Goal: Task Accomplishment & Management: Use online tool/utility

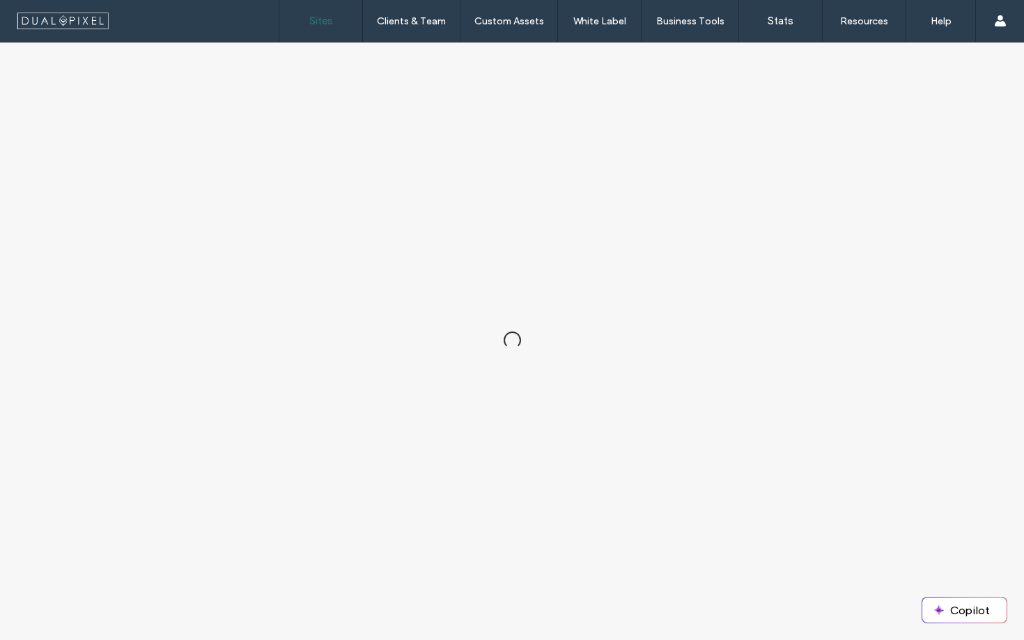
click at [335, 18] on link "Sites" at bounding box center [320, 21] width 83 height 42
click at [339, 29] on link "Sites" at bounding box center [320, 21] width 83 height 42
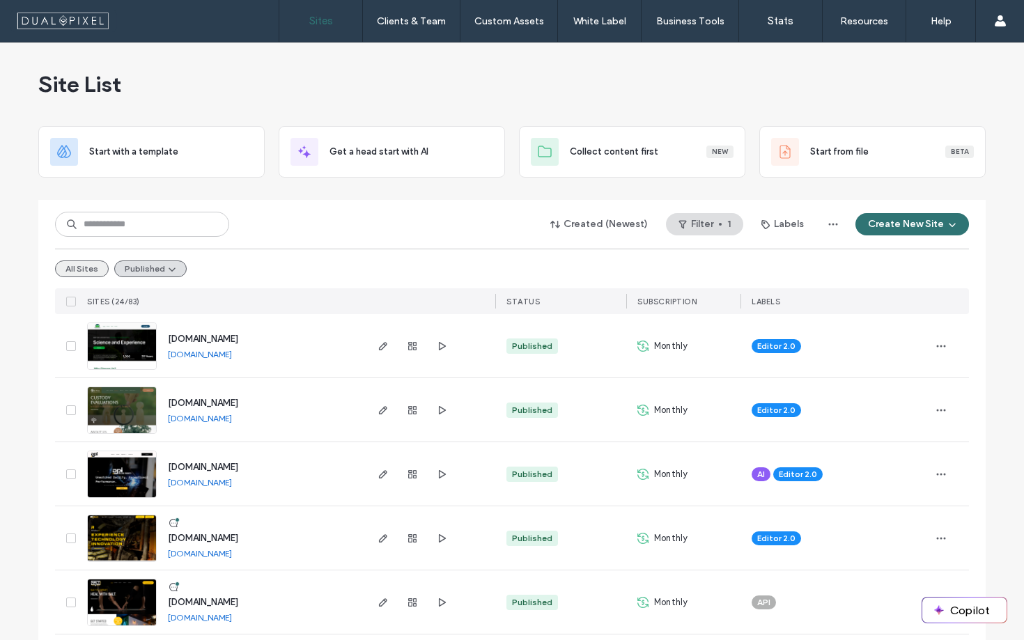
click at [59, 271] on button "All Sites" at bounding box center [82, 269] width 54 height 17
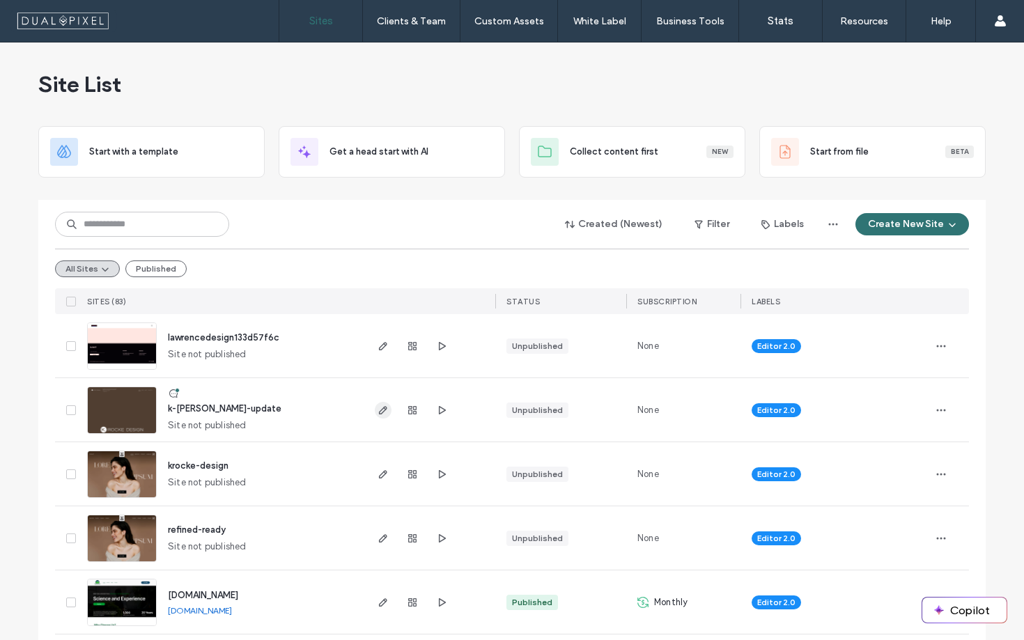
click at [379, 413] on use "button" at bounding box center [383, 410] width 8 height 8
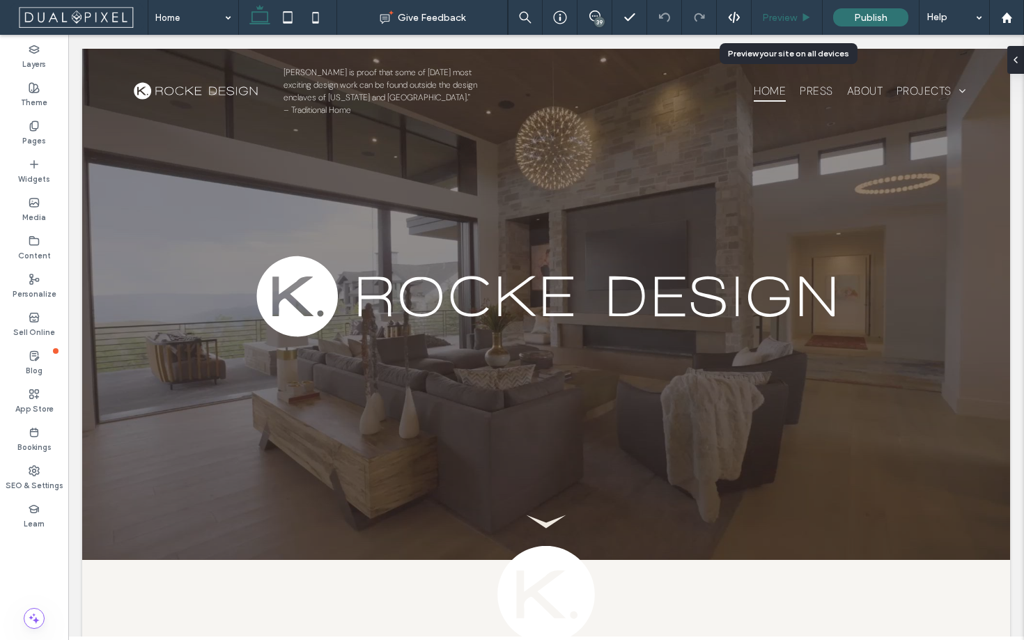
click at [789, 23] on span "Preview" at bounding box center [779, 18] width 35 height 12
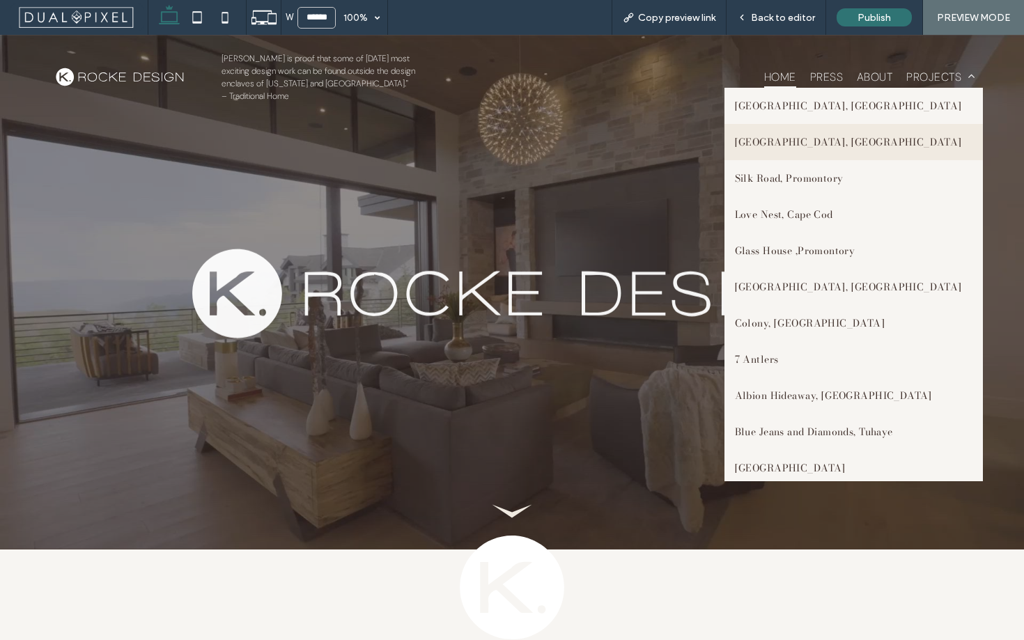
click at [867, 145] on span "Red Cloud, Park City" at bounding box center [848, 141] width 227 height 15
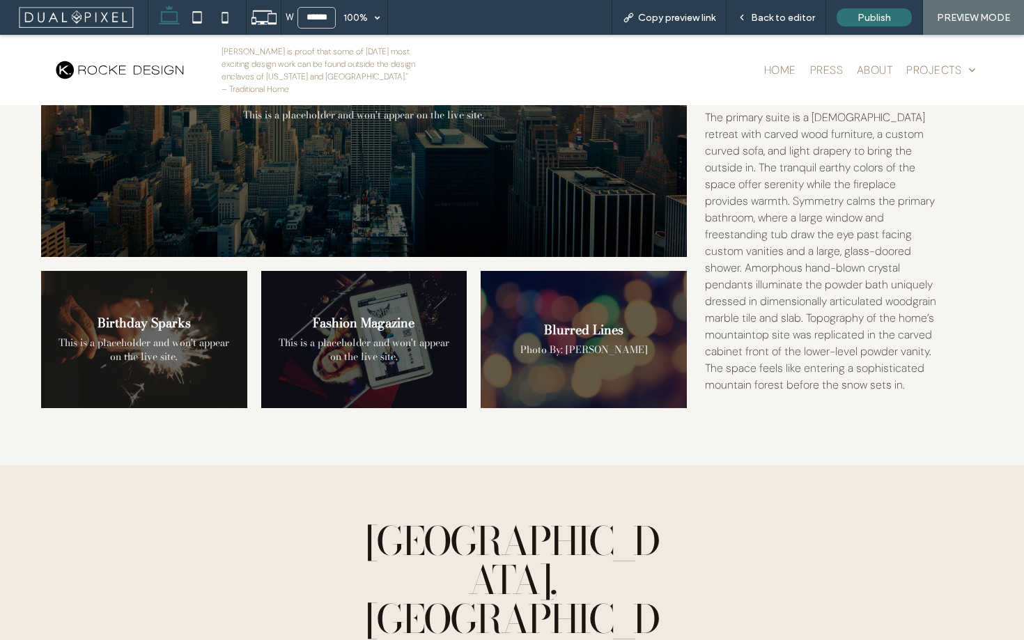
scroll to position [6685, 0]
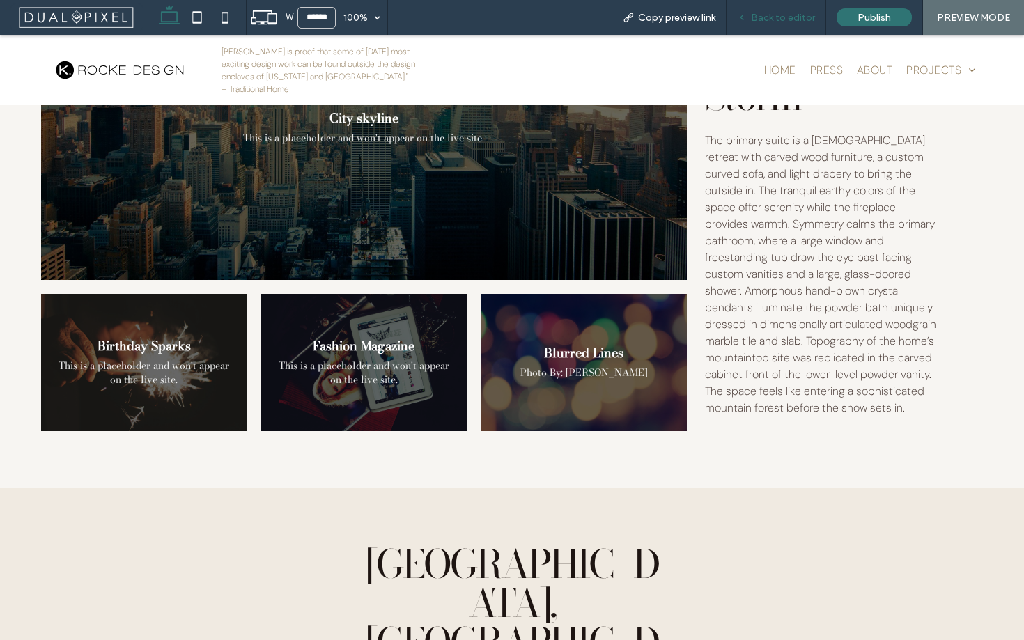
click at [786, 28] on div "Back to editor" at bounding box center [777, 17] width 100 height 35
click at [780, 19] on span "Back to editor" at bounding box center [783, 18] width 64 height 12
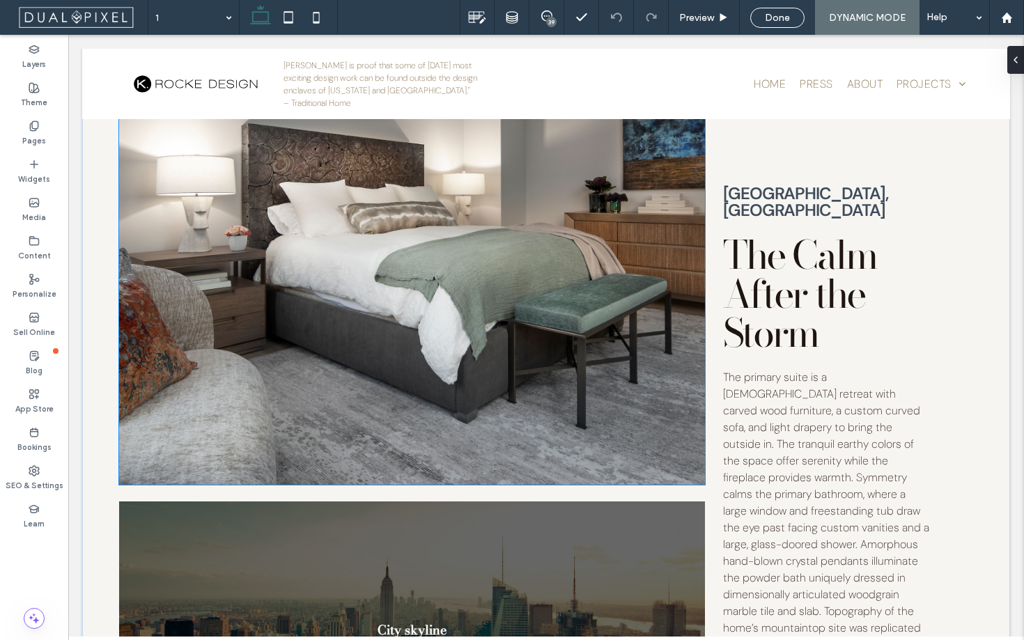
scroll to position [5985, 0]
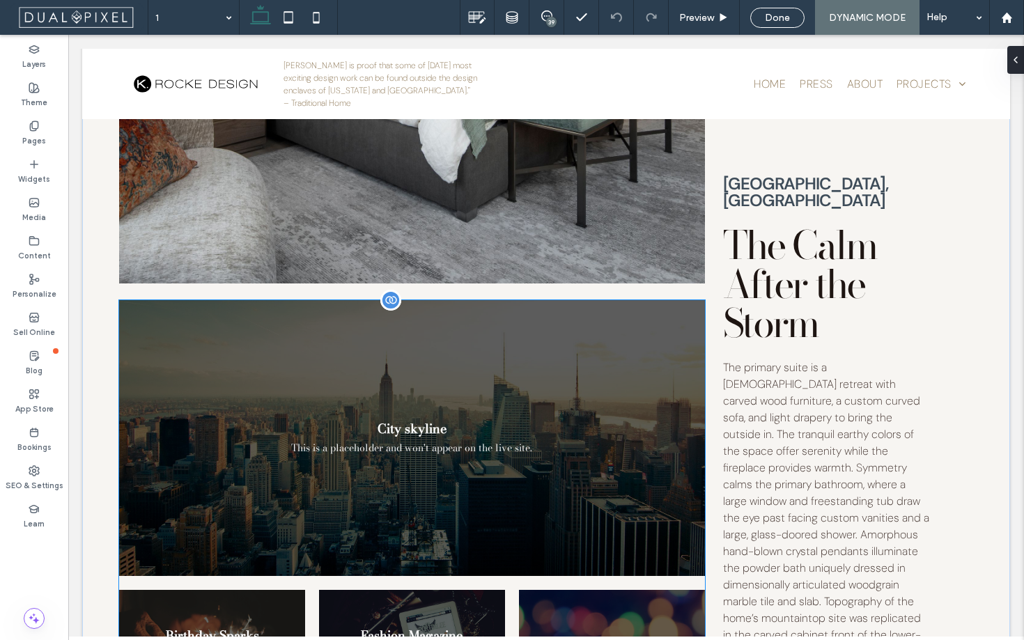
click at [558, 403] on div "City skyline This is a placeholder and won't appear on the live site." at bounding box center [411, 438] width 585 height 276
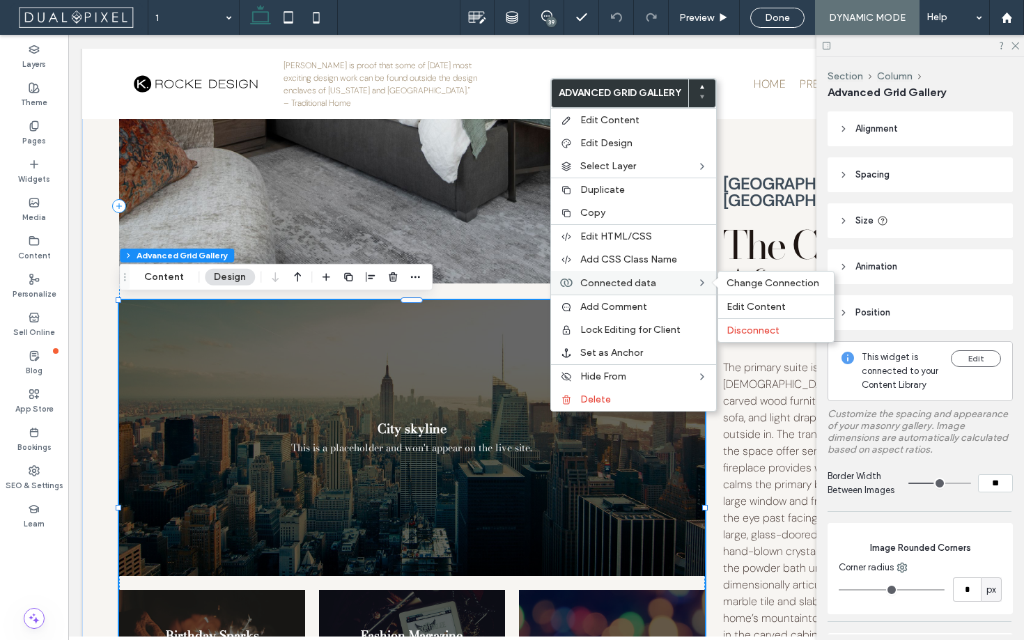
click at [607, 279] on span "Connected data" at bounding box center [618, 283] width 76 height 12
click at [746, 282] on span "Change Connection" at bounding box center [773, 283] width 93 height 12
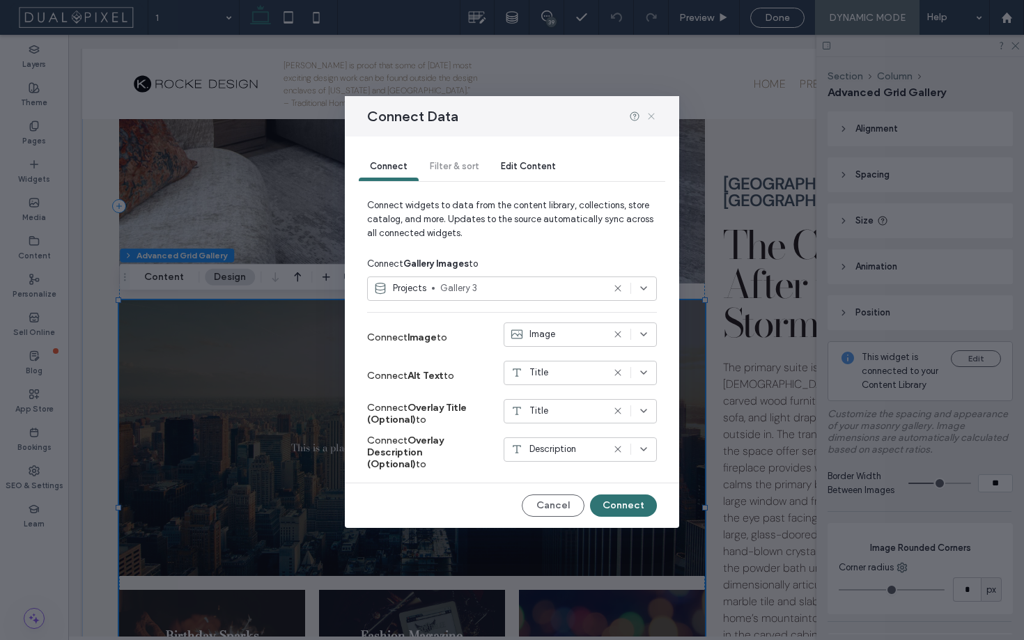
click at [653, 114] on icon at bounding box center [651, 116] width 11 height 11
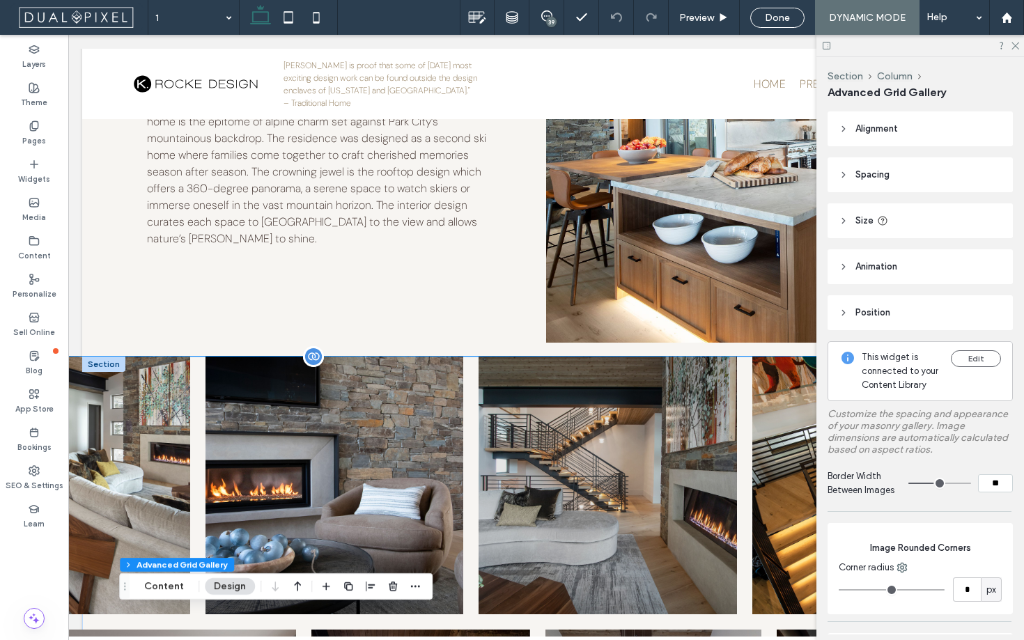
scroll to position [552, 0]
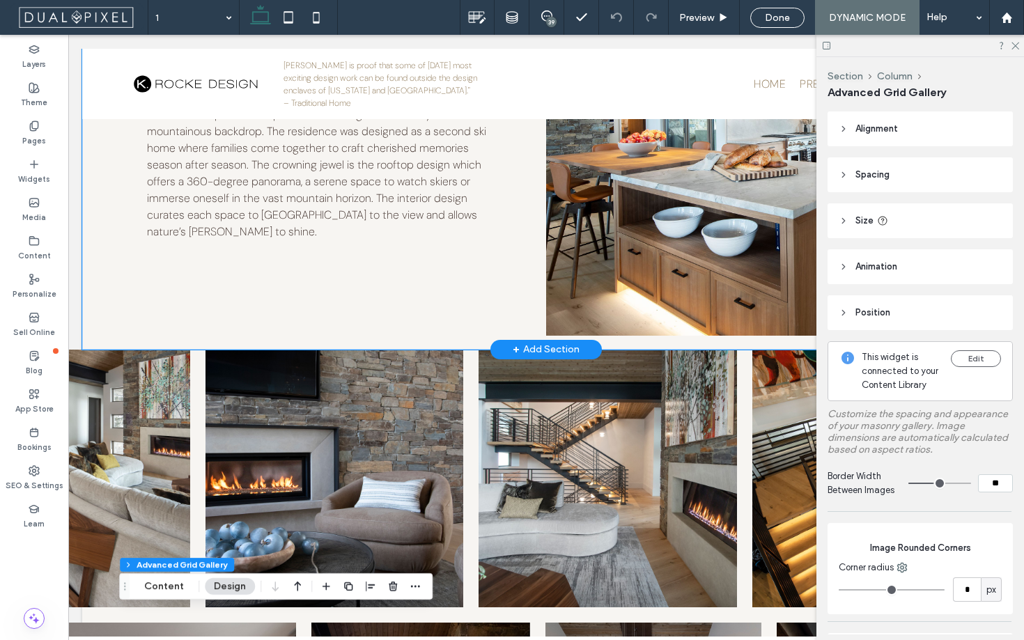
click at [102, 311] on div "Red Cloud, Park City Destination Nestled within the tranquil Colony of White Pi…" at bounding box center [546, 122] width 928 height 455
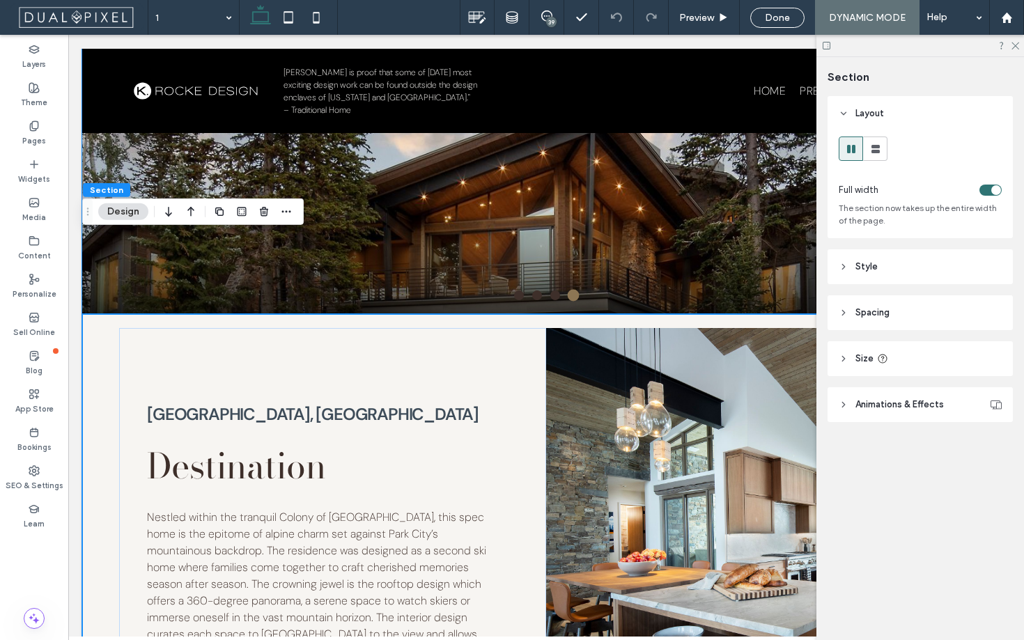
scroll to position [0, 0]
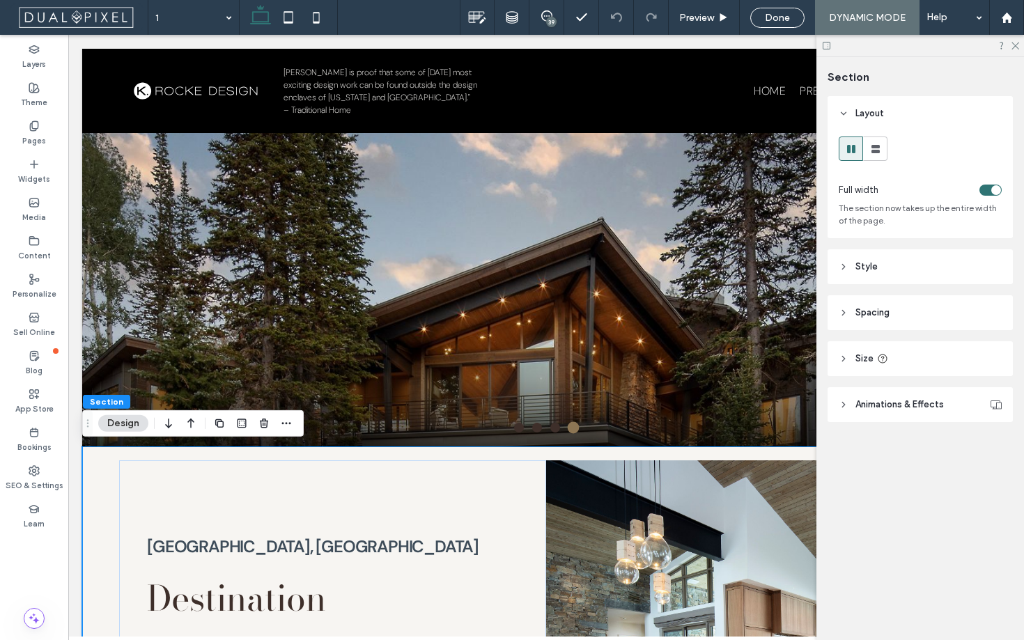
click at [824, 49] on icon at bounding box center [826, 45] width 10 height 10
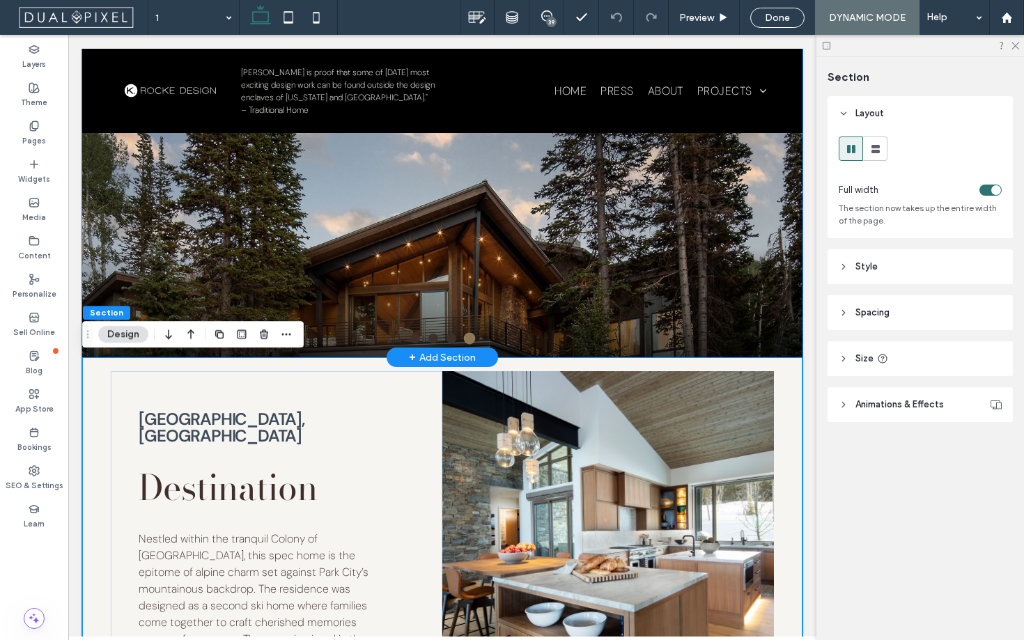
click at [705, 311] on div at bounding box center [442, 301] width 720 height 111
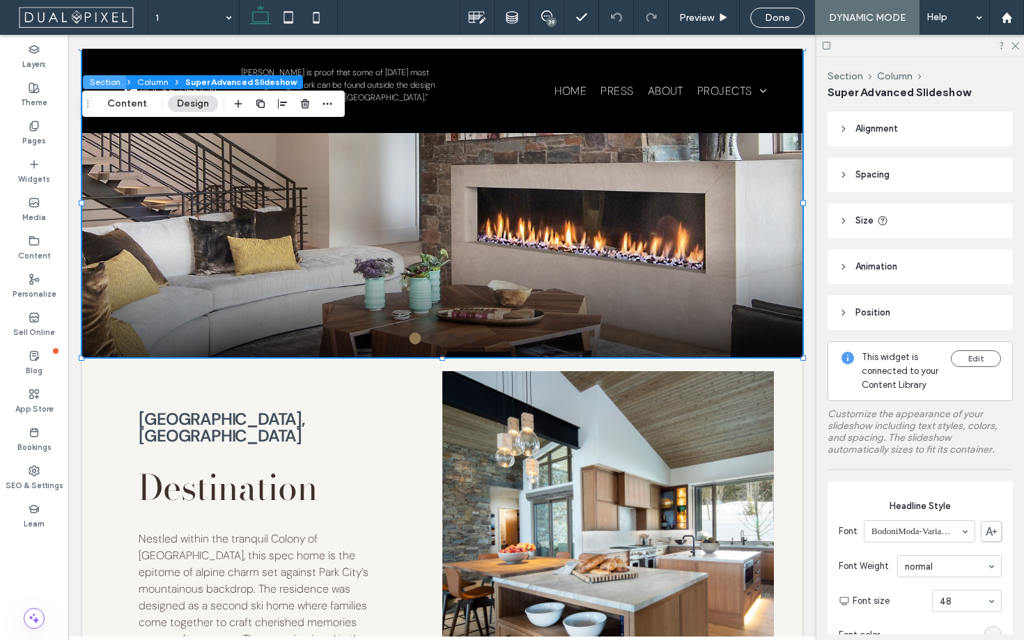
click at [109, 81] on button "Section" at bounding box center [104, 82] width 43 height 14
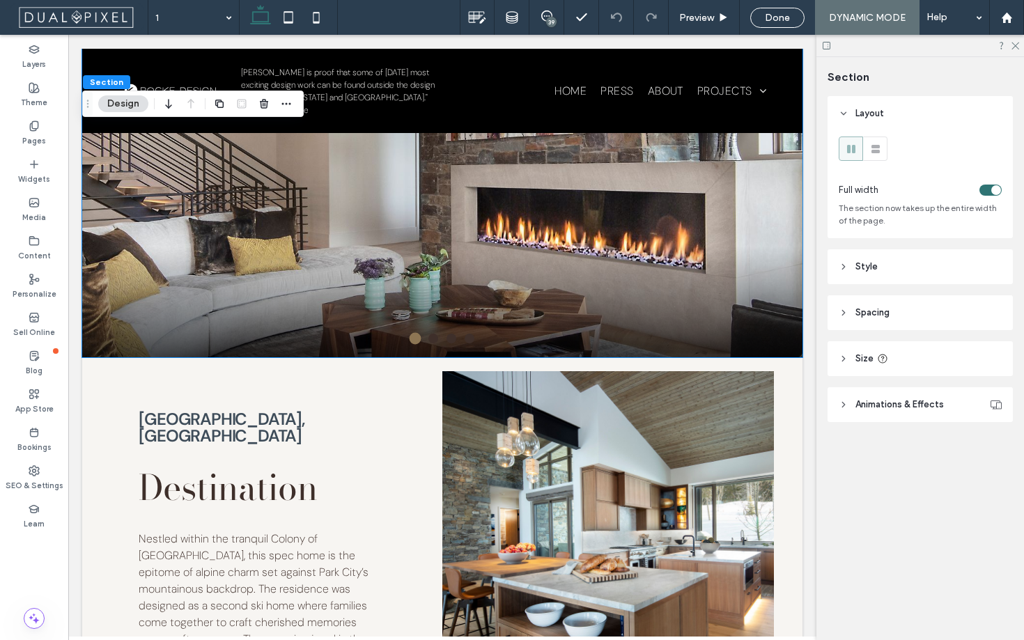
click at [838, 308] on header "Spacing" at bounding box center [920, 312] width 185 height 35
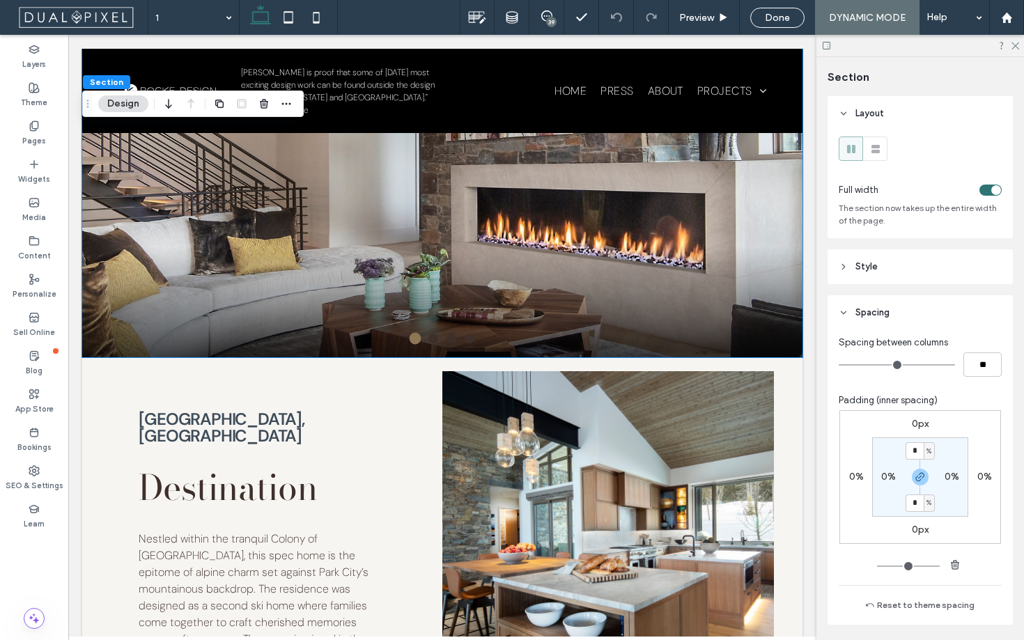
click at [886, 479] on label "0%" at bounding box center [888, 477] width 15 height 12
type input "*"
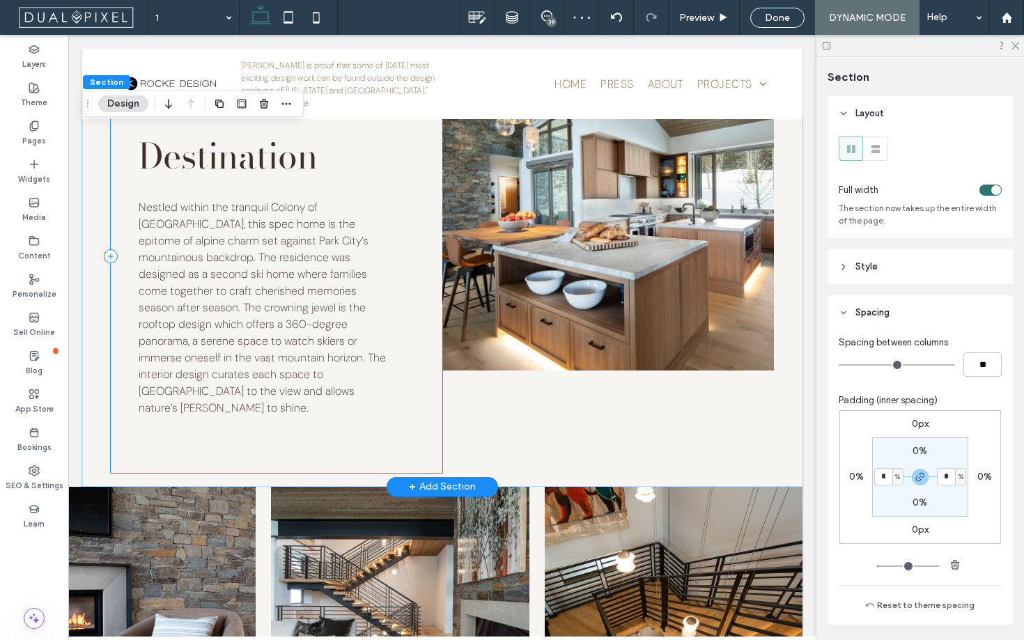
scroll to position [308, 0]
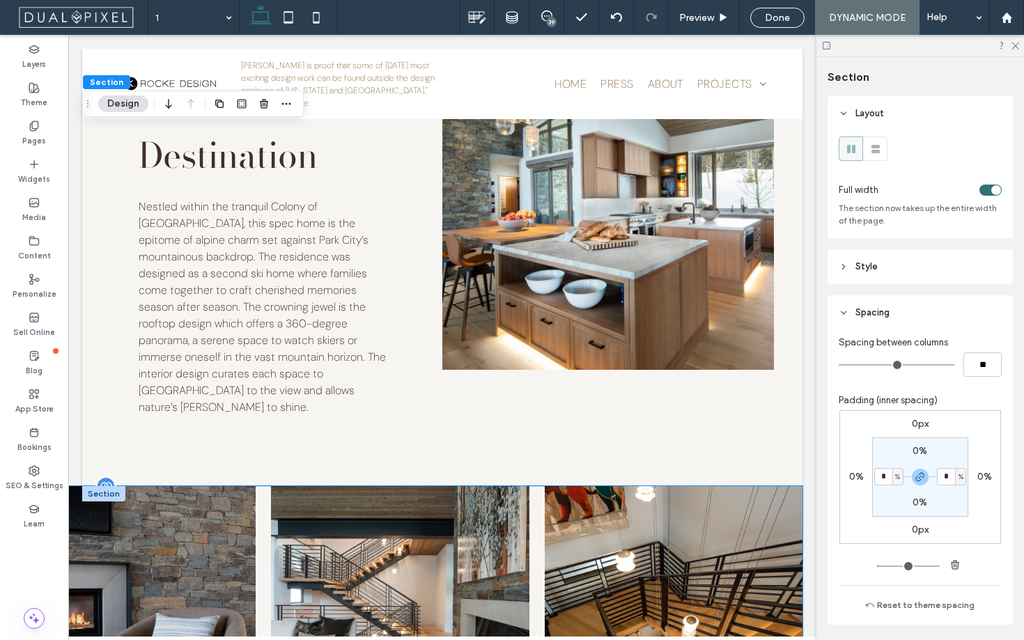
click at [102, 484] on img at bounding box center [126, 615] width 263 height 263
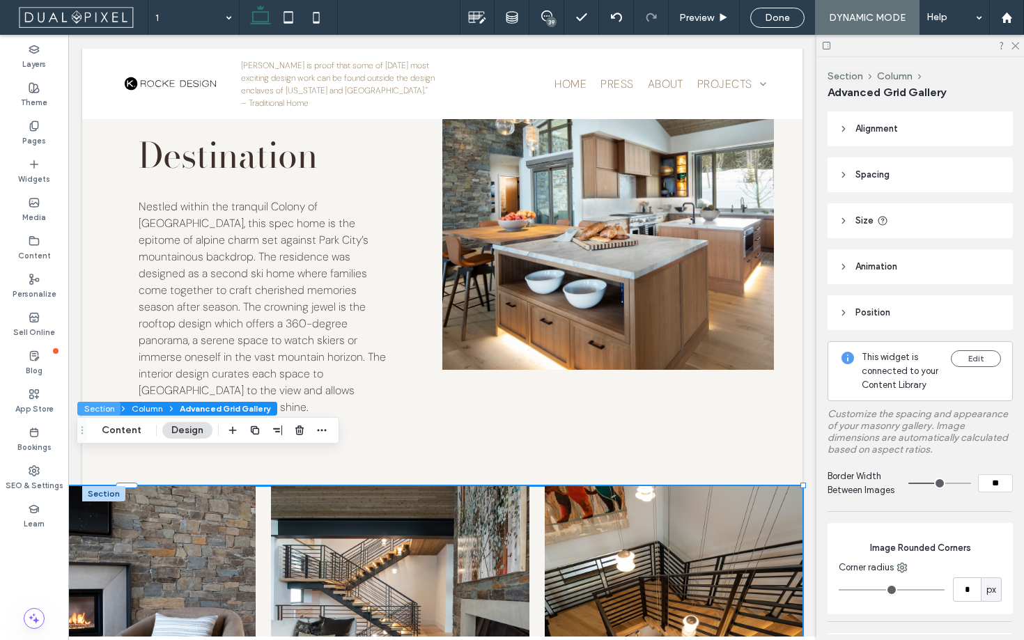
click at [100, 406] on button "Section" at bounding box center [98, 409] width 43 height 14
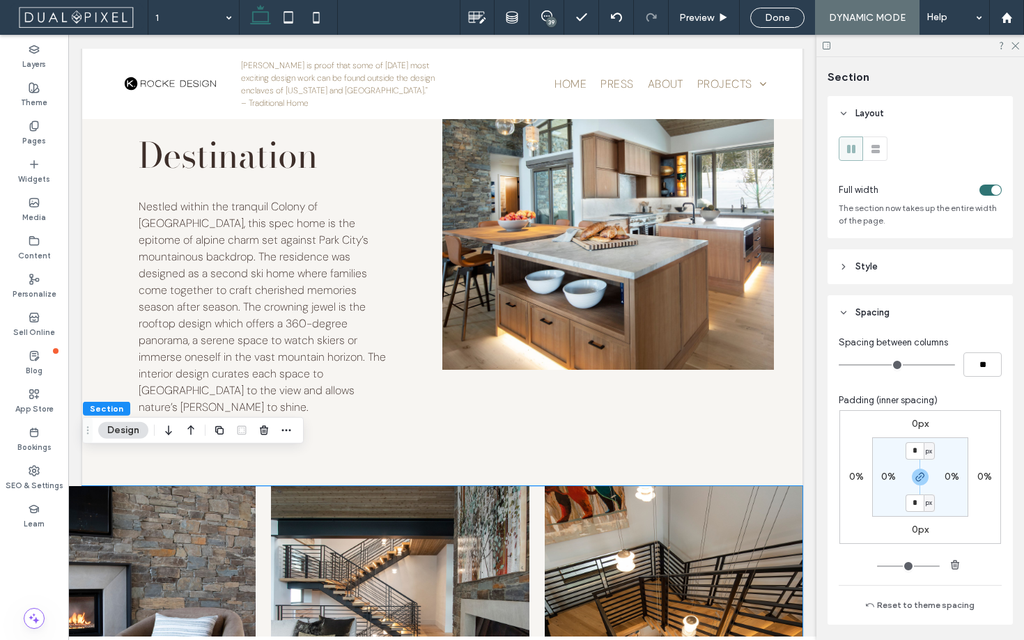
click at [883, 476] on label "0%" at bounding box center [888, 477] width 15 height 12
type input "*"
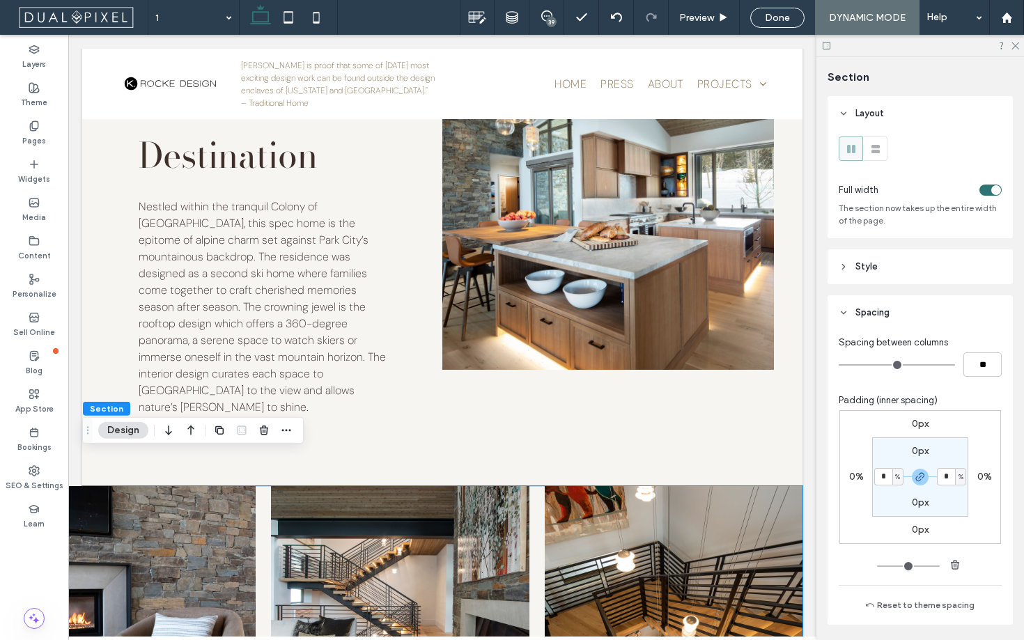
click at [982, 513] on div "0px 0% 0px 0% 0px * % 0px * %" at bounding box center [921, 477] width 162 height 134
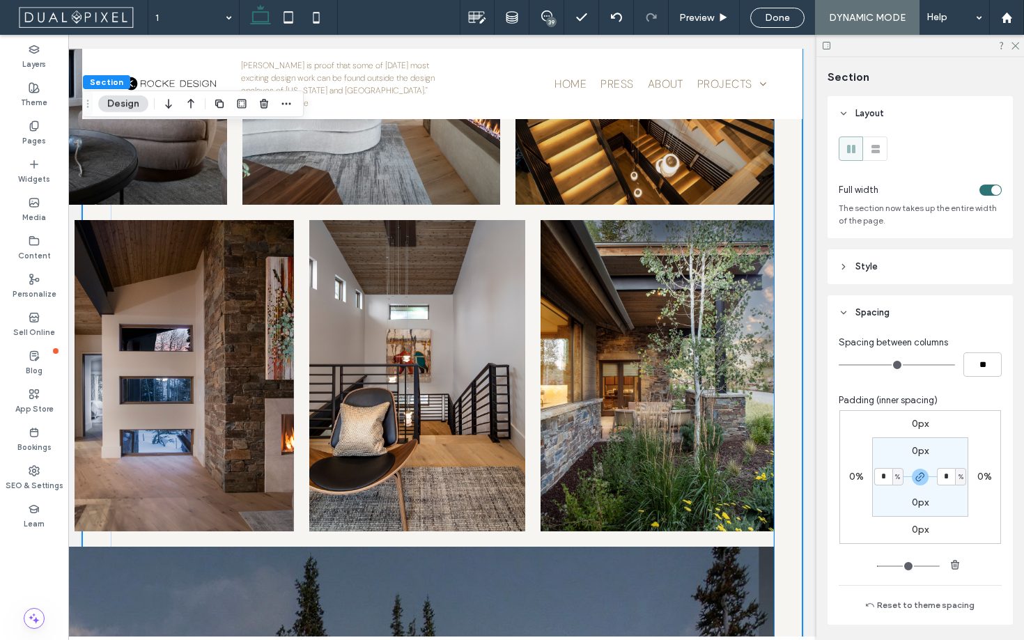
scroll to position [848, 0]
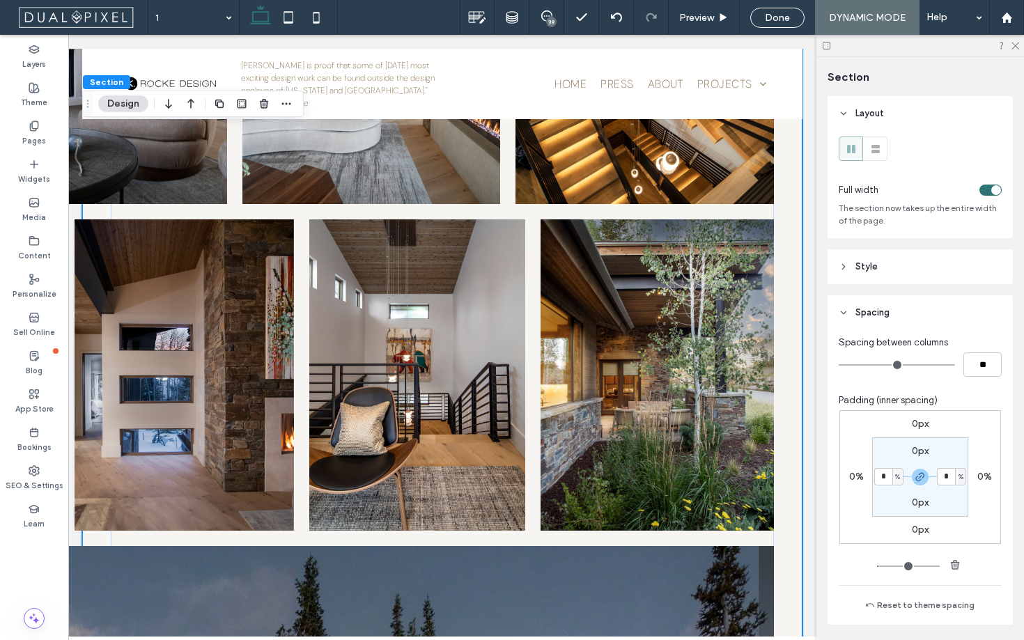
click at [889, 495] on section "0px * % 0px * %" at bounding box center [920, 477] width 96 height 79
click at [886, 482] on input "*" at bounding box center [883, 476] width 18 height 17
type input "**"
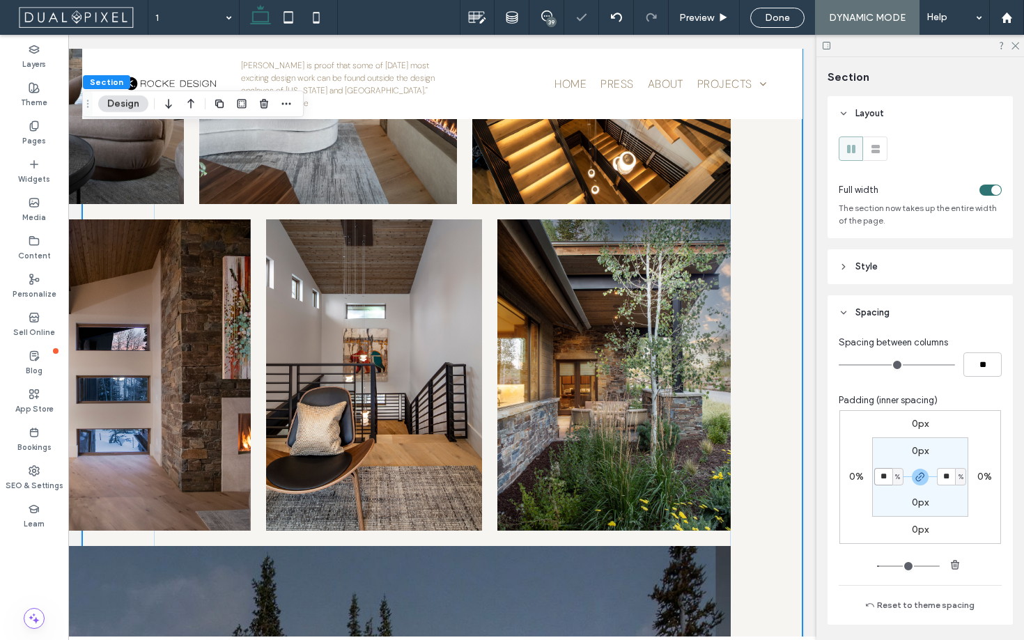
type input "*"
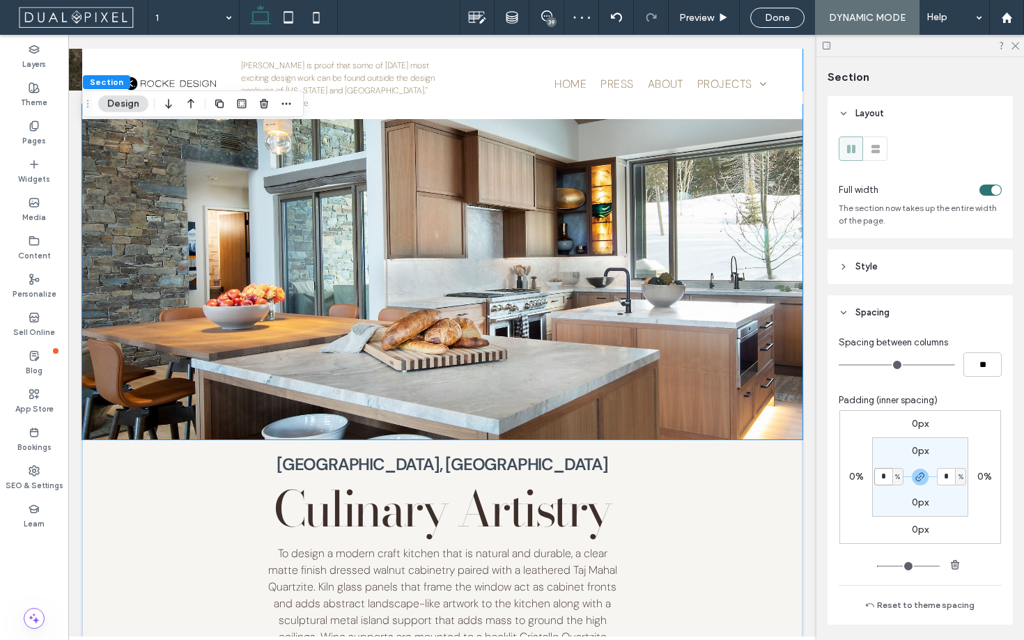
scroll to position [2310, 0]
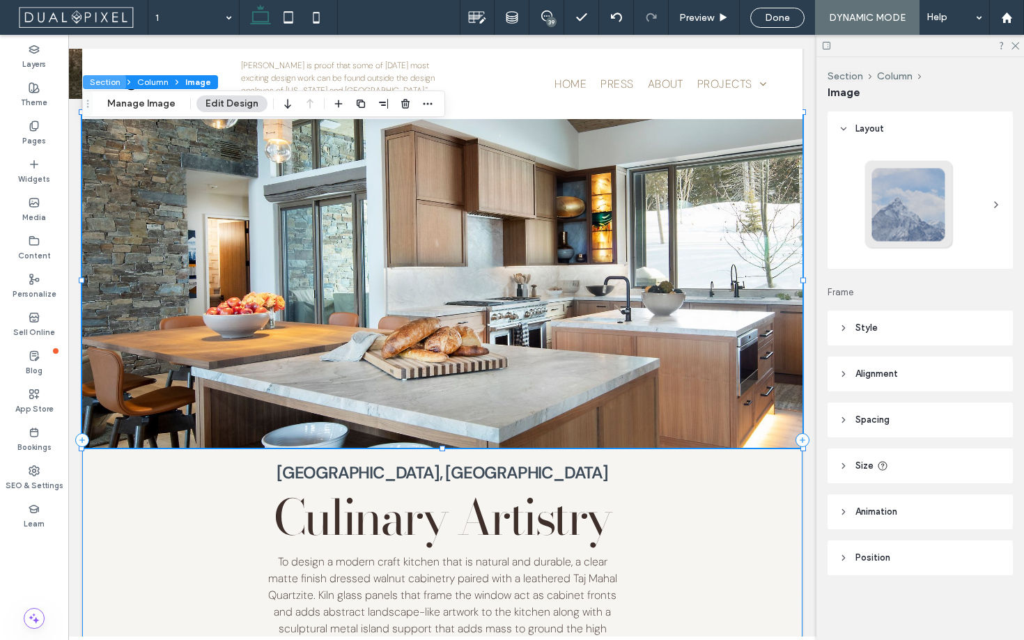
click at [116, 86] on button "Section" at bounding box center [104, 82] width 43 height 14
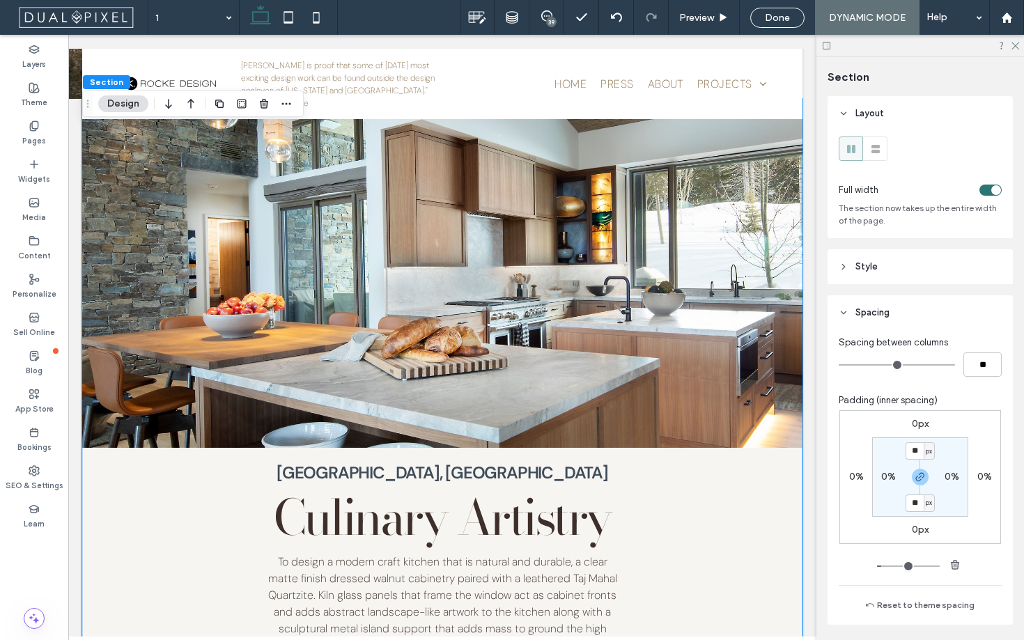
click at [886, 480] on label "0%" at bounding box center [888, 477] width 15 height 12
type input "*"
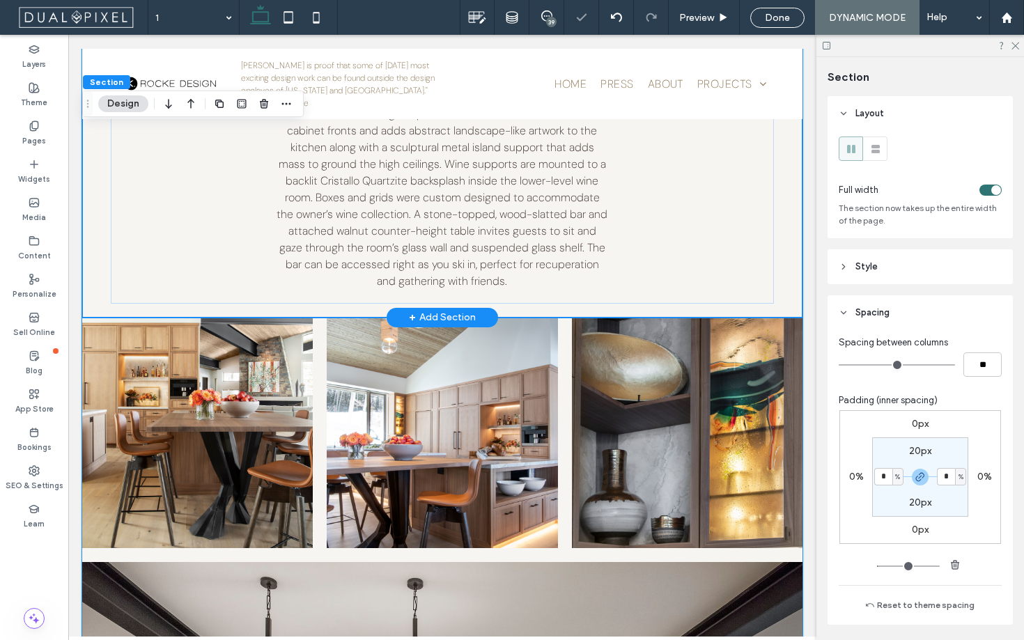
scroll to position [2789, 0]
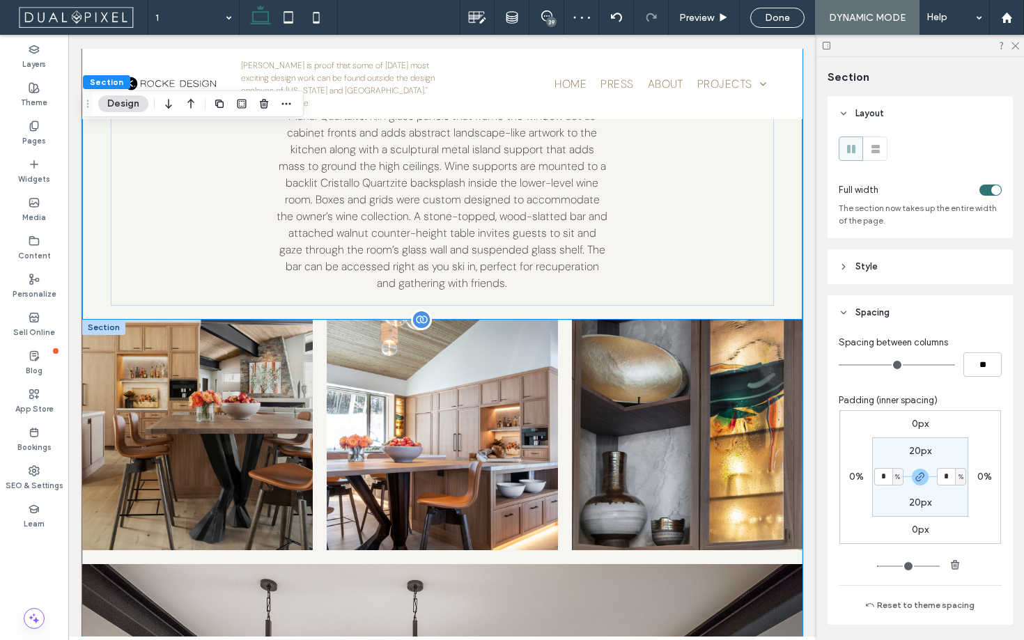
click at [107, 317] on img at bounding box center [198, 435] width 236 height 236
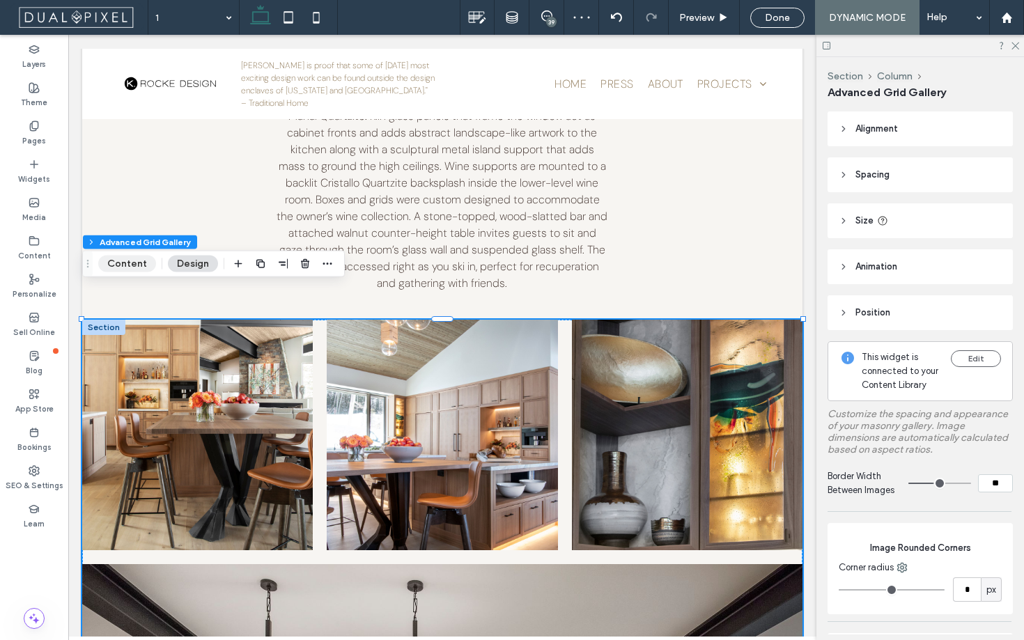
click at [127, 267] on button "Content" at bounding box center [127, 264] width 58 height 17
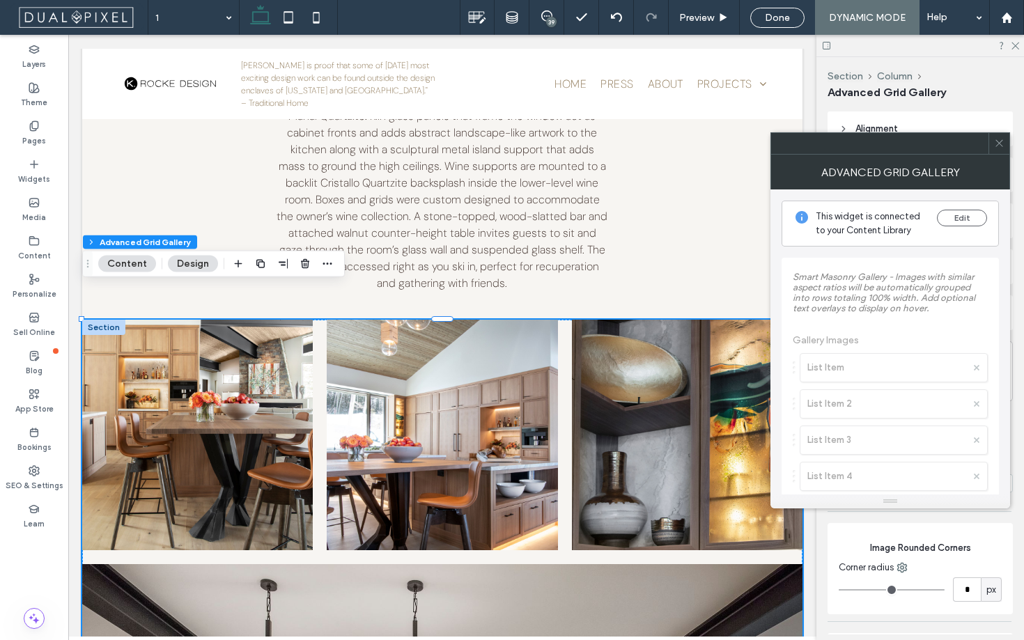
click at [1002, 144] on icon at bounding box center [999, 143] width 10 height 10
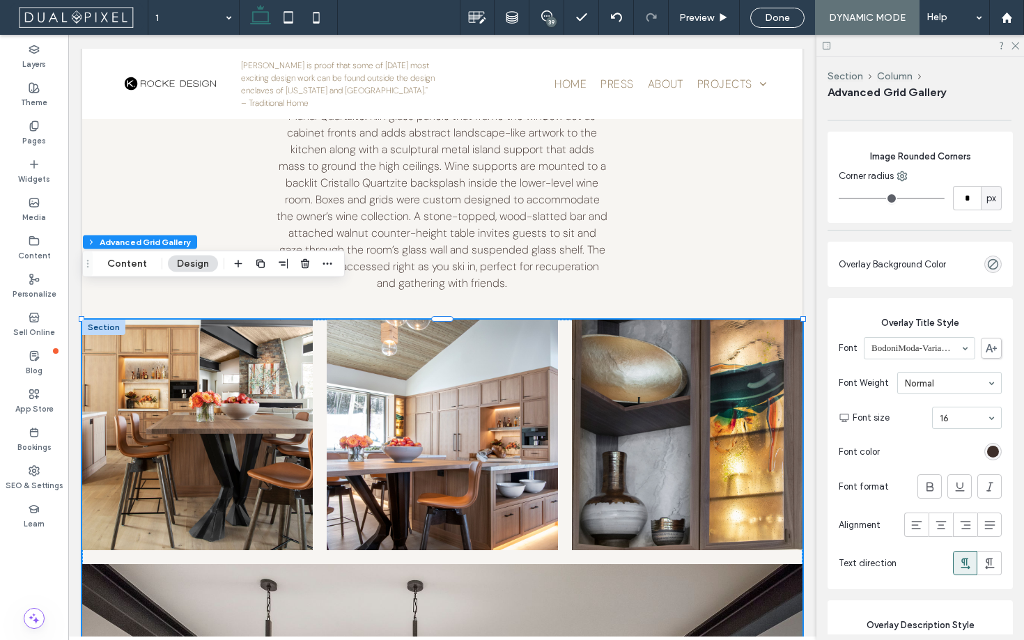
scroll to position [392, 0]
click at [111, 242] on button "Section" at bounding box center [104, 243] width 43 height 14
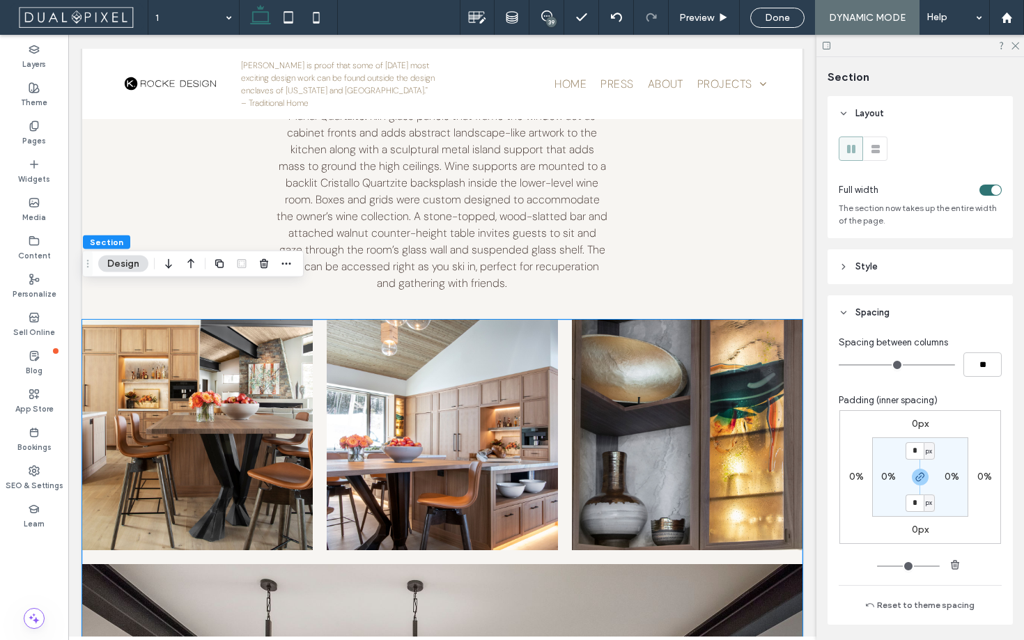
click at [890, 479] on label "0%" at bounding box center [888, 477] width 15 height 12
type input "*"
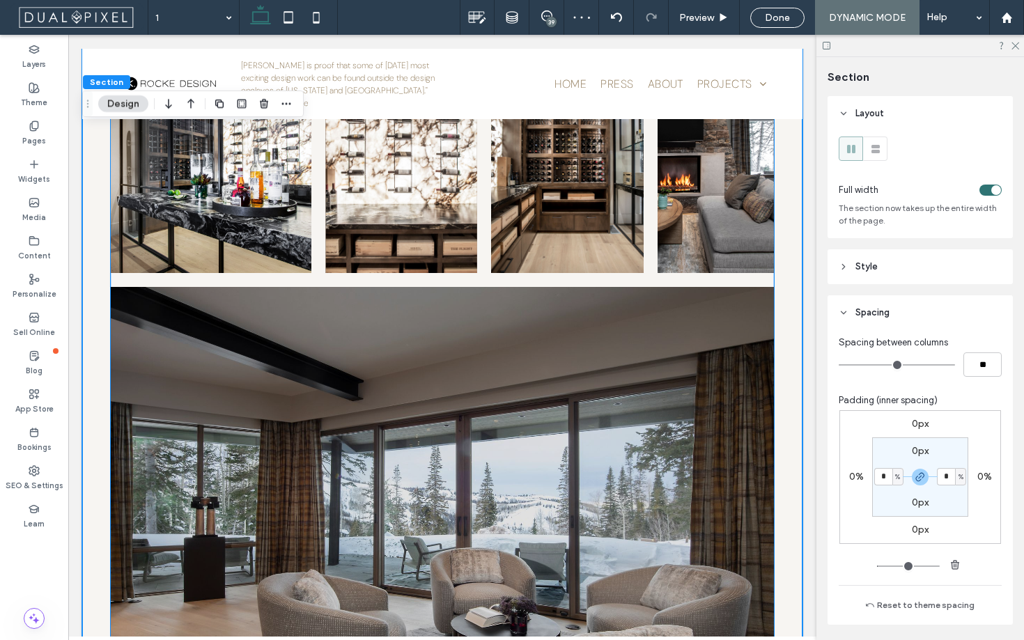
scroll to position [3638, 0]
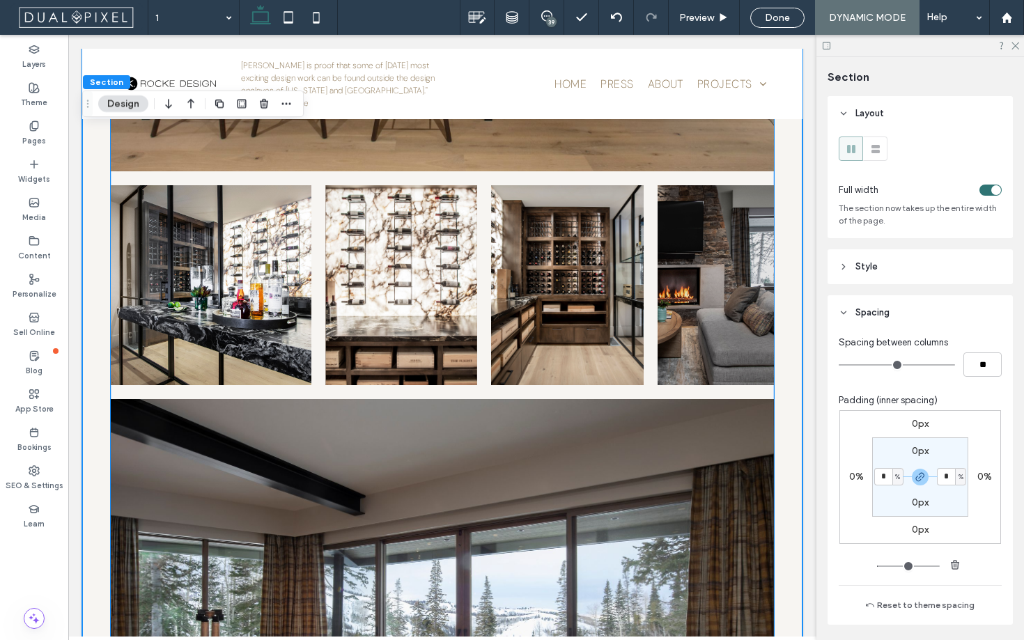
click at [720, 309] on img at bounding box center [716, 285] width 118 height 204
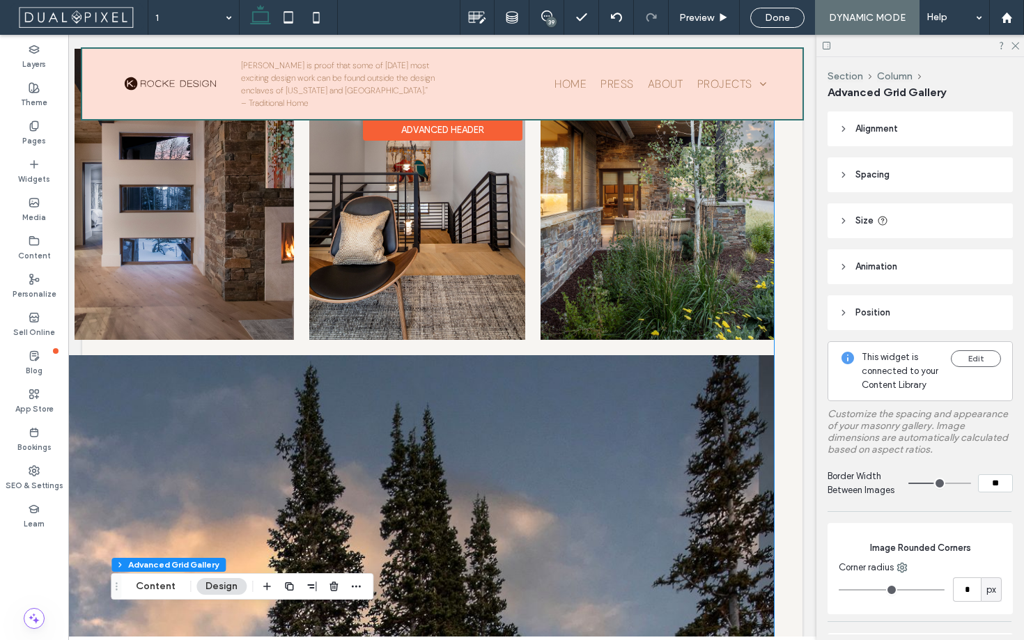
scroll to position [1046, 0]
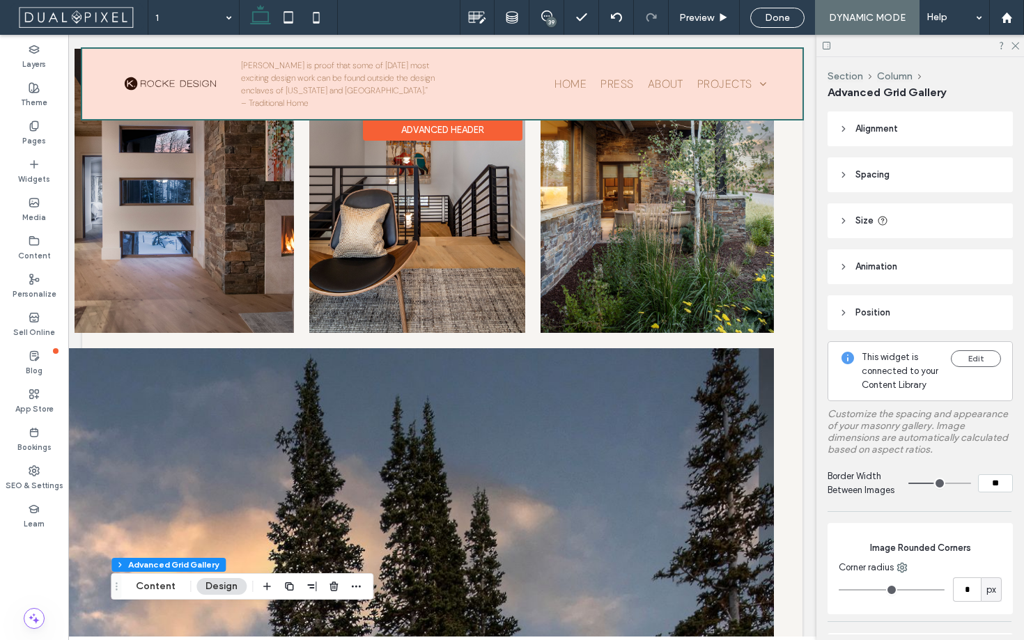
click at [86, 95] on div at bounding box center [442, 84] width 720 height 70
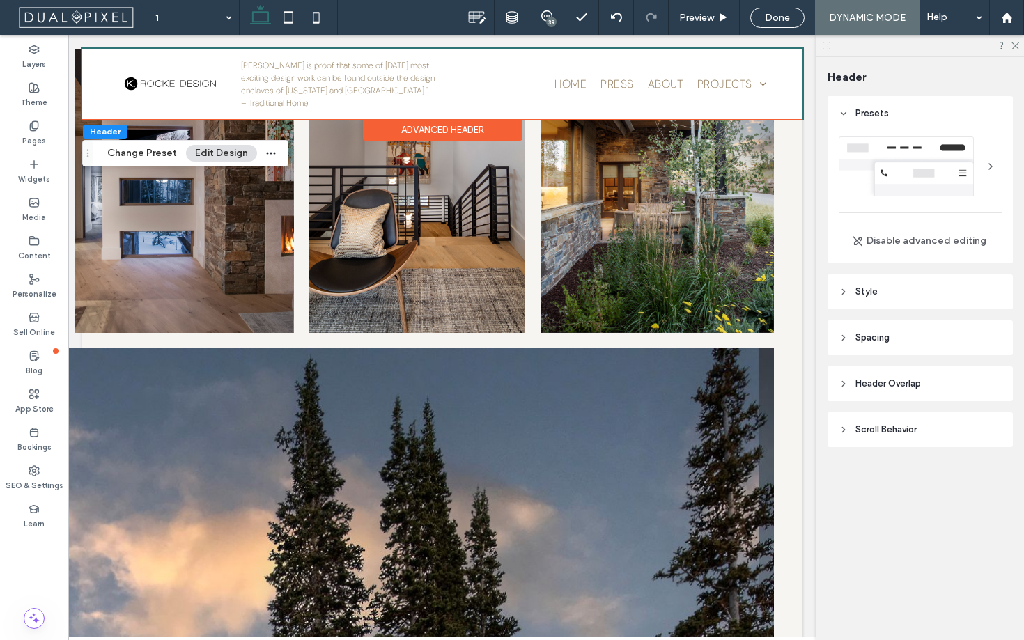
click at [842, 341] on icon at bounding box center [844, 338] width 10 height 10
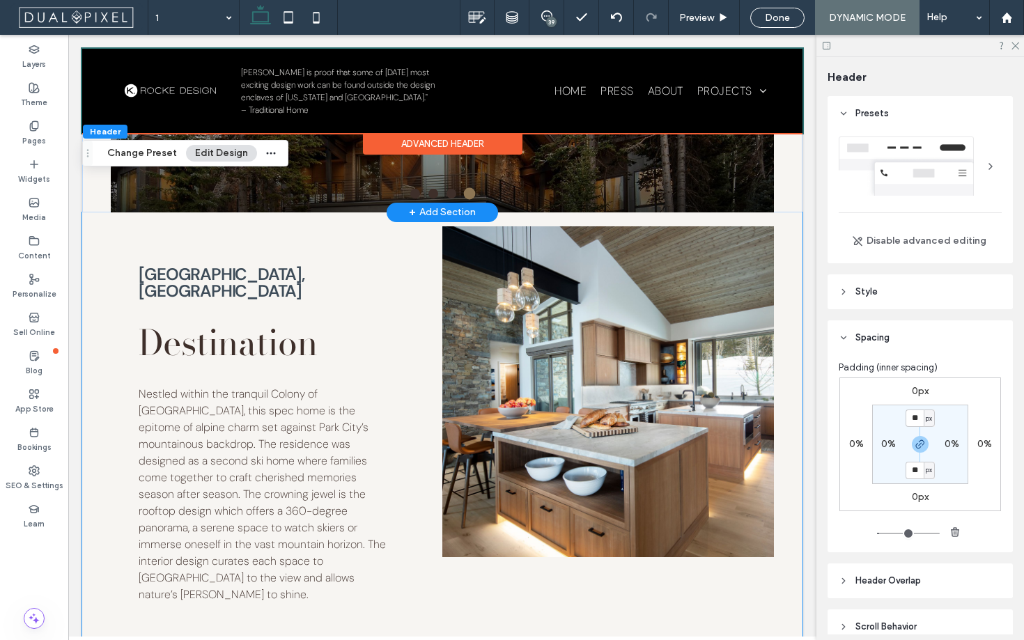
scroll to position [0, 0]
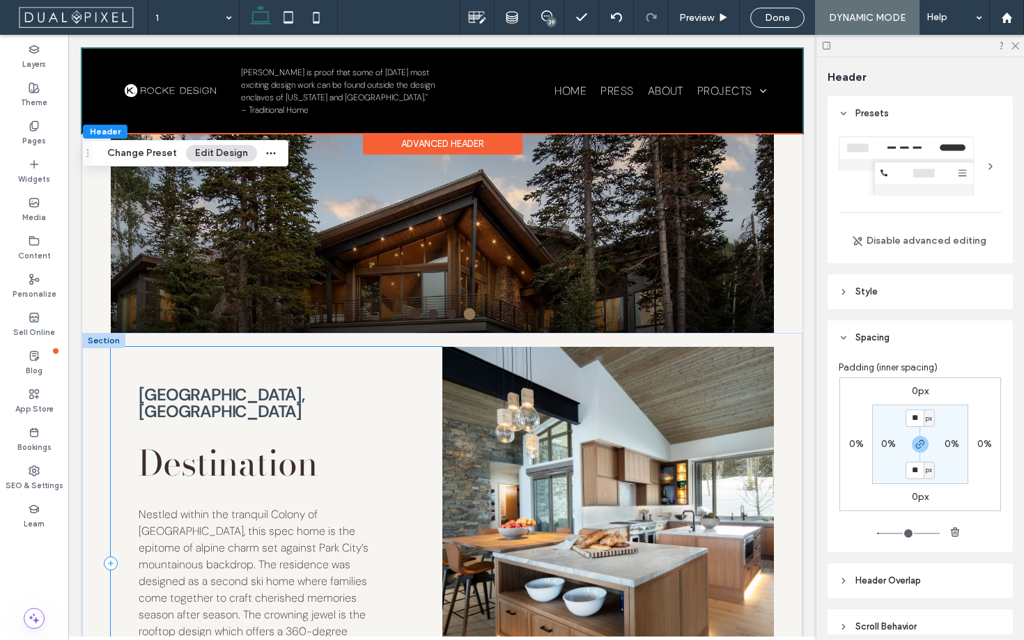
click at [352, 351] on div "Red Cloud, Park City Destination Nestled within the tranquil Colony of White Pi…" at bounding box center [277, 563] width 332 height 433
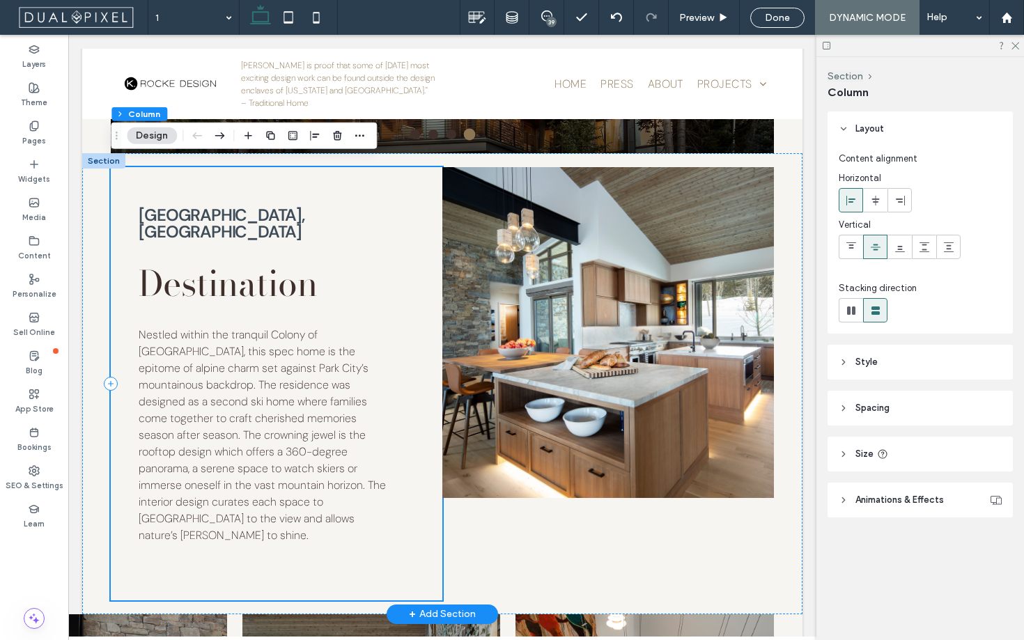
scroll to position [188, 0]
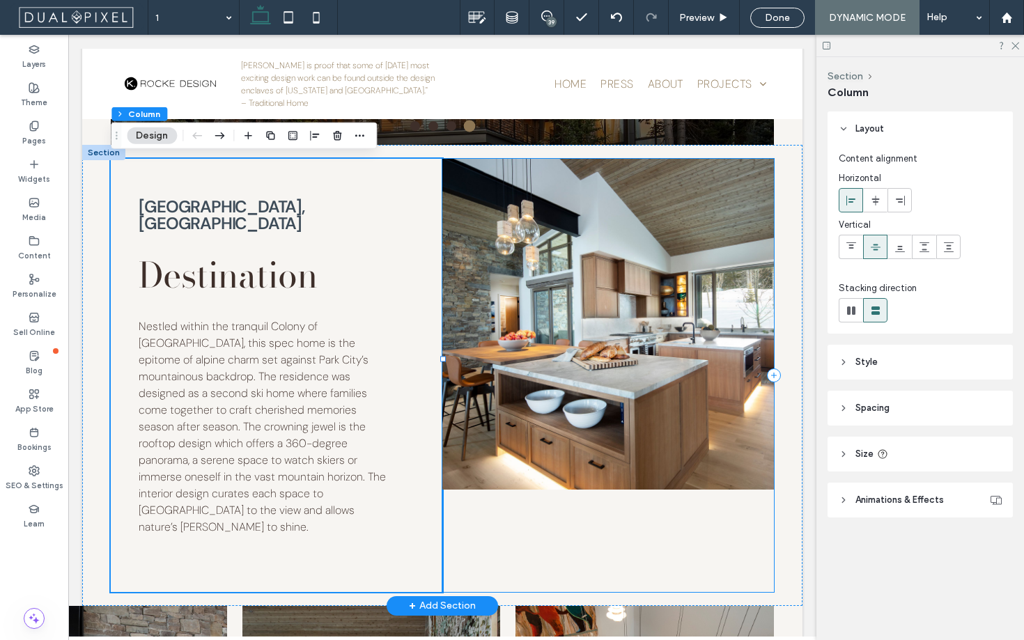
click at [502, 538] on div at bounding box center [608, 375] width 332 height 433
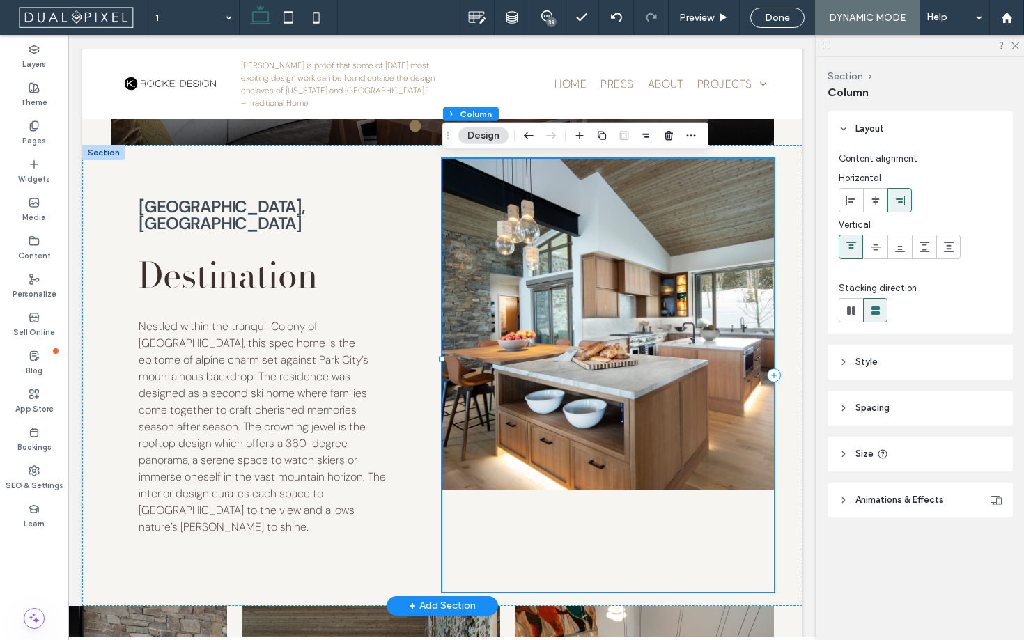
scroll to position [183, 0]
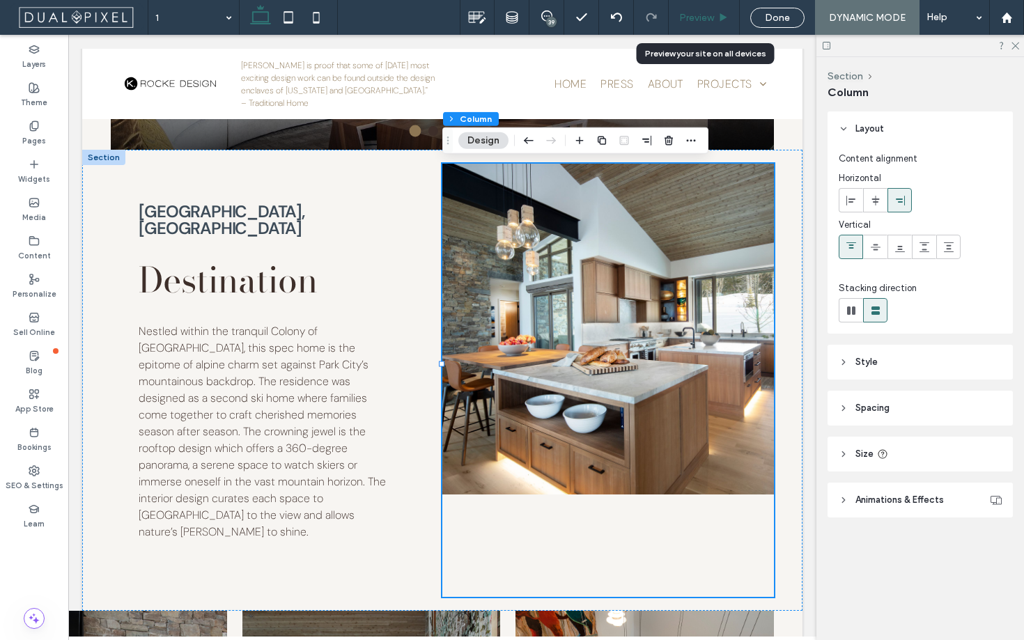
click at [709, 22] on span "Preview" at bounding box center [696, 18] width 35 height 12
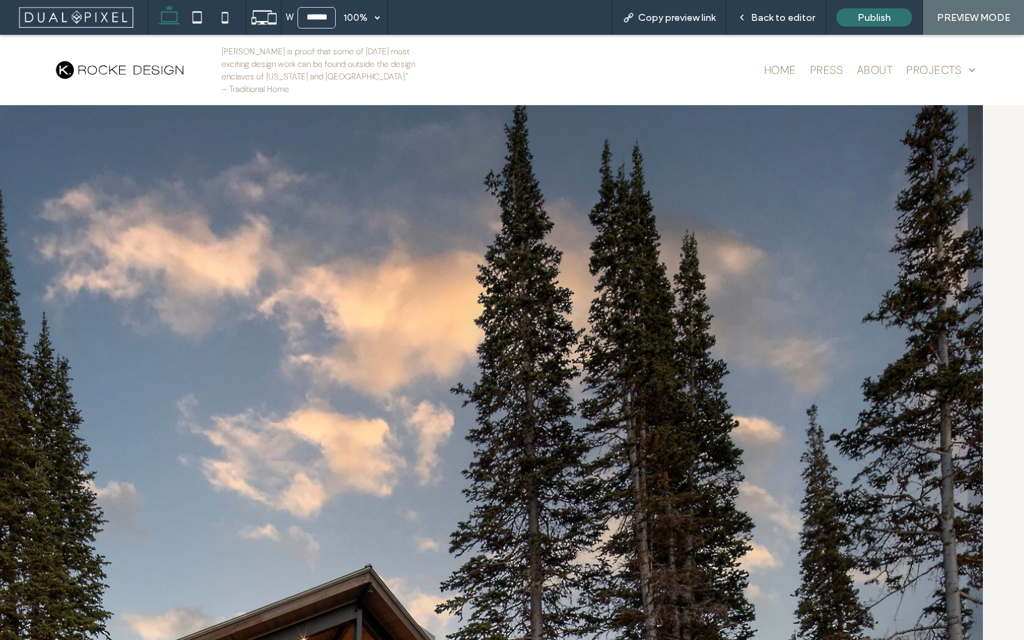
scroll to position [1369, 0]
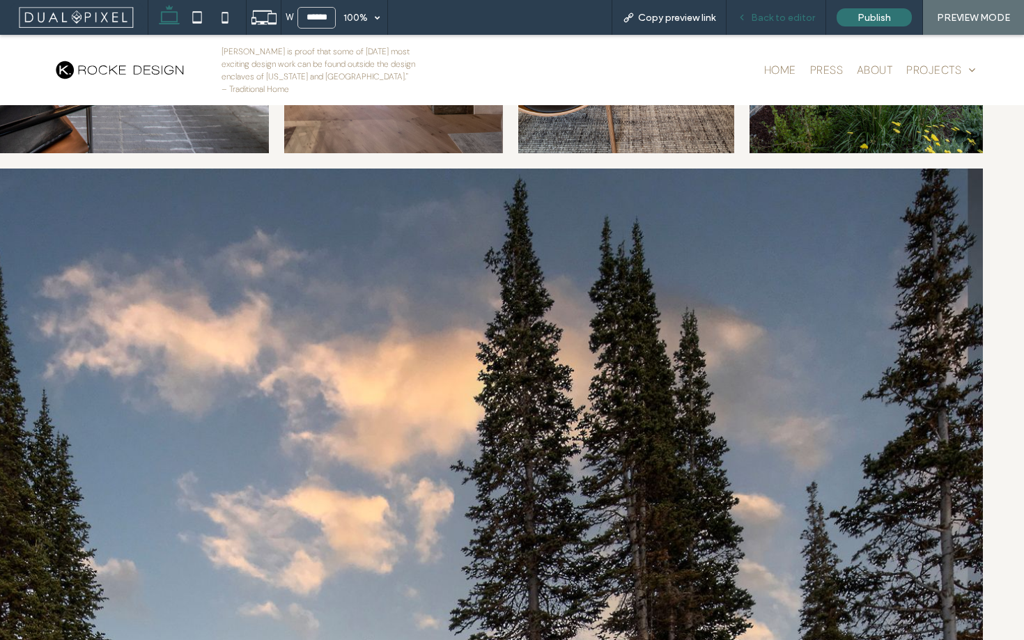
click at [770, 7] on div "Back to editor" at bounding box center [777, 17] width 100 height 35
click at [762, 19] on span "Back to editor" at bounding box center [783, 18] width 64 height 12
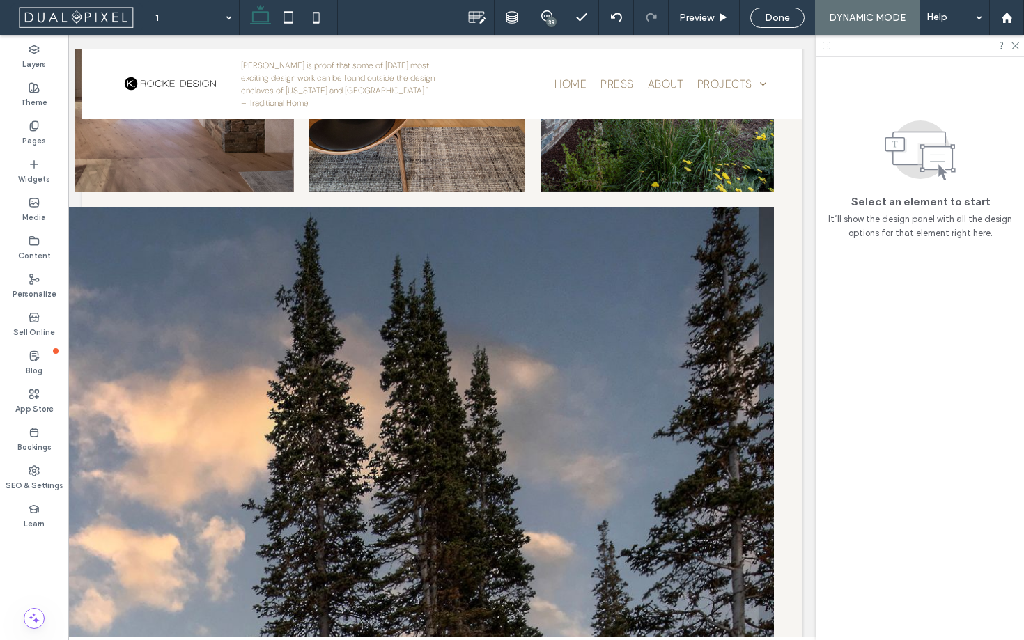
scroll to position [1193, 0]
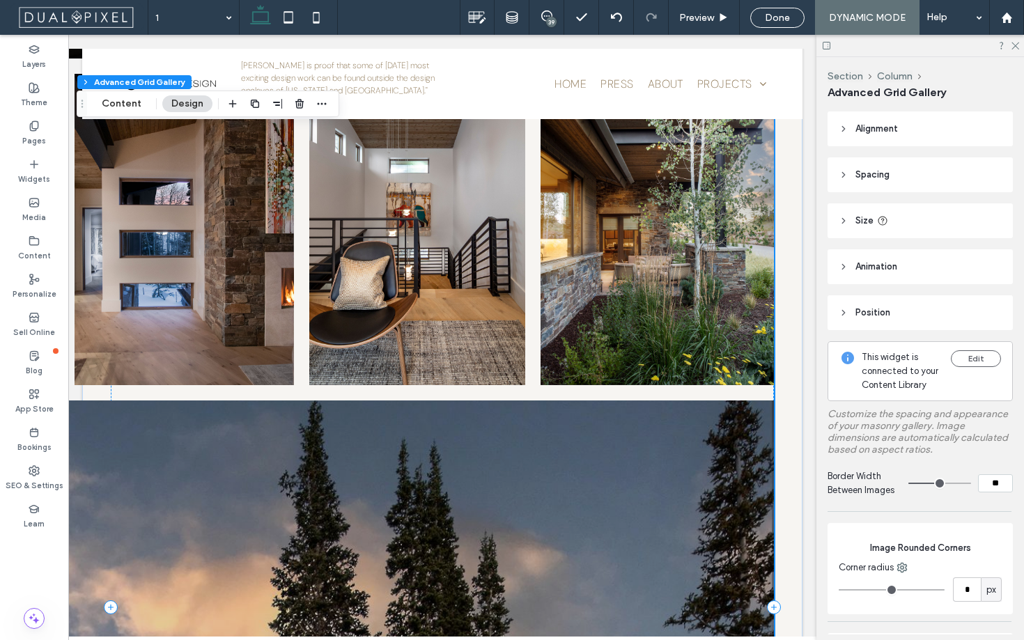
scroll to position [991, 0]
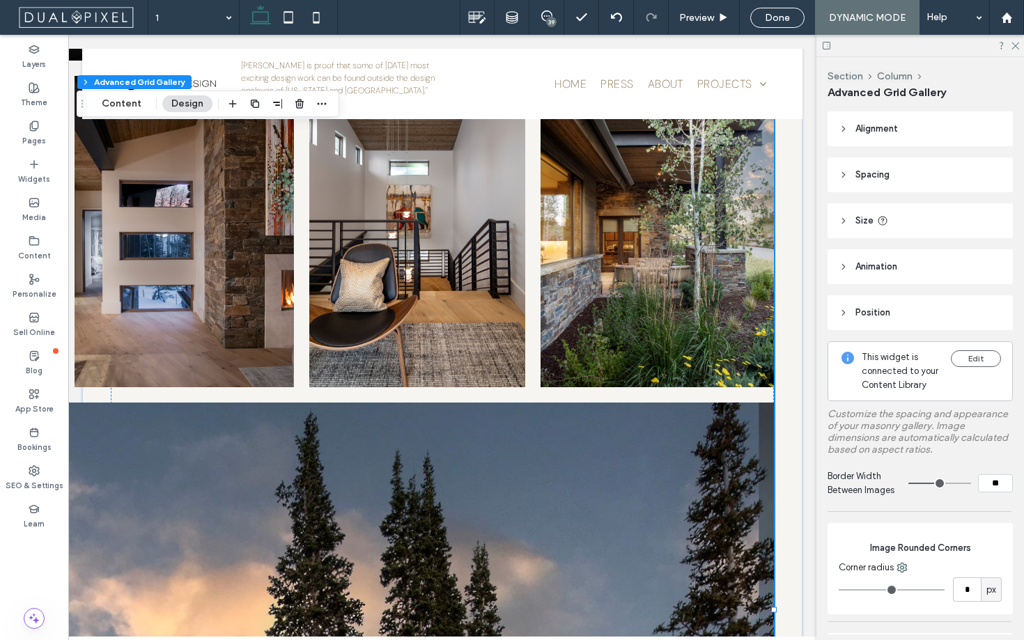
click at [847, 227] on header "Size" at bounding box center [920, 220] width 185 height 35
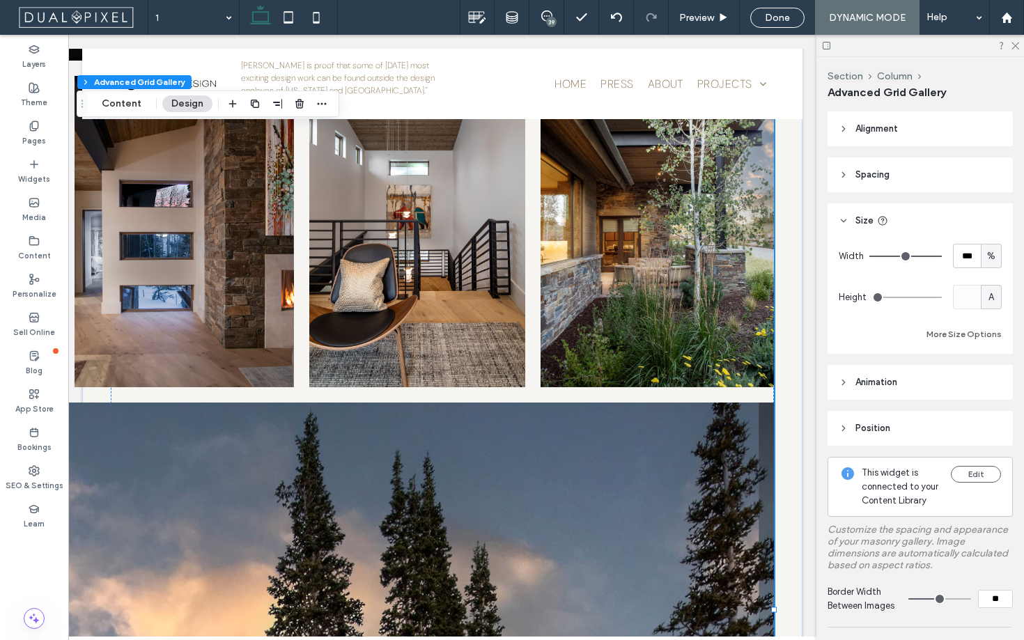
type input "**"
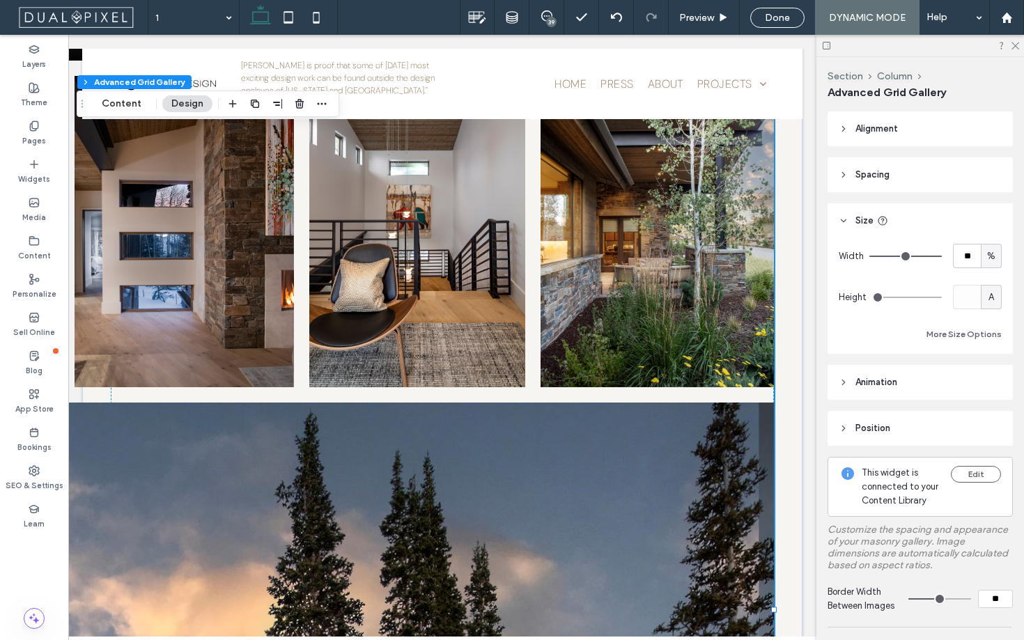
type input "**"
type input "*"
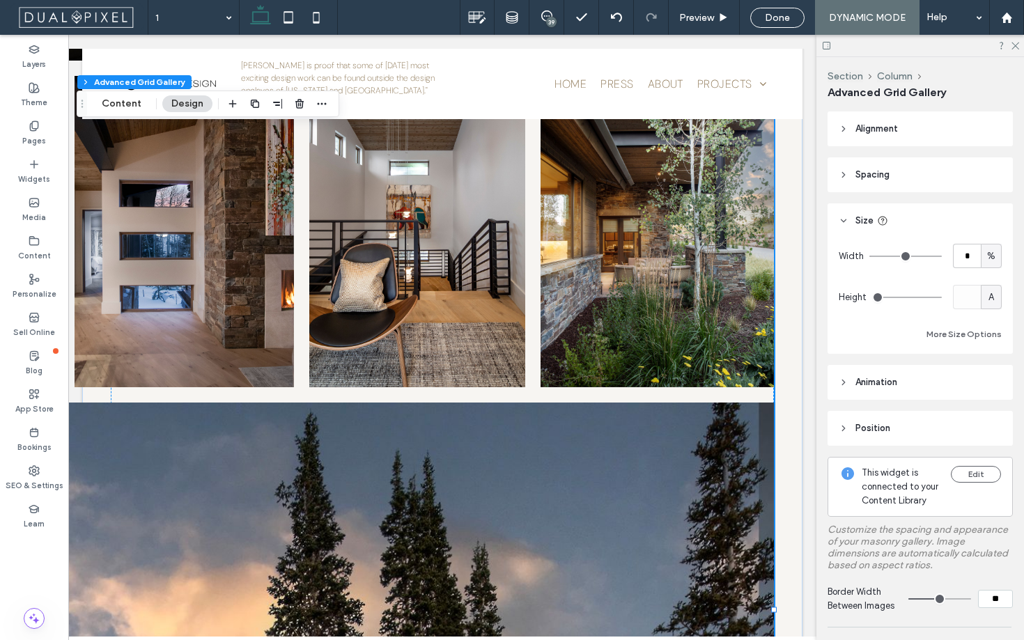
drag, startPoint x: 938, startPoint y: 258, endPoint x: 811, endPoint y: 268, distance: 127.1
click at [870, 257] on input "range" at bounding box center [906, 256] width 72 height 1
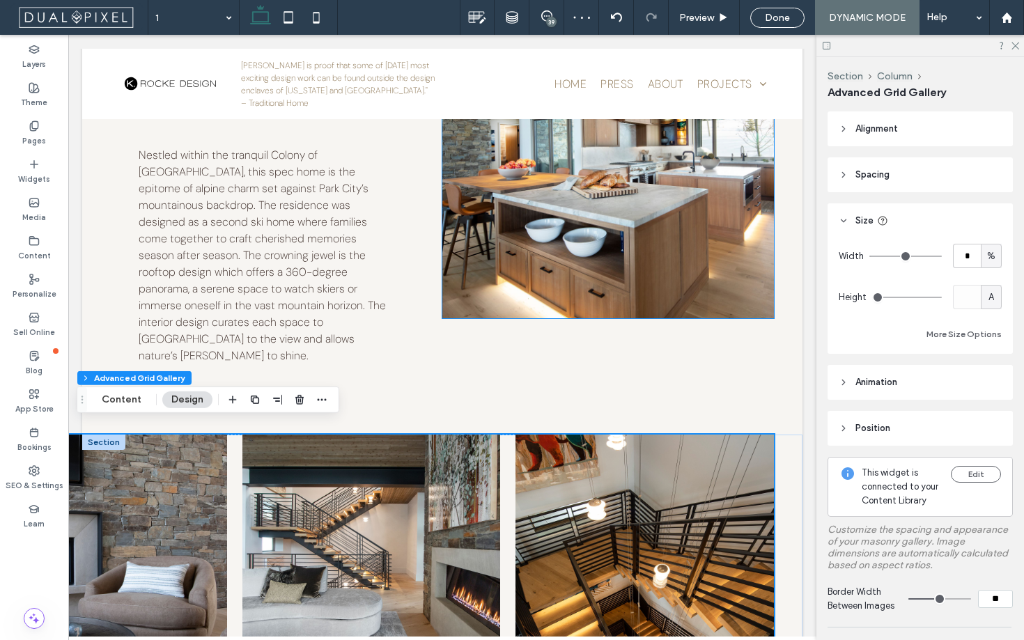
scroll to position [422, 0]
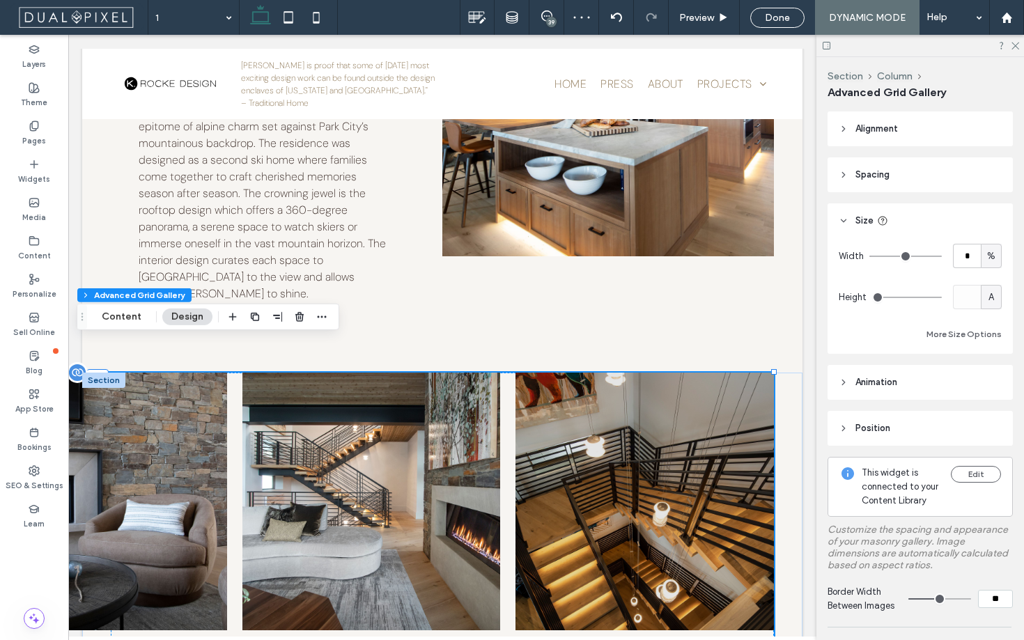
click at [520, 378] on img at bounding box center [645, 501] width 263 height 263
drag, startPoint x: 773, startPoint y: 338, endPoint x: 558, endPoint y: 452, distance: 243.1
type input "***"
type input "****"
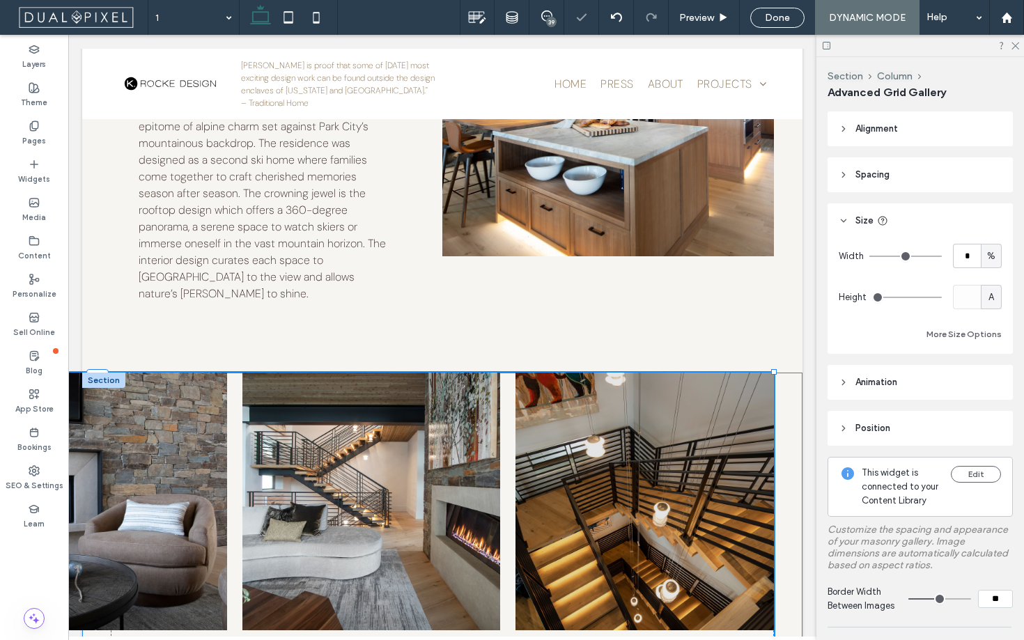
type input "*****"
type input "****"
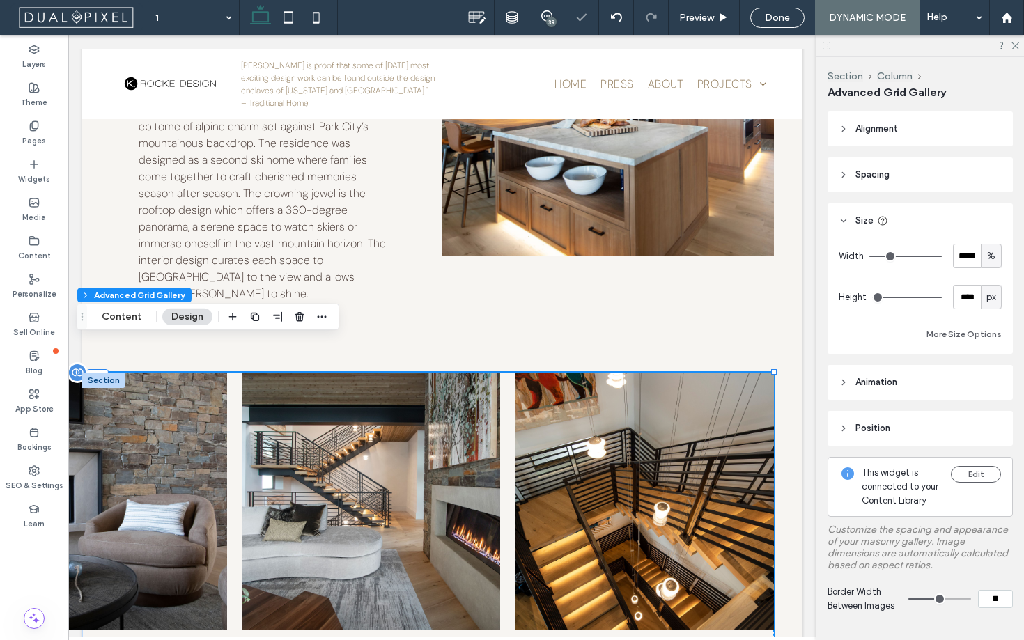
click at [558, 452] on img at bounding box center [645, 502] width 258 height 258
type input "***"
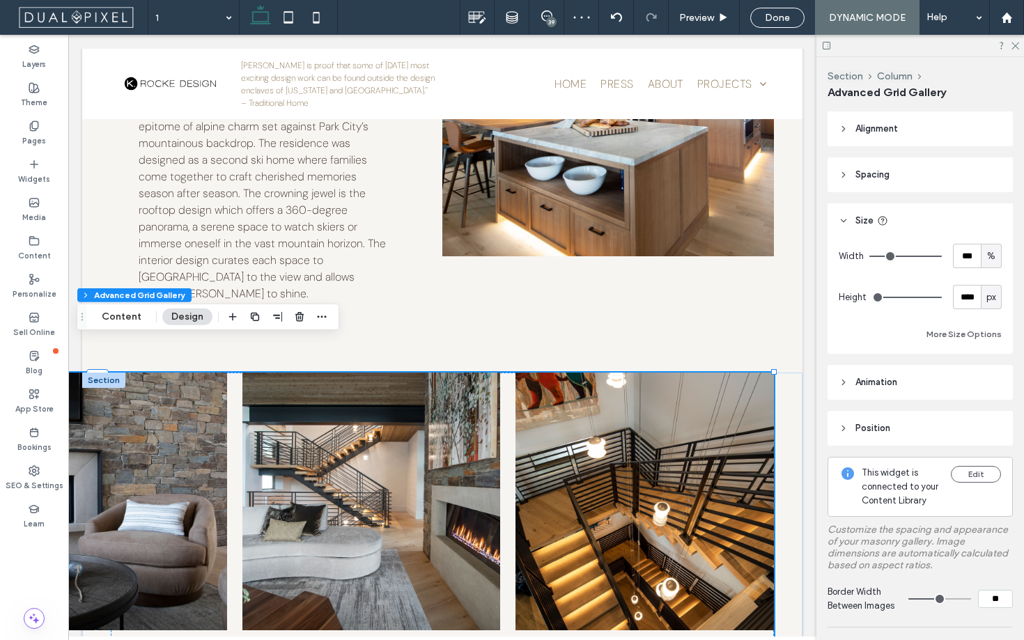
type input "***"
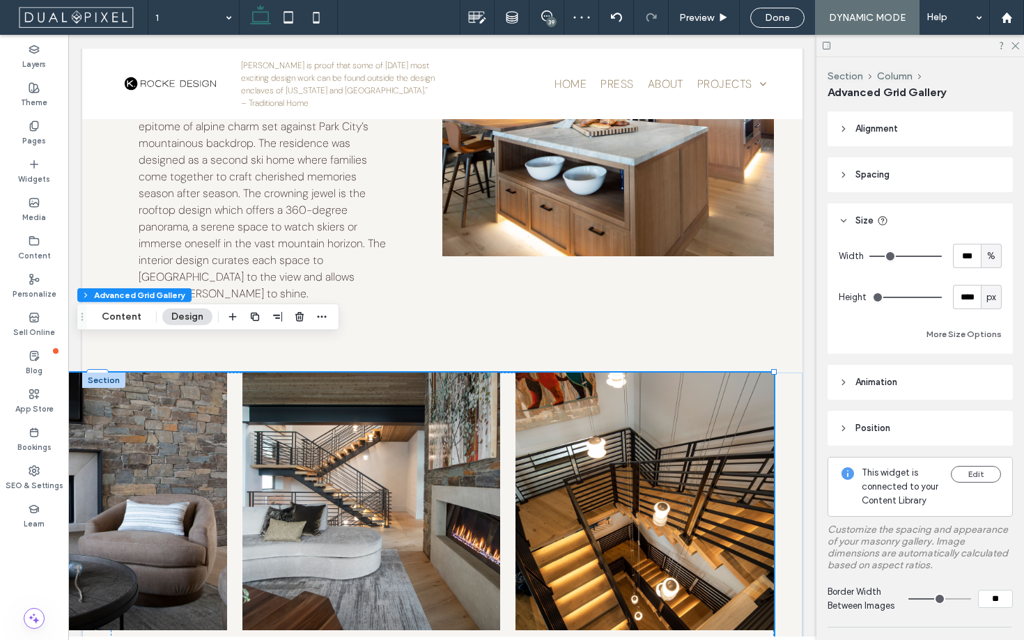
type input "***"
type input "**"
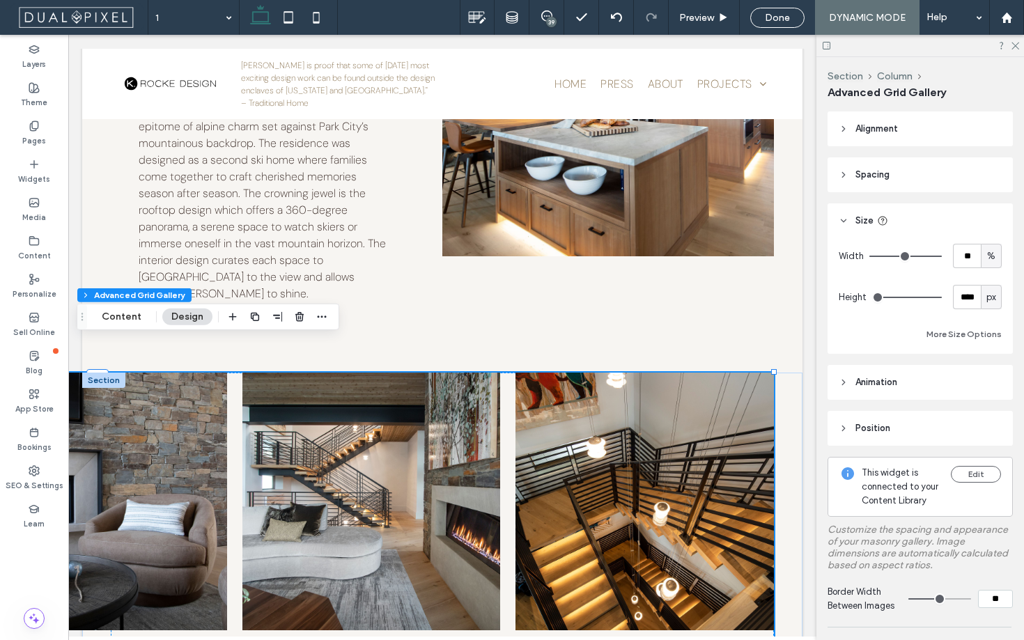
type input "**"
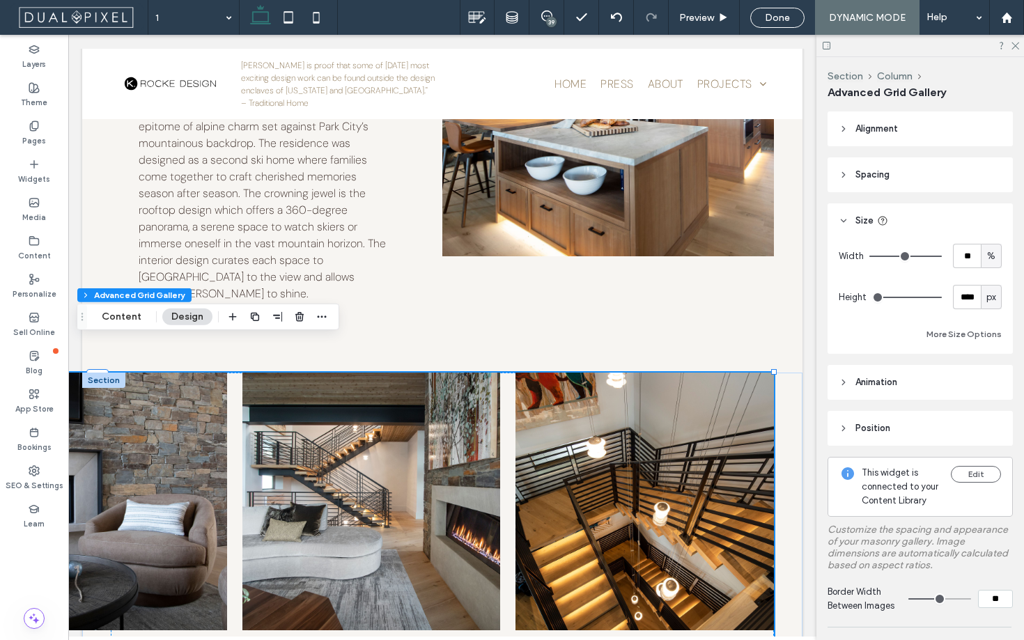
type input "**"
drag, startPoint x: 937, startPoint y: 254, endPoint x: 909, endPoint y: 254, distance: 27.9
click at [909, 256] on input "range" at bounding box center [906, 256] width 72 height 1
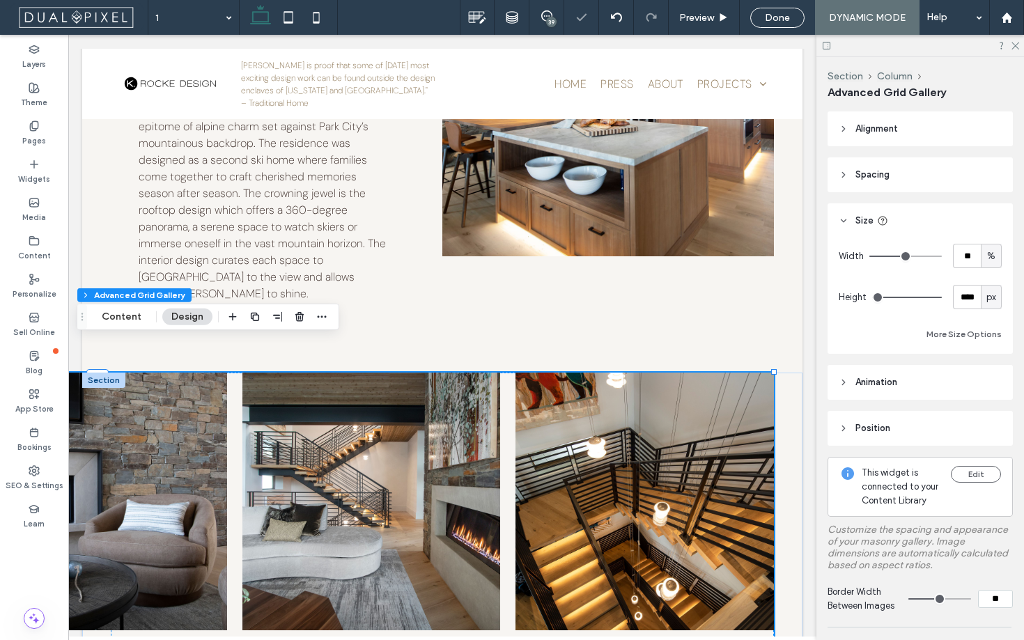
type input "**"
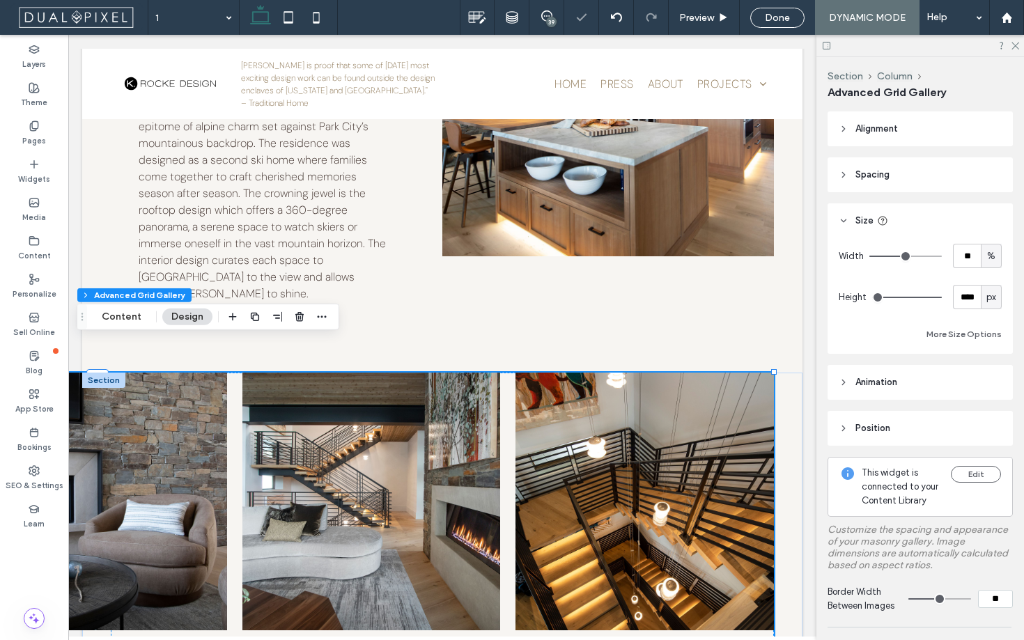
type input "**"
drag, startPoint x: 909, startPoint y: 254, endPoint x: 896, endPoint y: 254, distance: 13.2
type input "**"
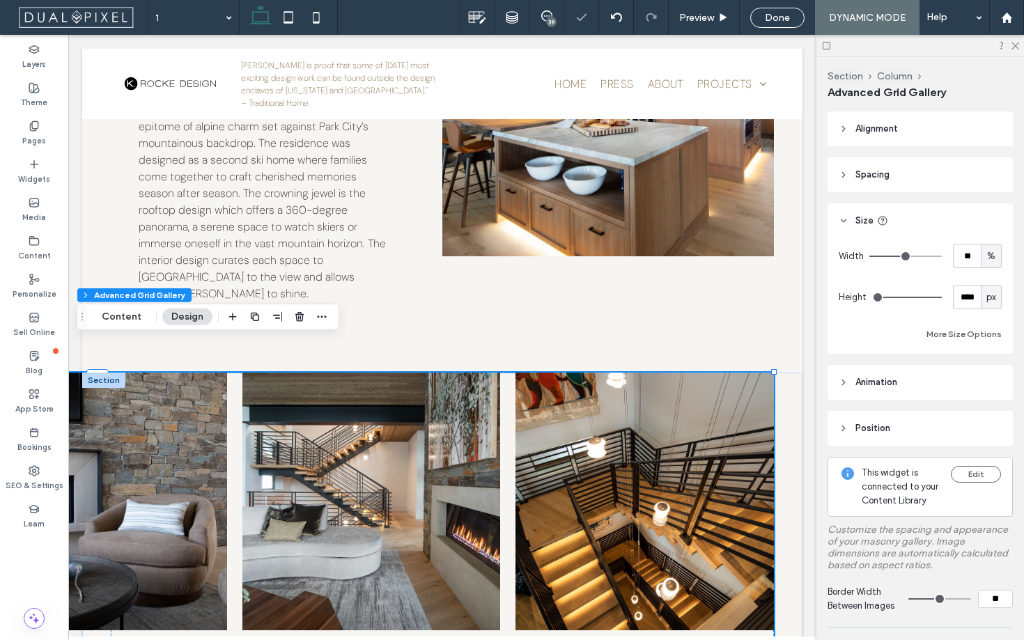
click at [896, 256] on input "range" at bounding box center [906, 256] width 72 height 1
type input "**"
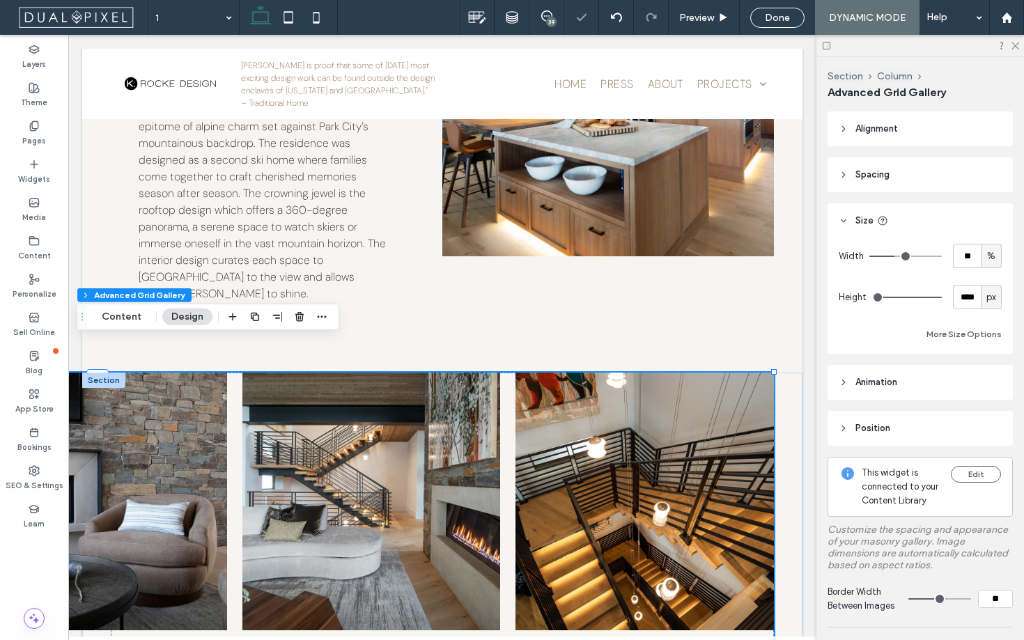
type input "**"
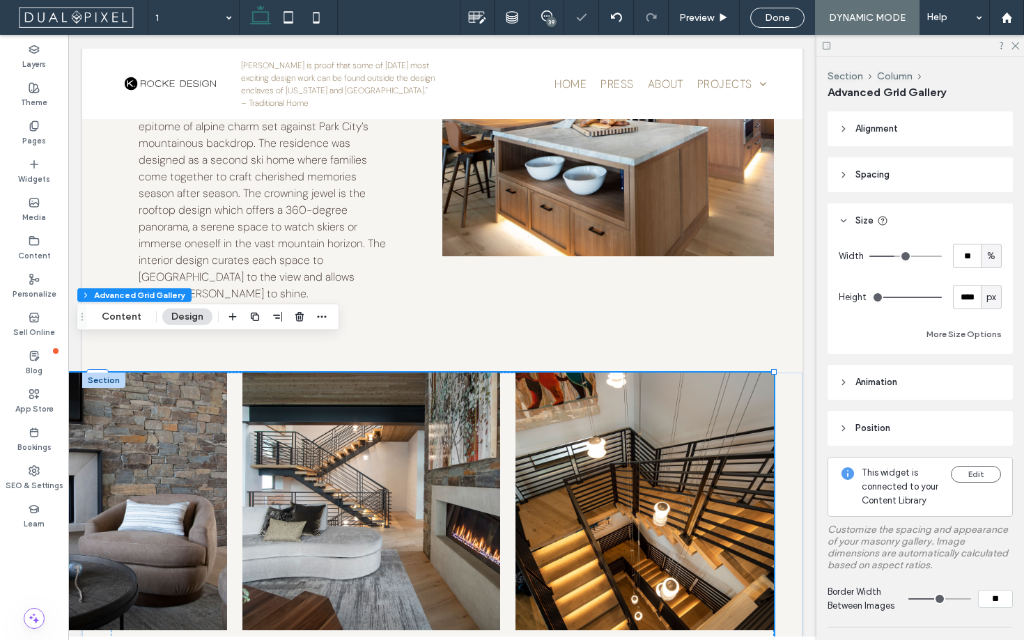
type input "**"
click at [890, 256] on input "range" at bounding box center [906, 256] width 72 height 1
type input "**"
click at [991, 295] on span "px" at bounding box center [992, 298] width 10 height 14
click at [991, 423] on span "A" at bounding box center [992, 419] width 6 height 14
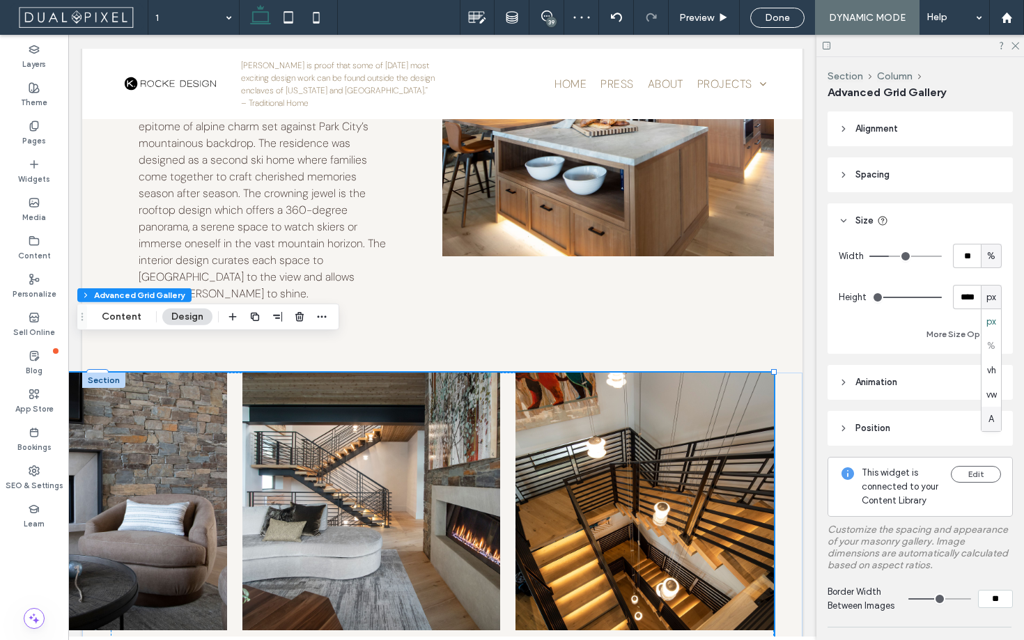
type input "*"
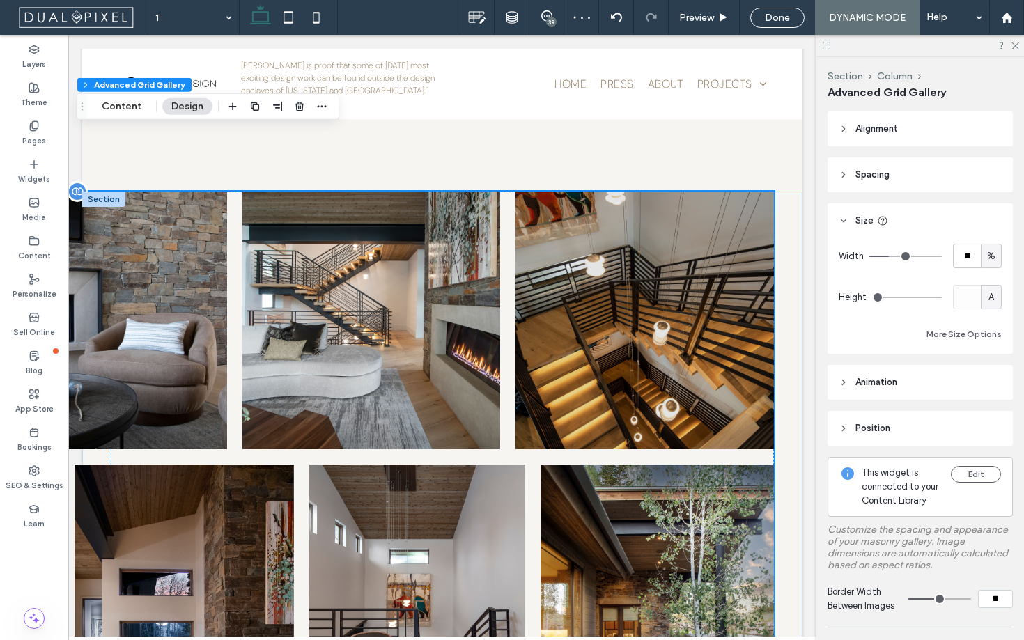
scroll to position [678, 0]
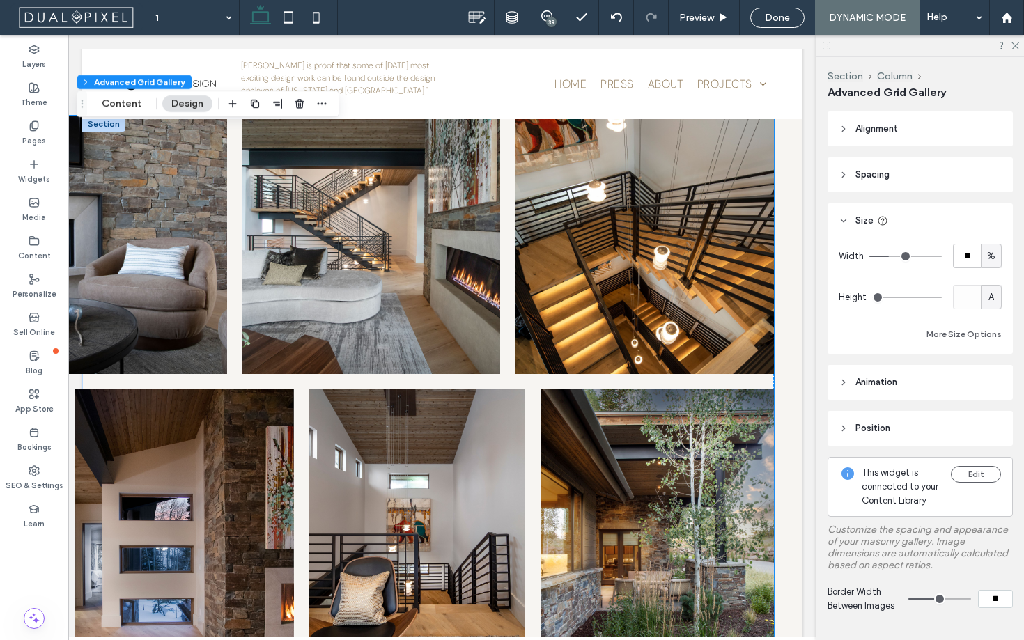
click at [983, 256] on div "%" at bounding box center [991, 256] width 21 height 24
click at [986, 373] on div "A" at bounding box center [992, 378] width 20 height 24
type input "*"
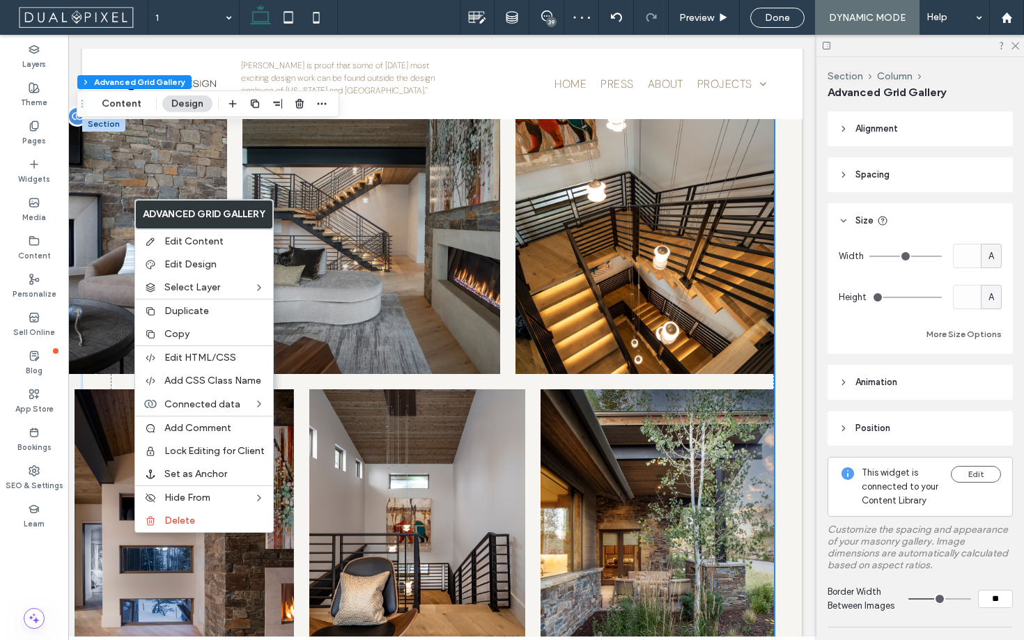
click at [351, 152] on img at bounding box center [371, 245] width 263 height 263
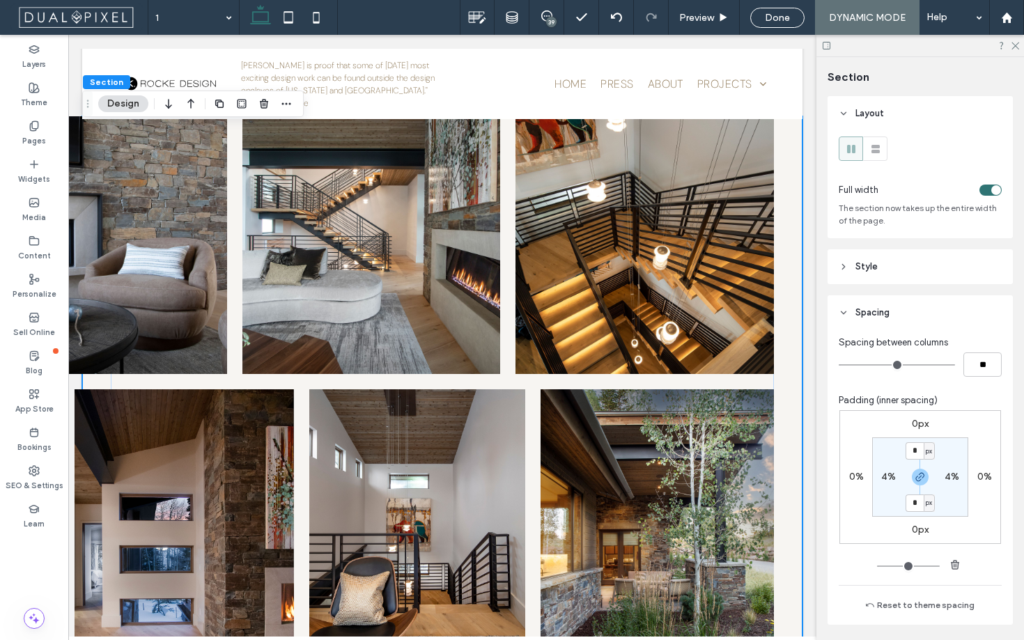
click at [991, 192] on div "toggle" at bounding box center [991, 190] width 22 height 11
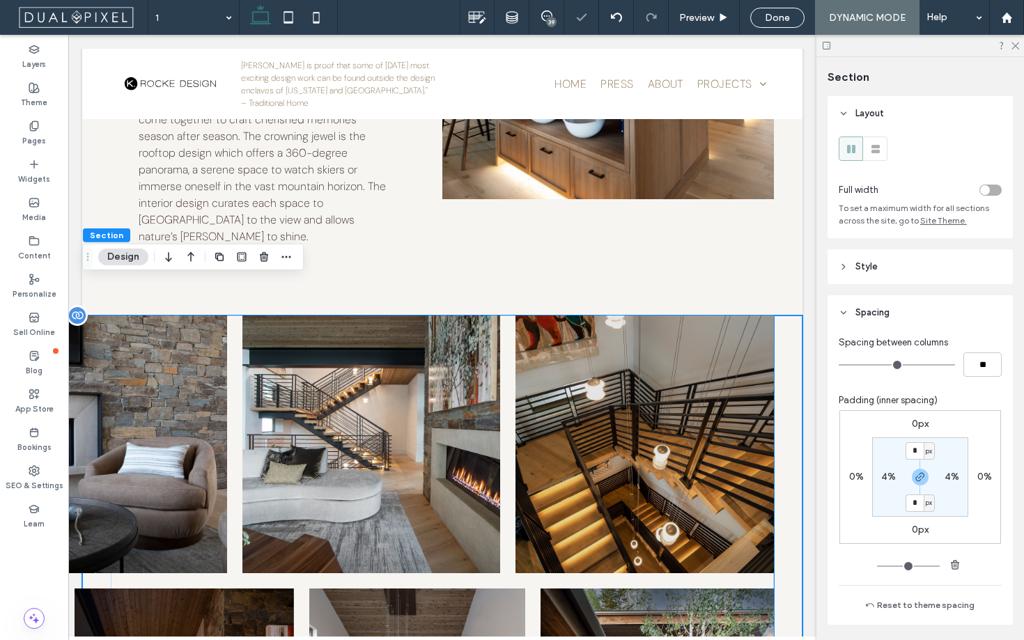
scroll to position [479, 0]
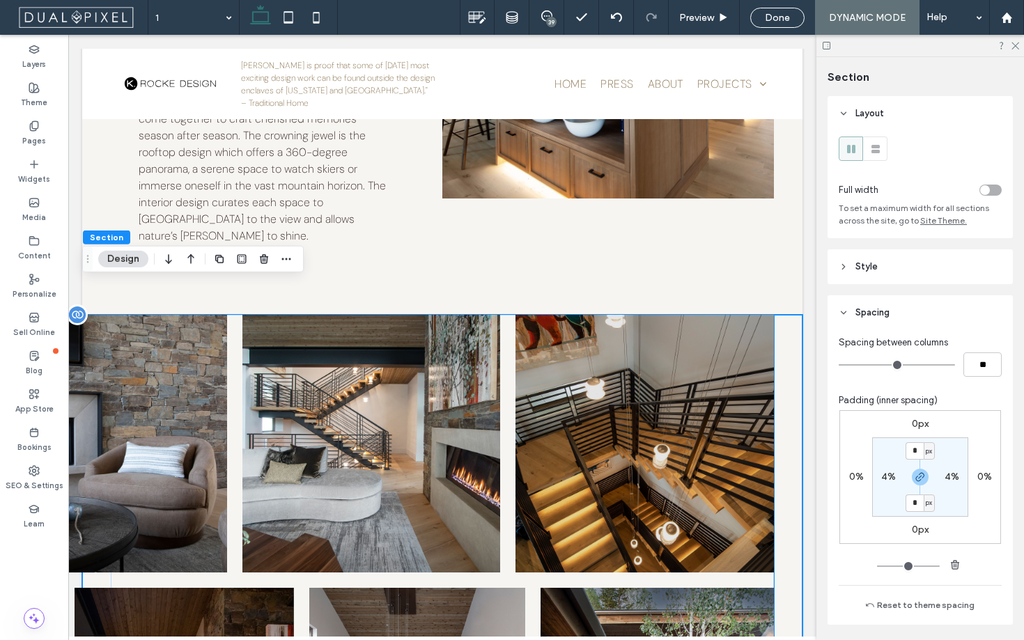
click at [677, 376] on img at bounding box center [645, 443] width 263 height 263
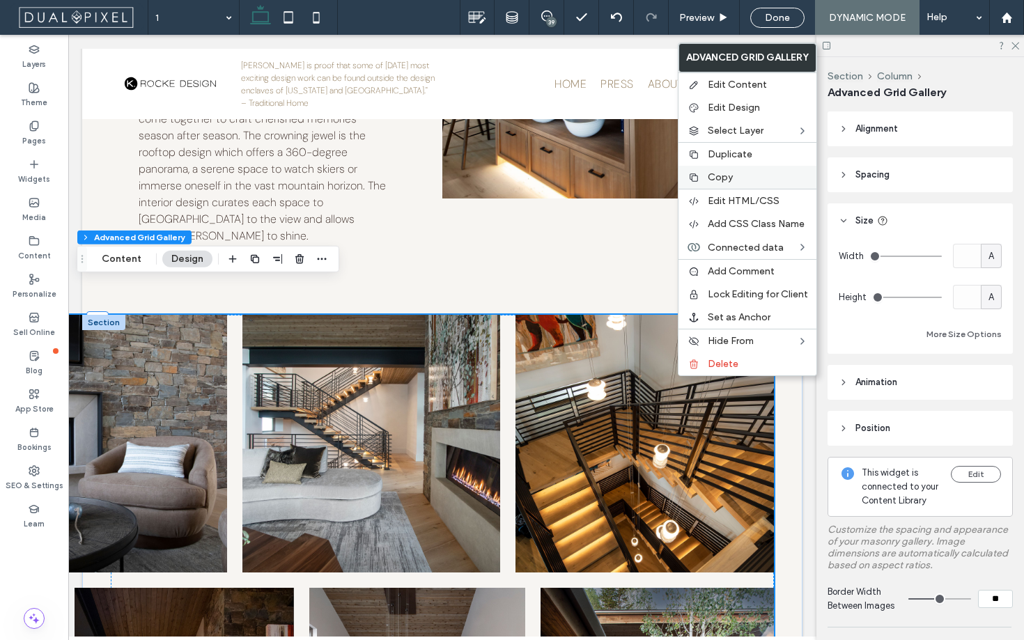
click at [729, 180] on span "Copy" at bounding box center [720, 177] width 25 height 12
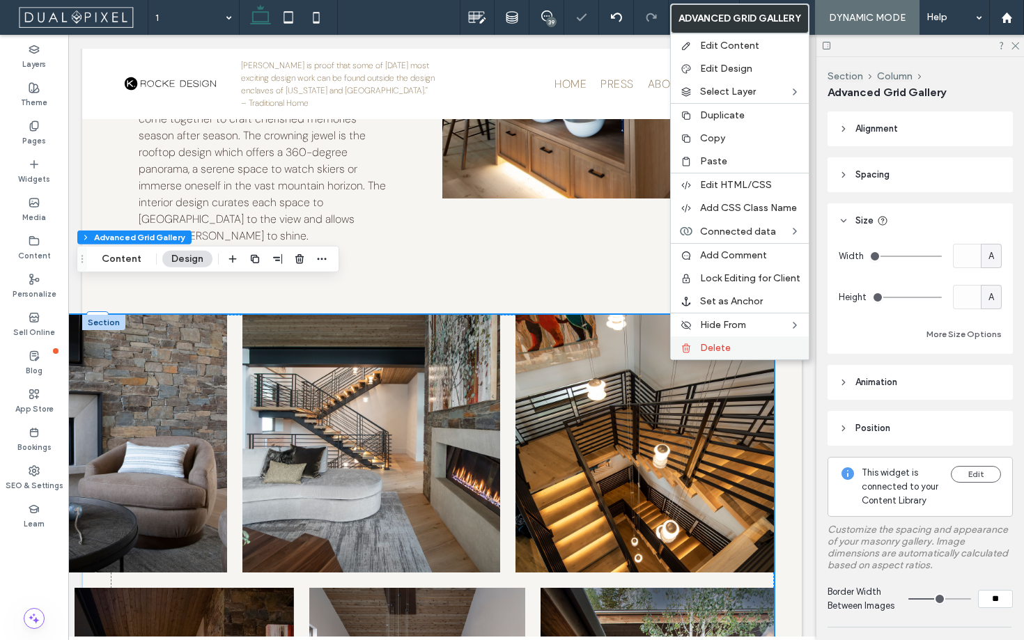
click at [703, 352] on span "Delete" at bounding box center [715, 348] width 31 height 12
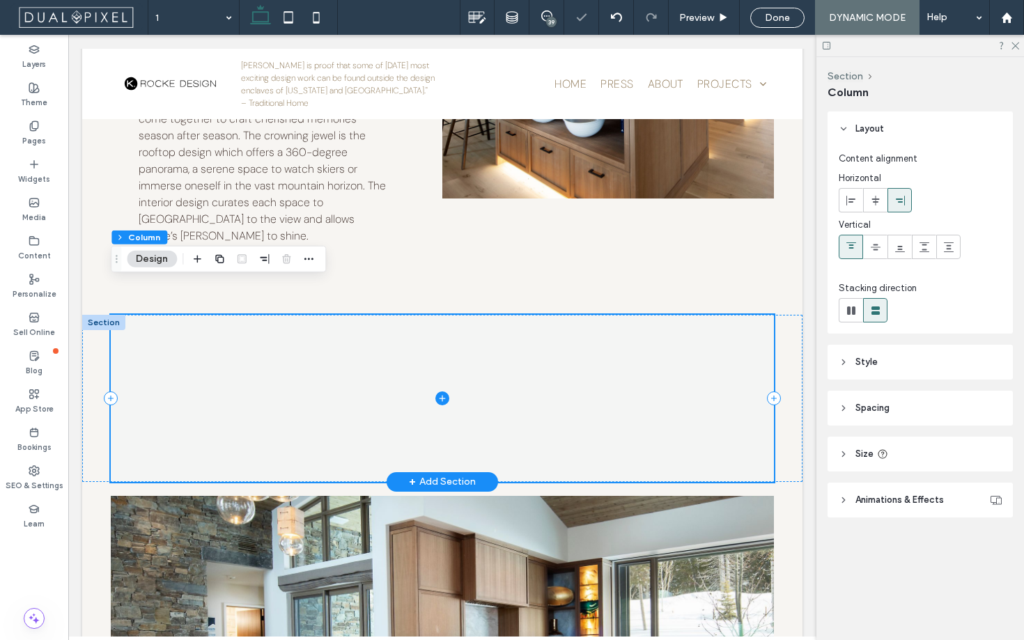
click at [212, 343] on span at bounding box center [442, 398] width 663 height 167
click at [93, 323] on div at bounding box center [442, 398] width 720 height 167
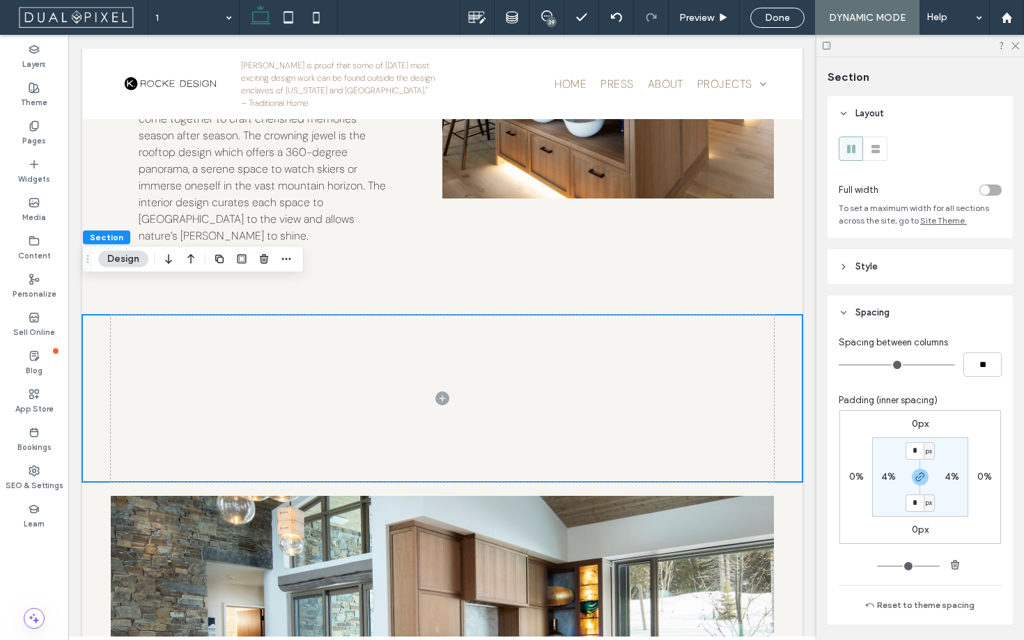
click at [987, 183] on div at bounding box center [943, 190] width 118 height 24
click at [987, 190] on div "toggle" at bounding box center [985, 190] width 10 height 10
click at [987, 190] on div "toggle" at bounding box center [991, 190] width 22 height 11
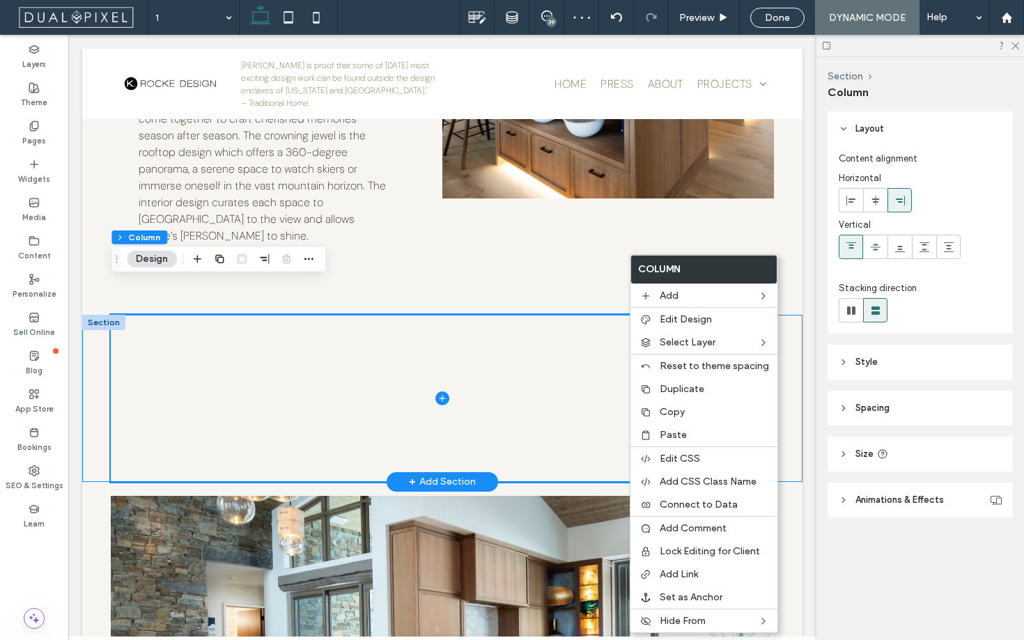
click at [97, 347] on div at bounding box center [442, 398] width 720 height 167
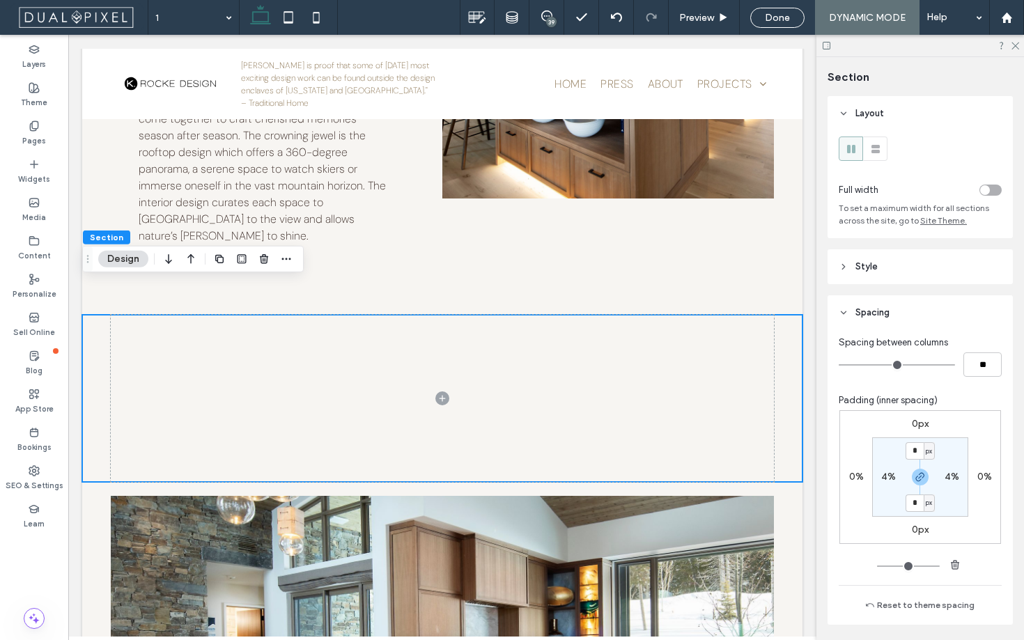
click at [994, 182] on div at bounding box center [943, 190] width 118 height 24
click at [991, 186] on div "toggle" at bounding box center [991, 190] width 22 height 11
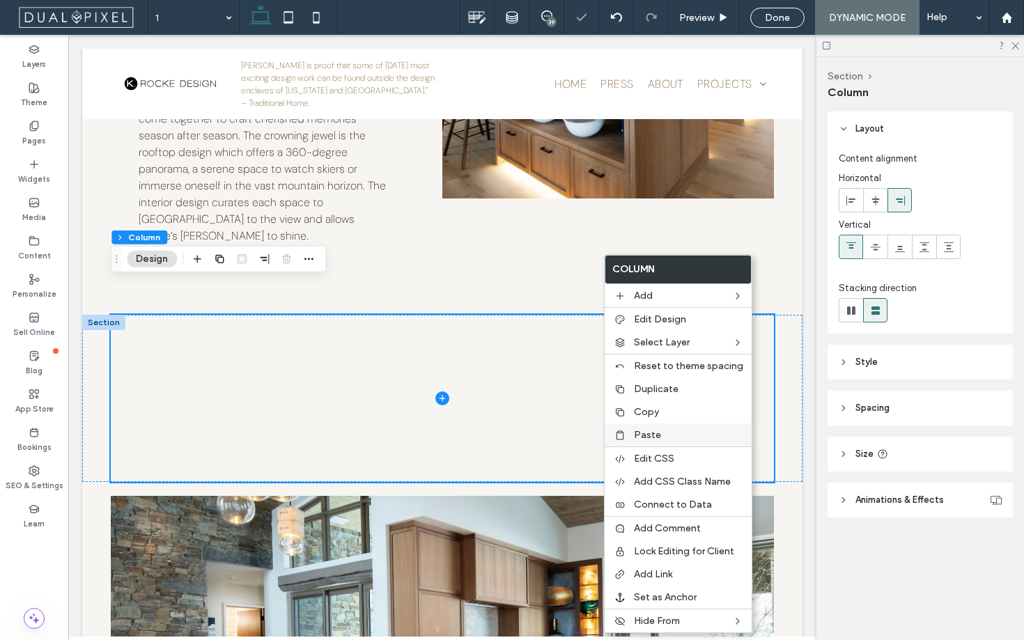
click at [638, 433] on span "Paste" at bounding box center [647, 435] width 27 height 12
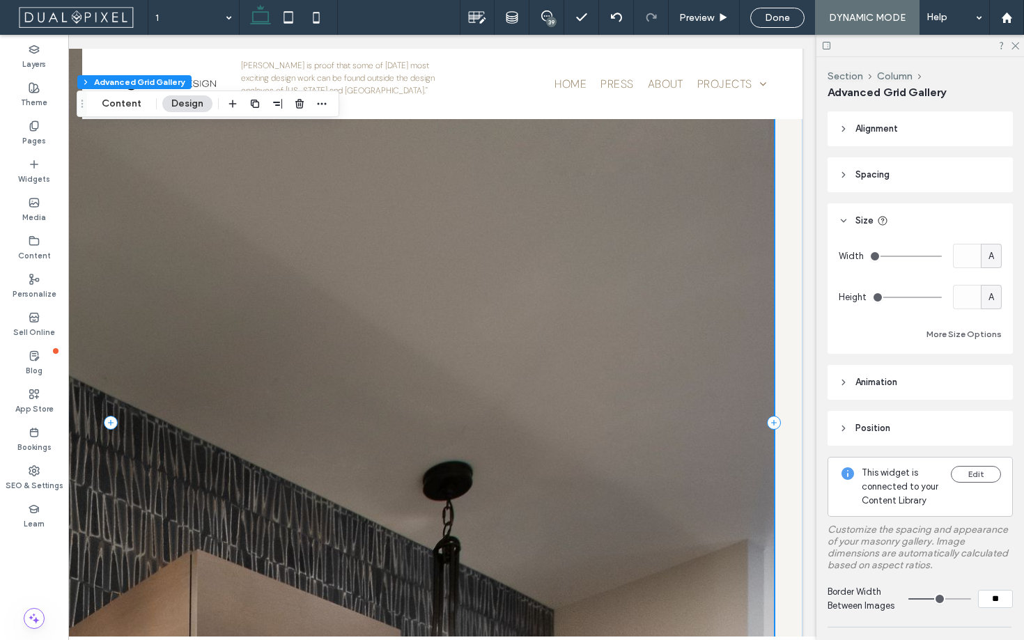
scroll to position [1984, 0]
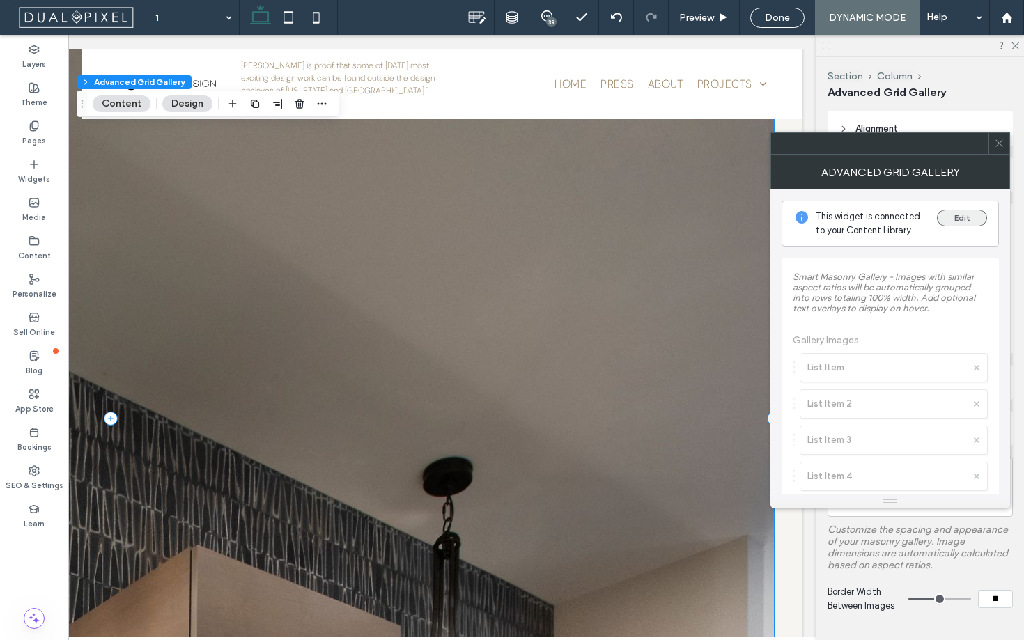
click at [967, 222] on button "Edit" at bounding box center [962, 218] width 50 height 17
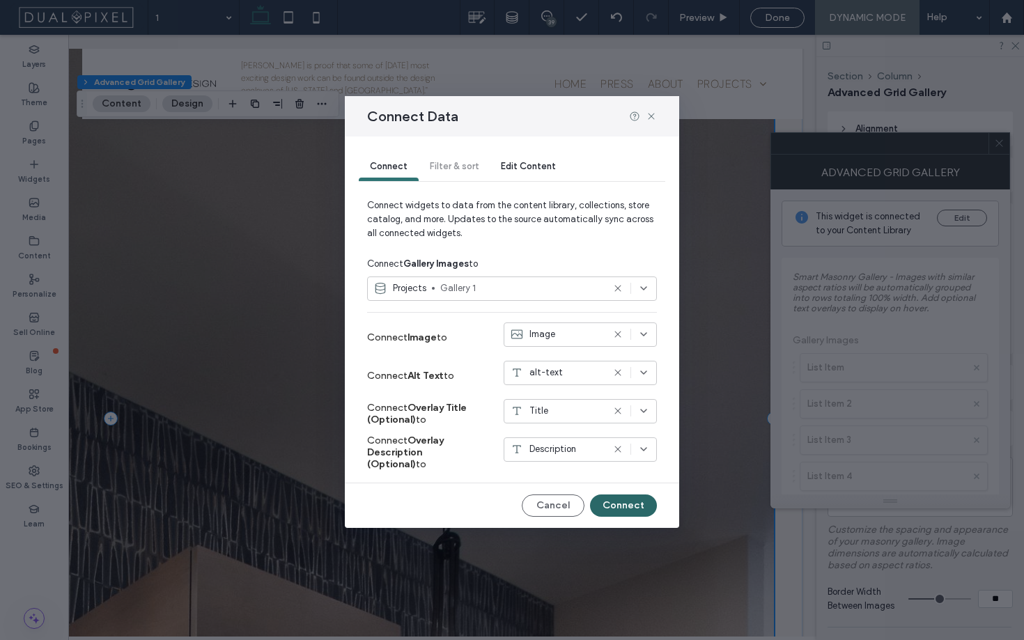
click at [637, 507] on button "Connect" at bounding box center [623, 506] width 67 height 22
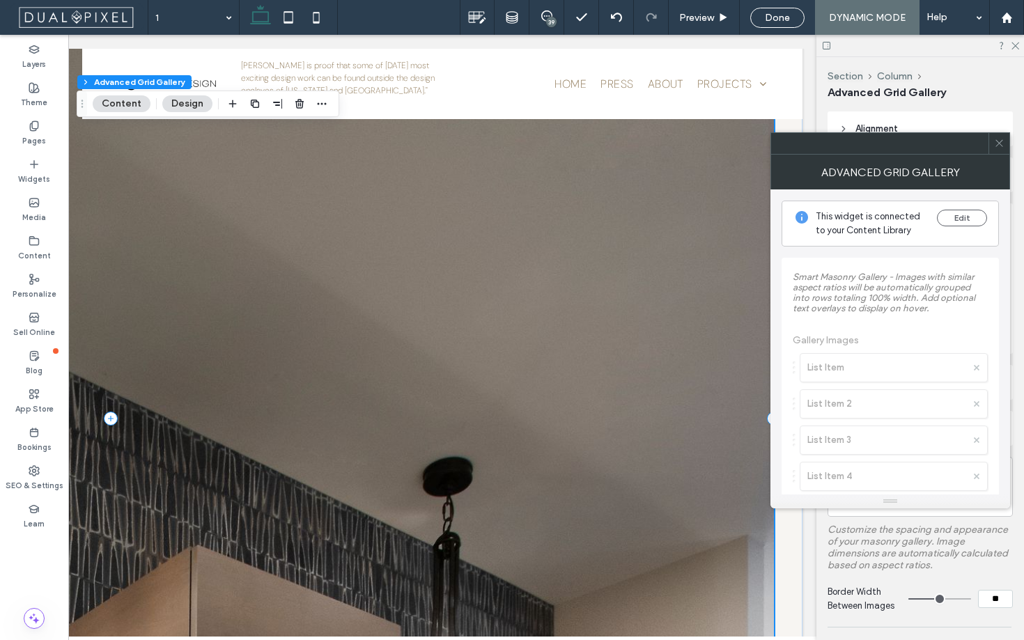
click at [998, 150] on span at bounding box center [999, 143] width 10 height 21
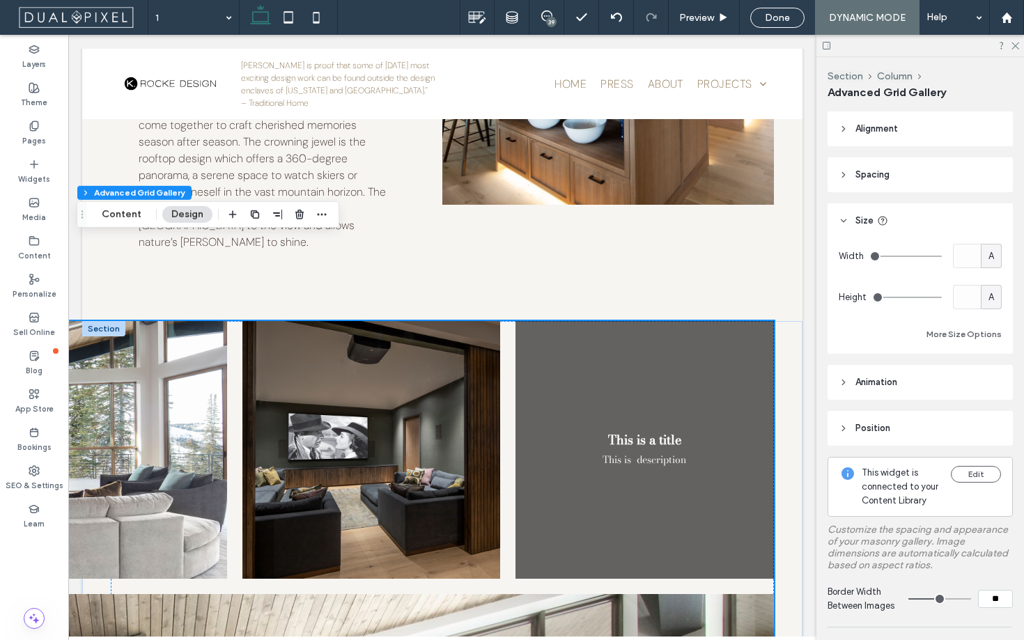
scroll to position [423, 0]
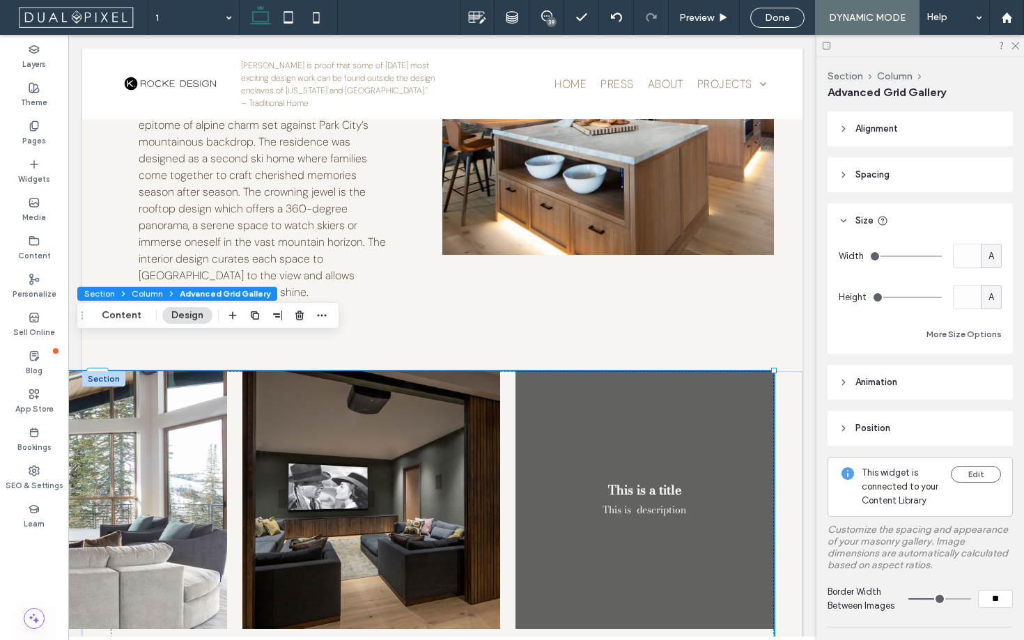
click at [202, 295] on span "Advanced Grid Gallery" at bounding box center [225, 293] width 91 height 10
click at [219, 288] on span "Advanced Grid Gallery" at bounding box center [225, 293] width 91 height 10
click at [973, 474] on button "Edit" at bounding box center [976, 474] width 50 height 17
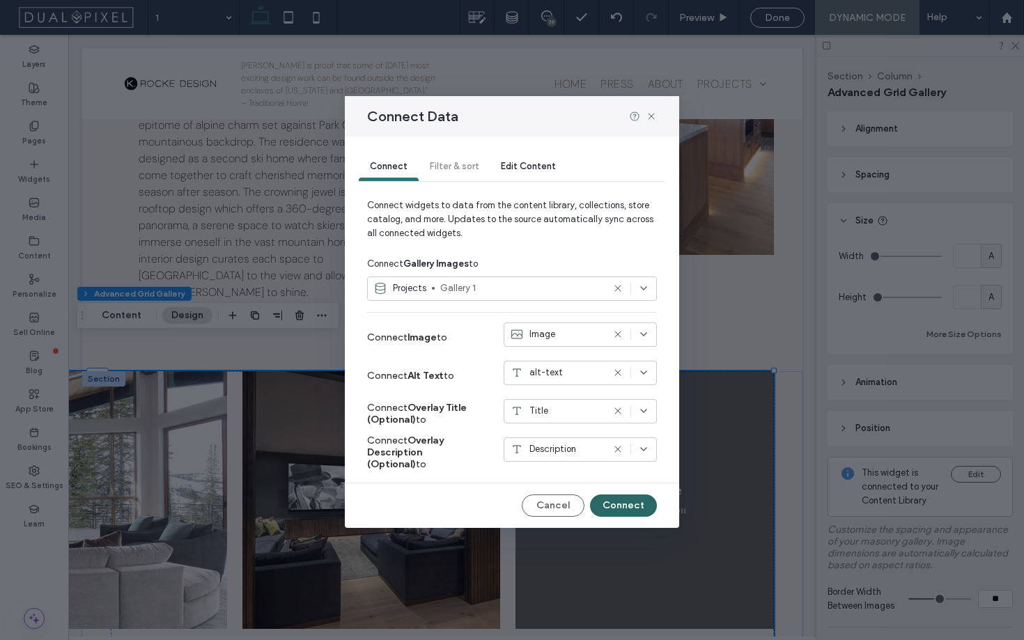
click at [626, 502] on button "Connect" at bounding box center [623, 506] width 67 height 22
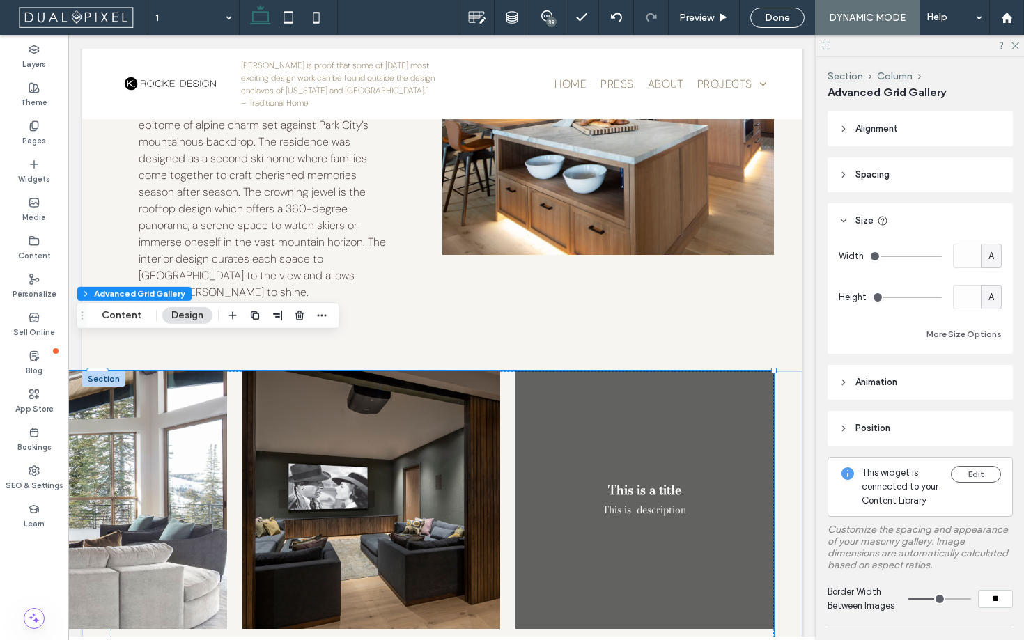
click at [991, 594] on input "**" at bounding box center [995, 599] width 35 height 18
type input "**"
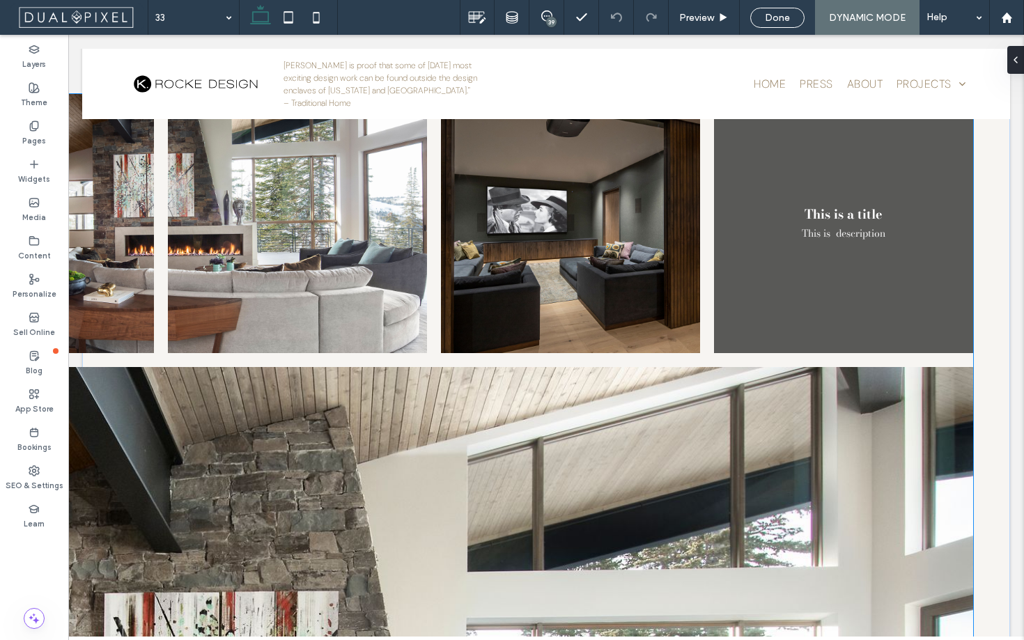
scroll to position [723, 0]
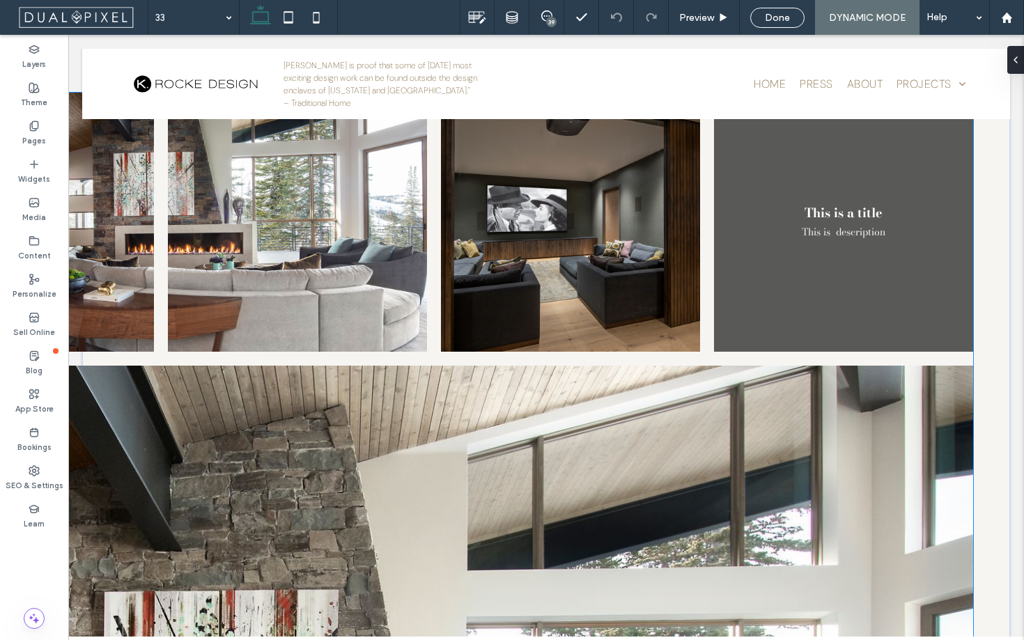
click at [818, 221] on div "This is a title" at bounding box center [843, 213] width 237 height 15
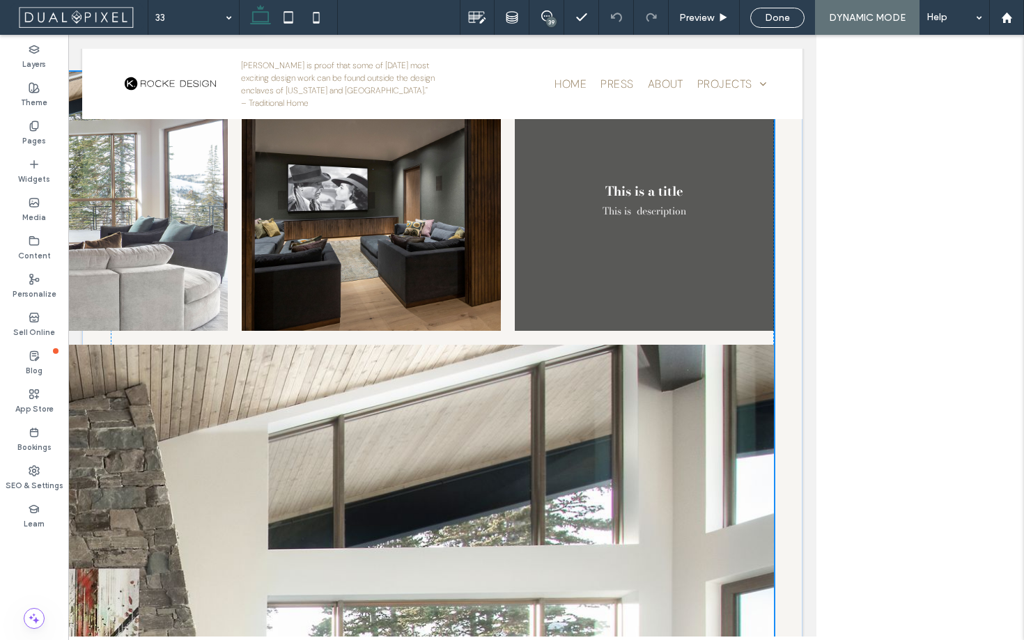
scroll to position [640, 0]
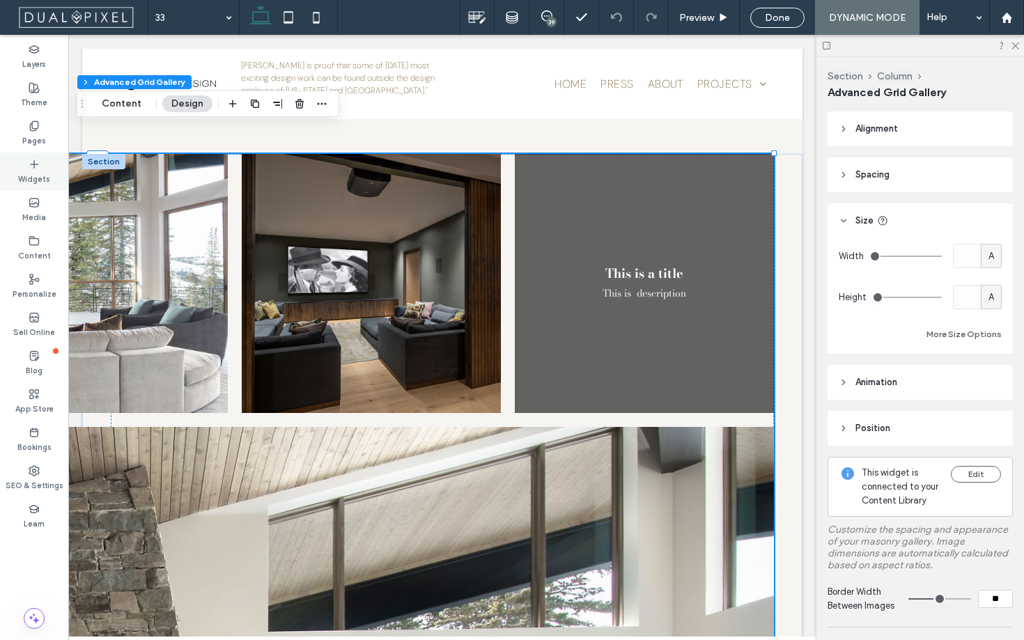
click at [34, 162] on use at bounding box center [34, 163] width 7 height 7
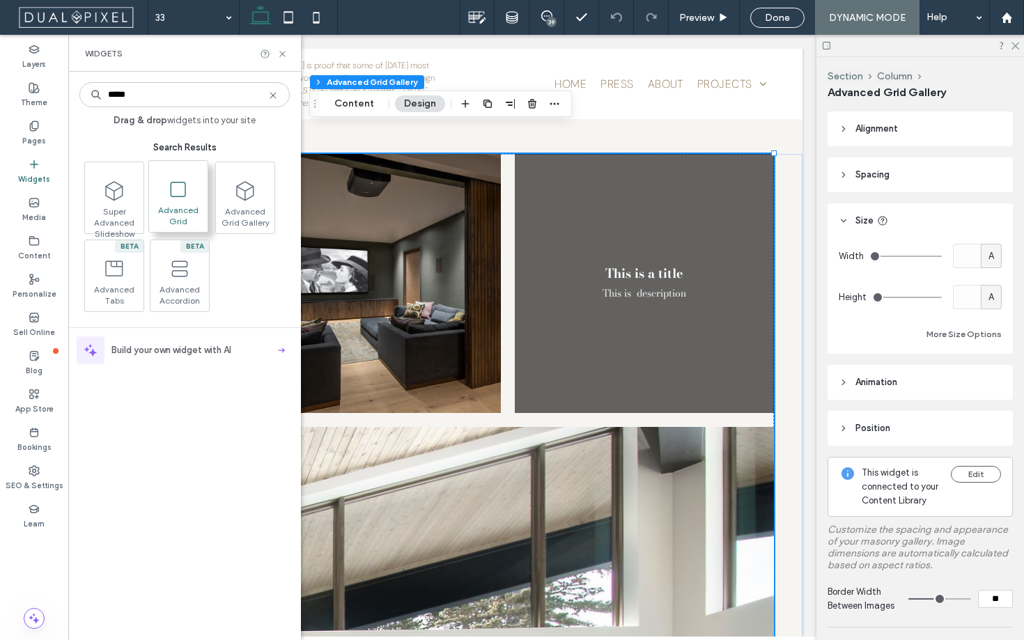
type input "*****"
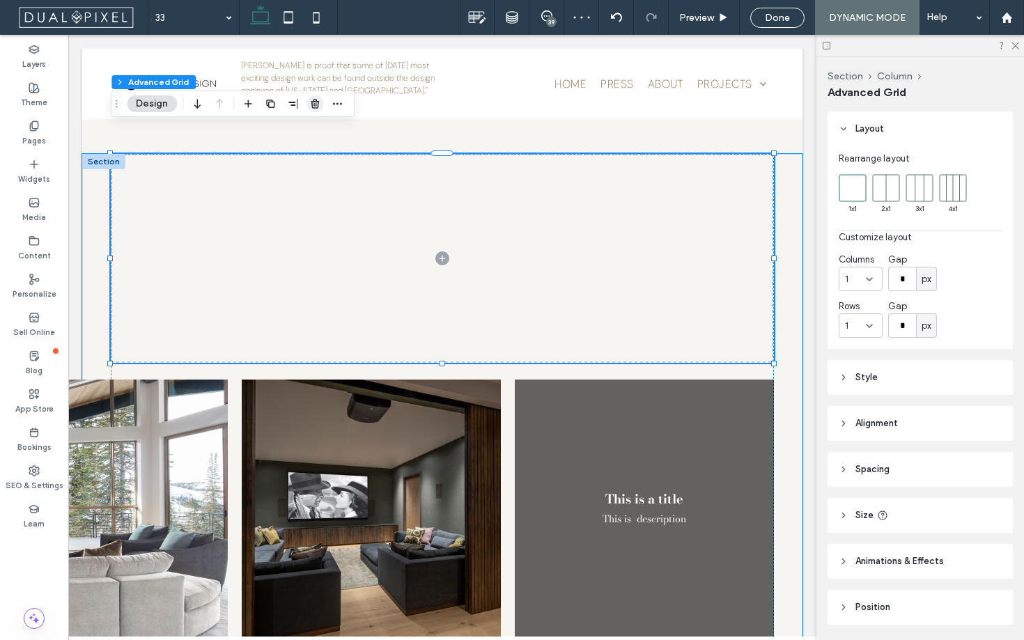
click at [316, 109] on span "button" at bounding box center [315, 103] width 17 height 17
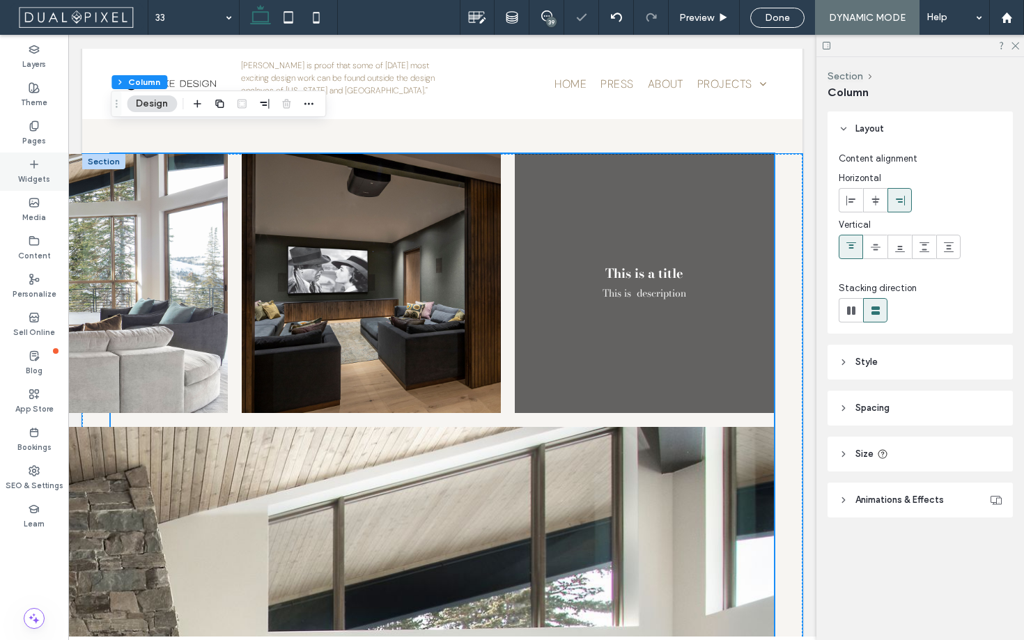
click at [50, 172] on div "Widgets" at bounding box center [34, 172] width 68 height 38
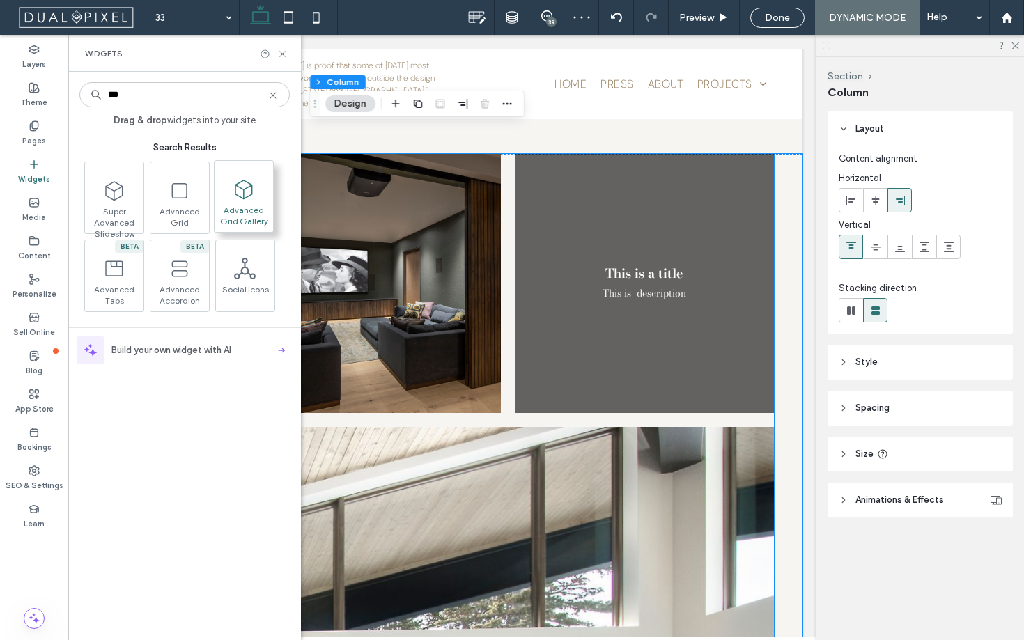
type input "***"
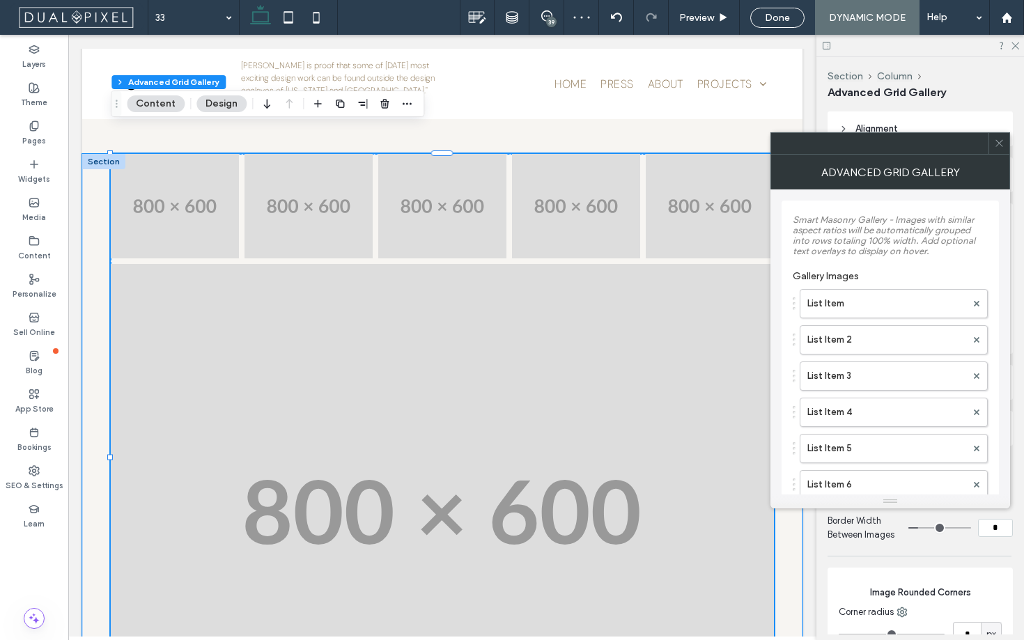
click at [993, 141] on div at bounding box center [999, 143] width 21 height 21
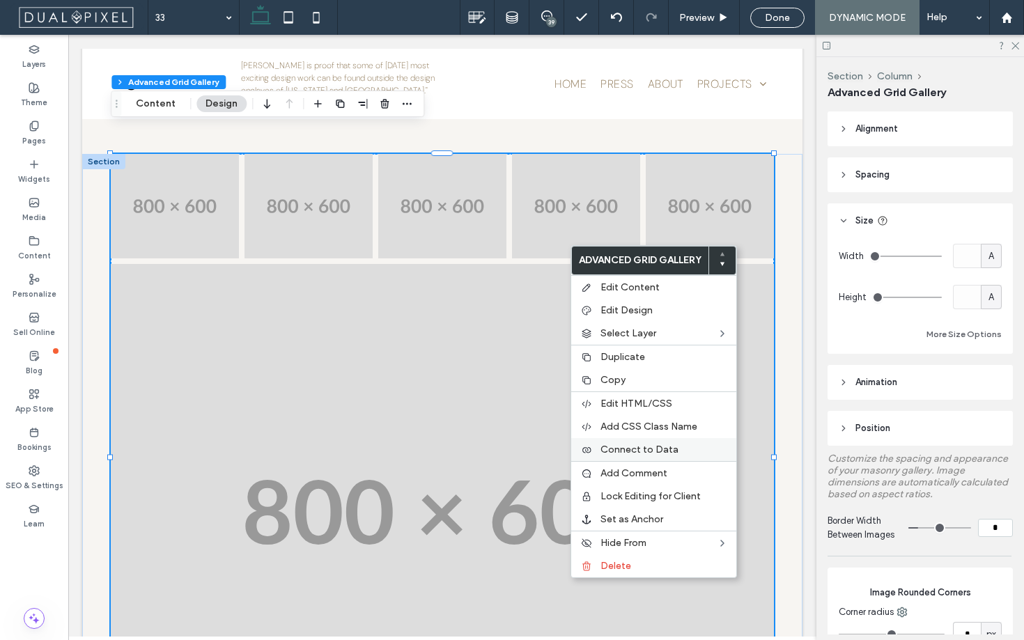
click at [639, 447] on span "Connect to Data" at bounding box center [640, 450] width 78 height 12
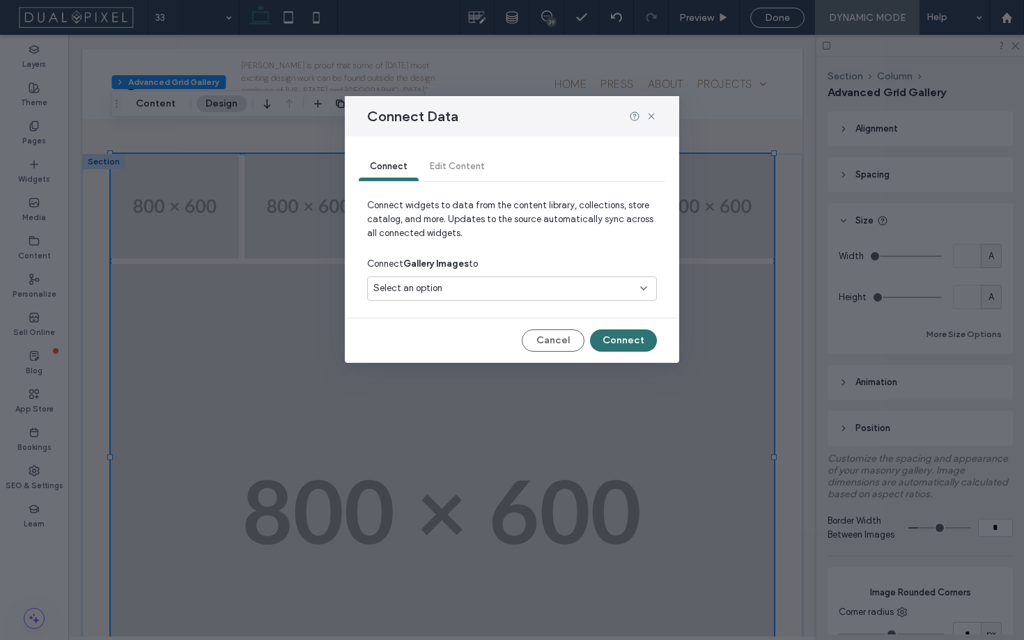
click at [549, 300] on div "Select an option" at bounding box center [512, 289] width 290 height 24
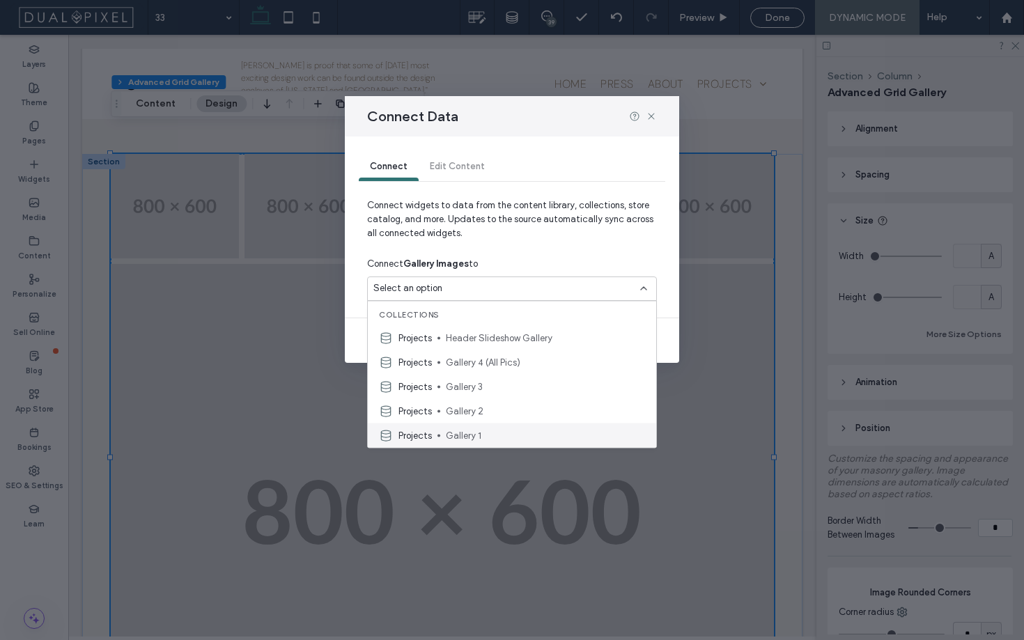
click at [487, 438] on span "Gallery 1" at bounding box center [545, 436] width 199 height 14
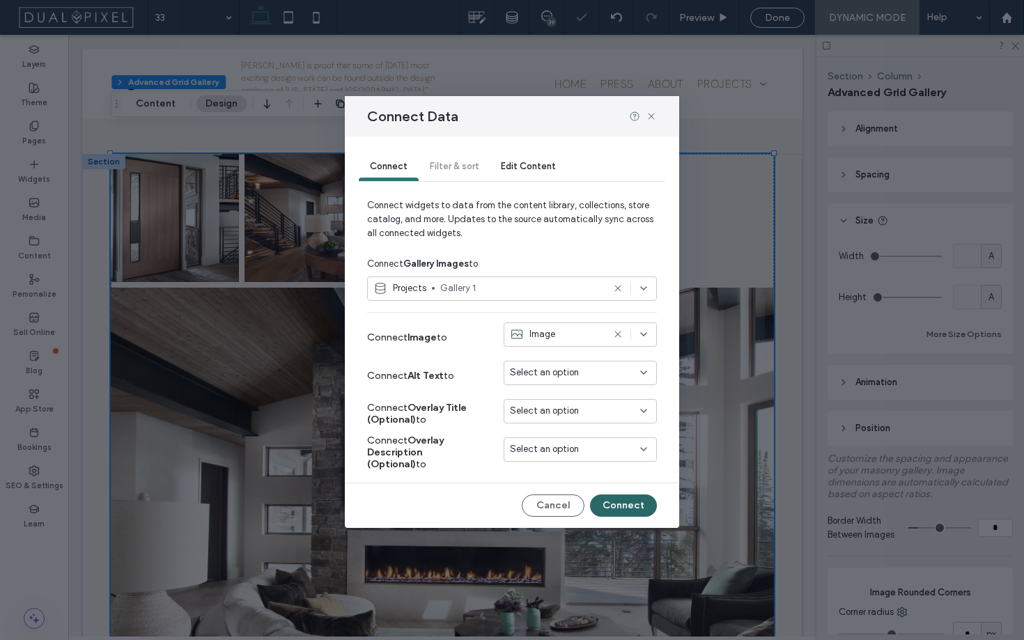
click at [628, 509] on button "Connect" at bounding box center [623, 506] width 67 height 22
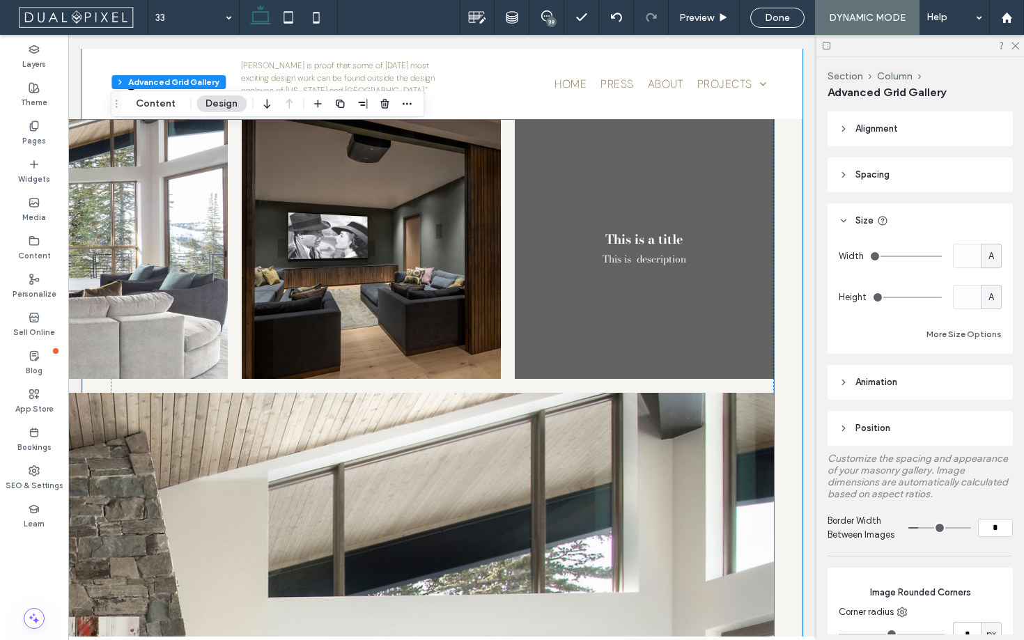
scroll to position [2299, 0]
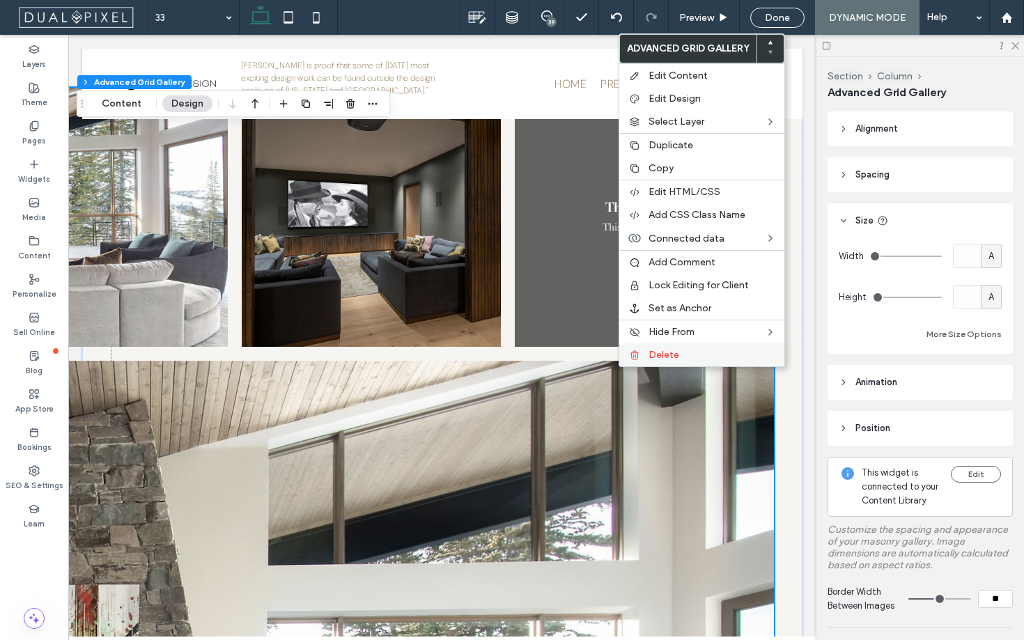
click at [641, 353] on div at bounding box center [635, 355] width 14 height 11
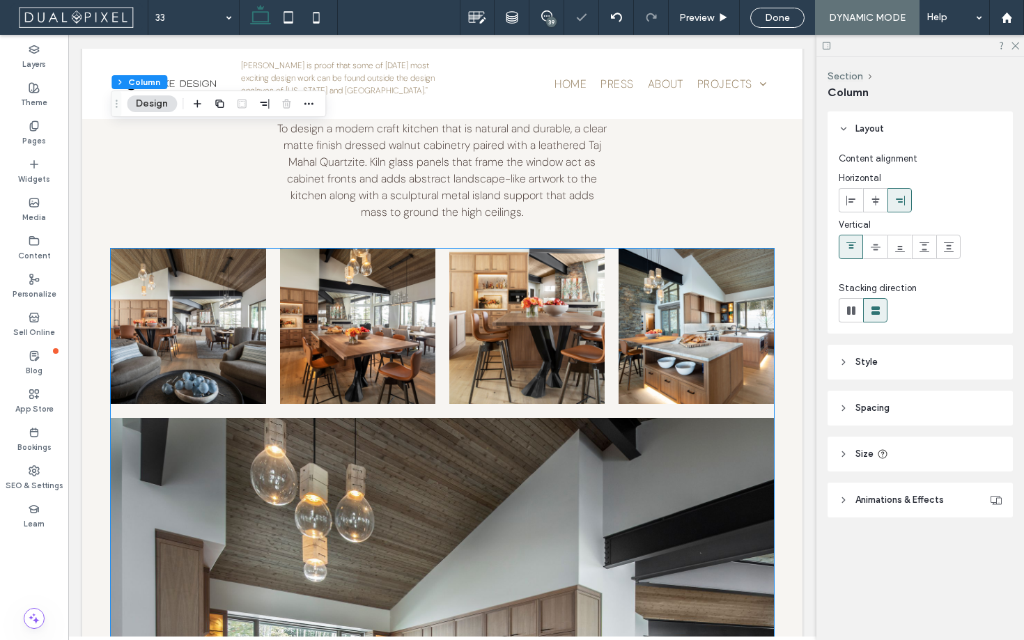
scroll to position [2769, 0]
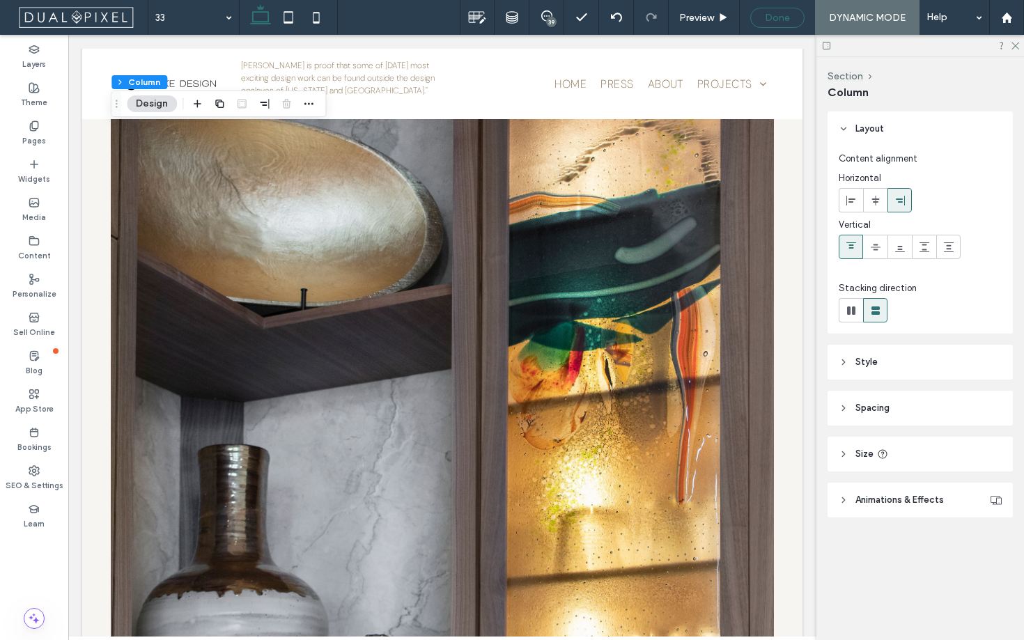
click at [795, 20] on div "Done" at bounding box center [777, 18] width 53 height 12
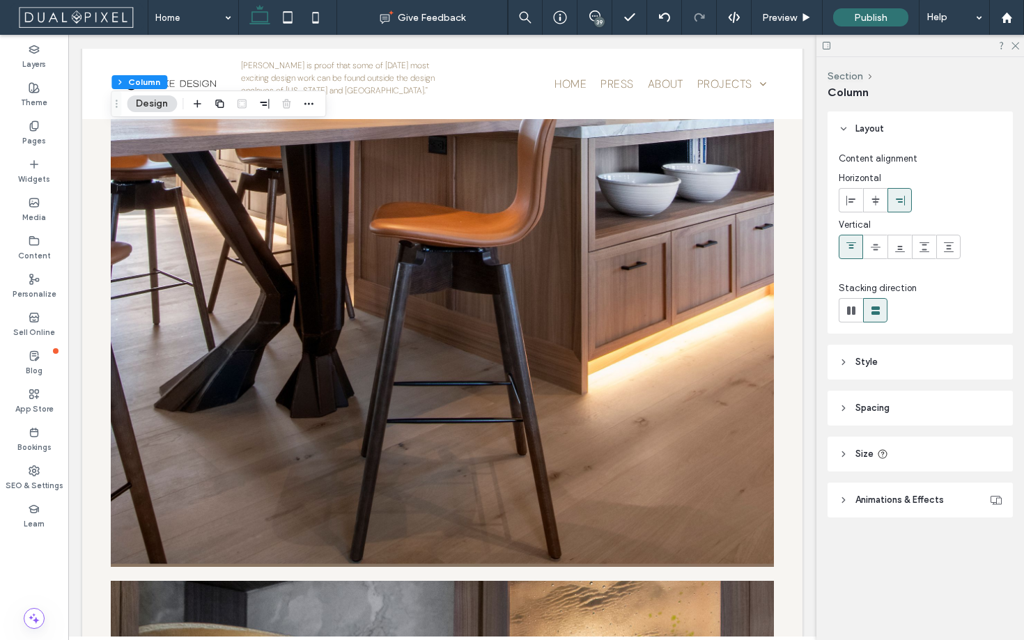
scroll to position [3493, 0]
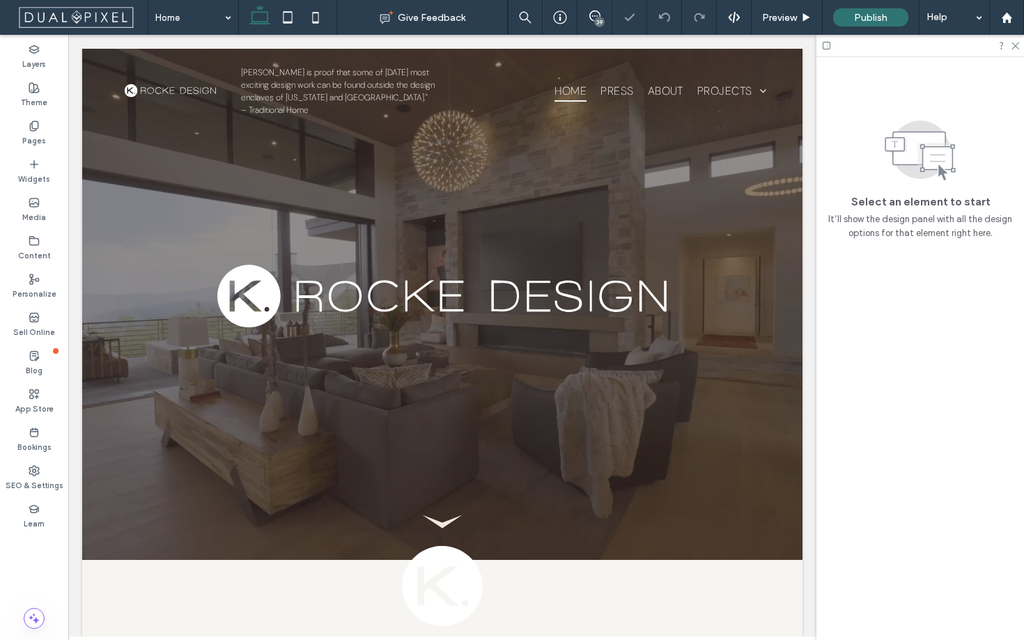
click at [1016, 51] on div at bounding box center [921, 46] width 208 height 22
click at [1016, 46] on icon at bounding box center [1014, 44] width 9 height 9
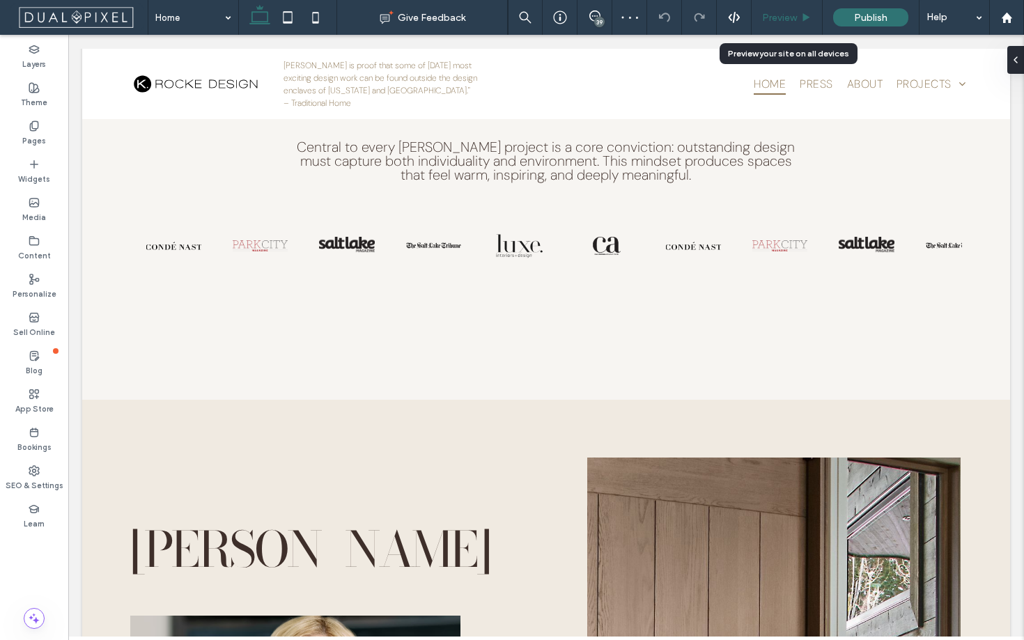
click at [803, 20] on icon at bounding box center [806, 18] width 10 height 10
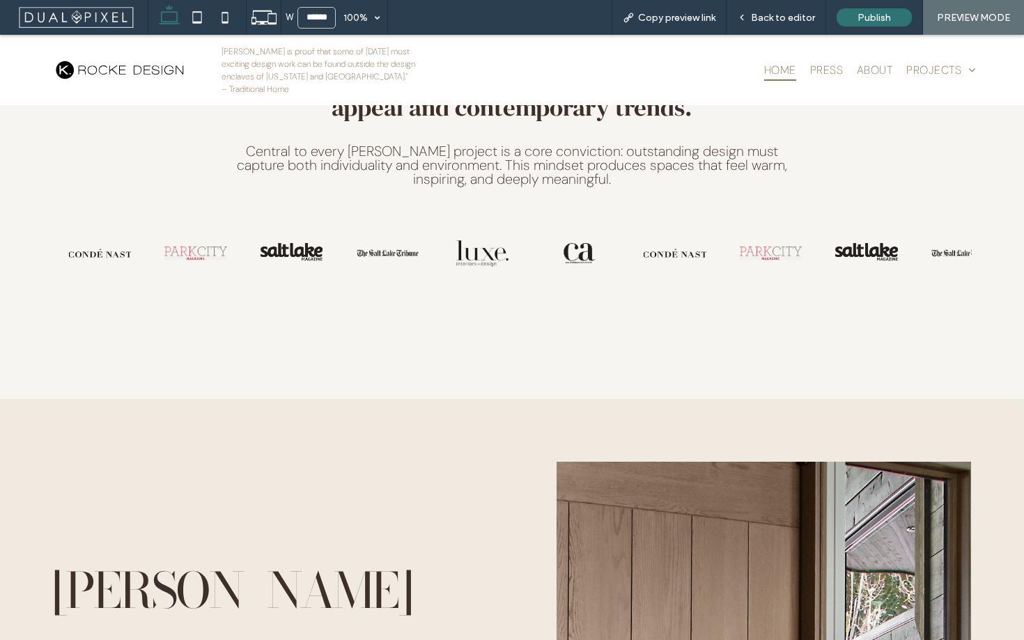
scroll to position [757, 0]
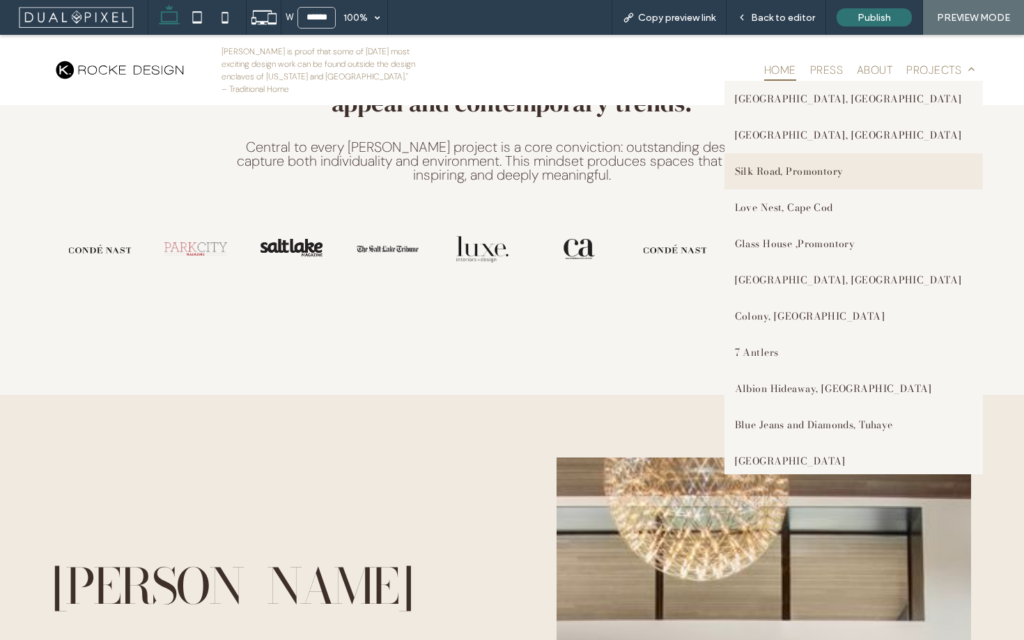
click at [855, 181] on link "Silk Road, Promontory" at bounding box center [854, 171] width 258 height 36
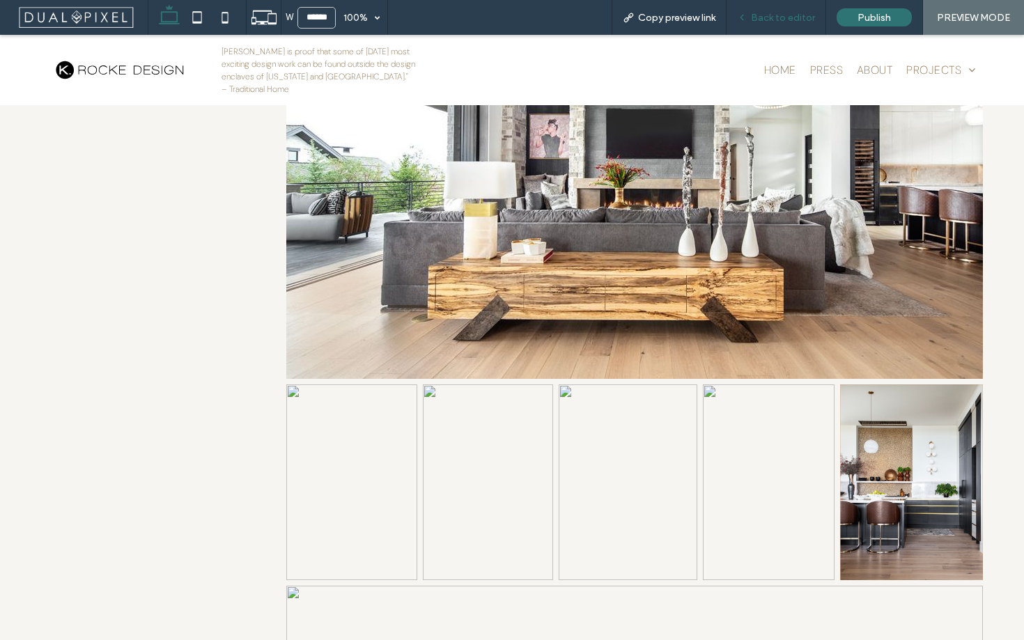
click at [803, 18] on span "Back to editor" at bounding box center [783, 18] width 64 height 12
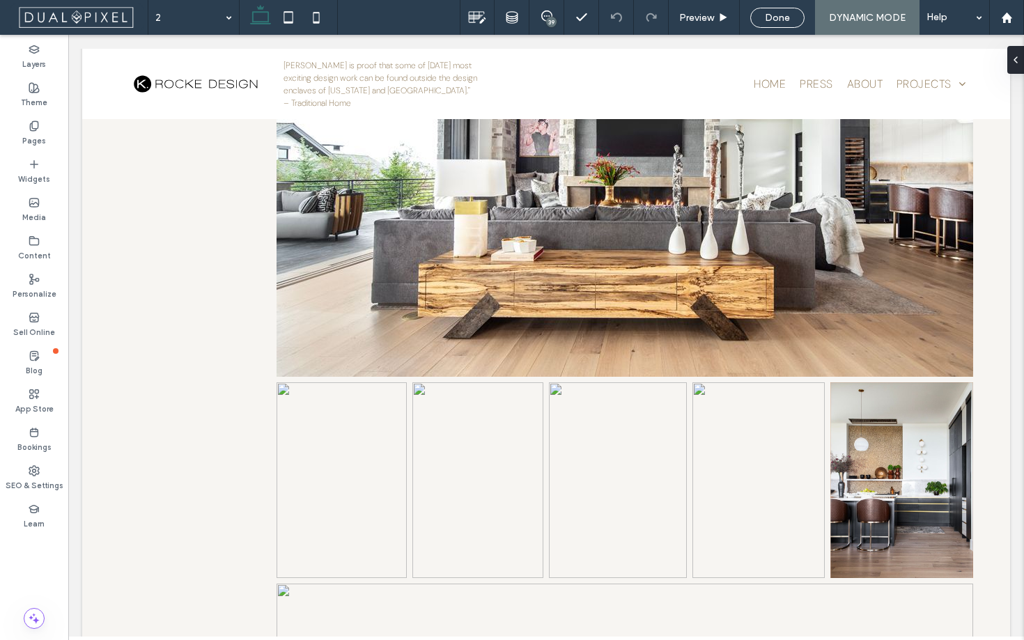
scroll to position [1011, 0]
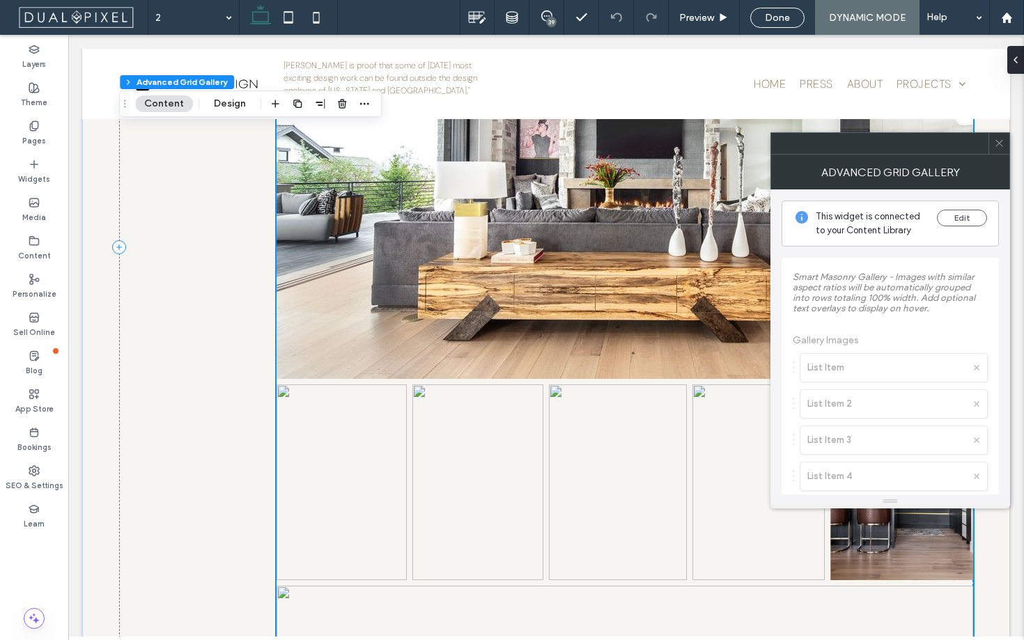
click at [997, 147] on icon at bounding box center [999, 143] width 10 height 10
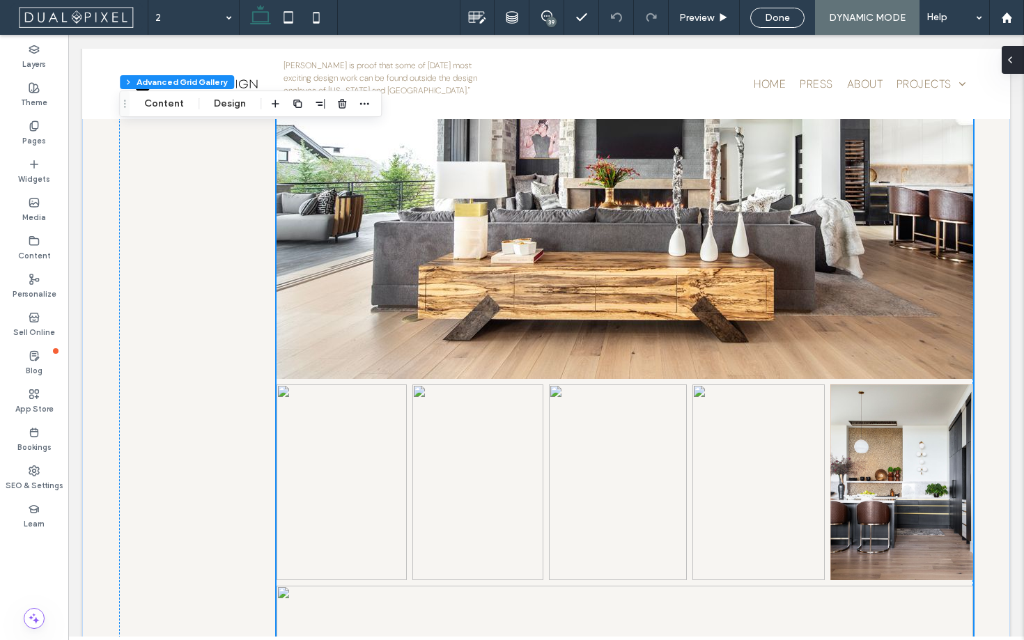
click at [1019, 61] on div at bounding box center [1013, 60] width 22 height 28
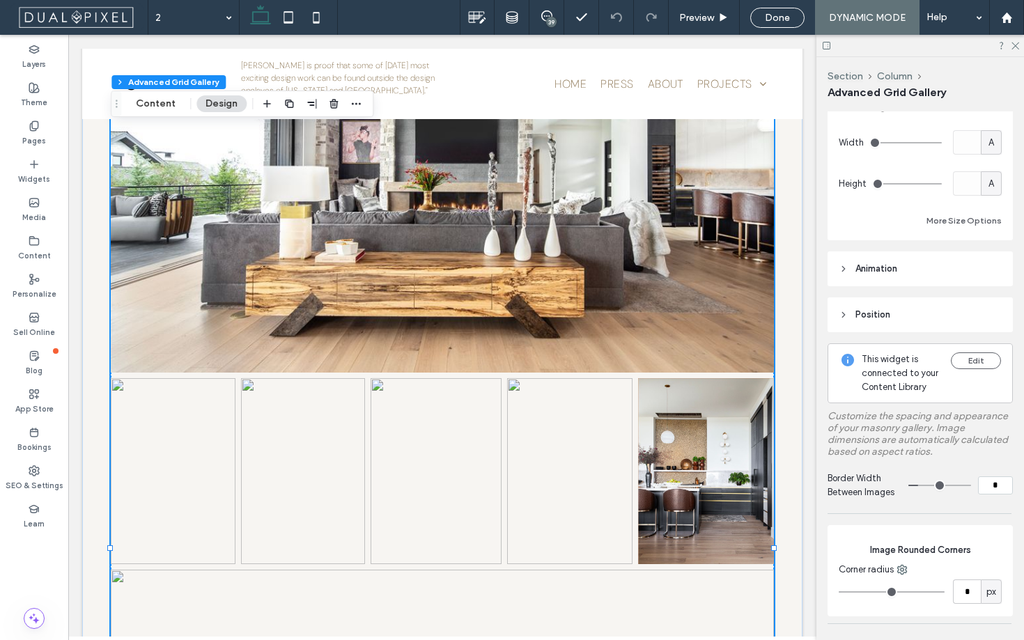
scroll to position [121, 0]
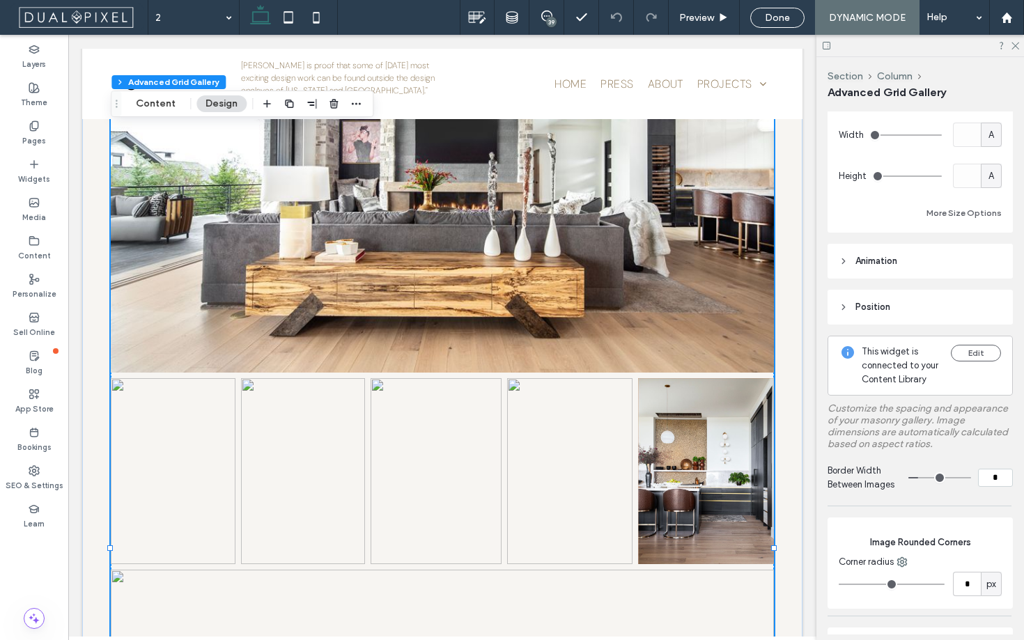
click at [1002, 478] on input "*" at bounding box center [995, 478] width 35 height 18
type input "**"
click at [788, 454] on div "Loading Gallery..." at bounding box center [442, 248] width 720 height 854
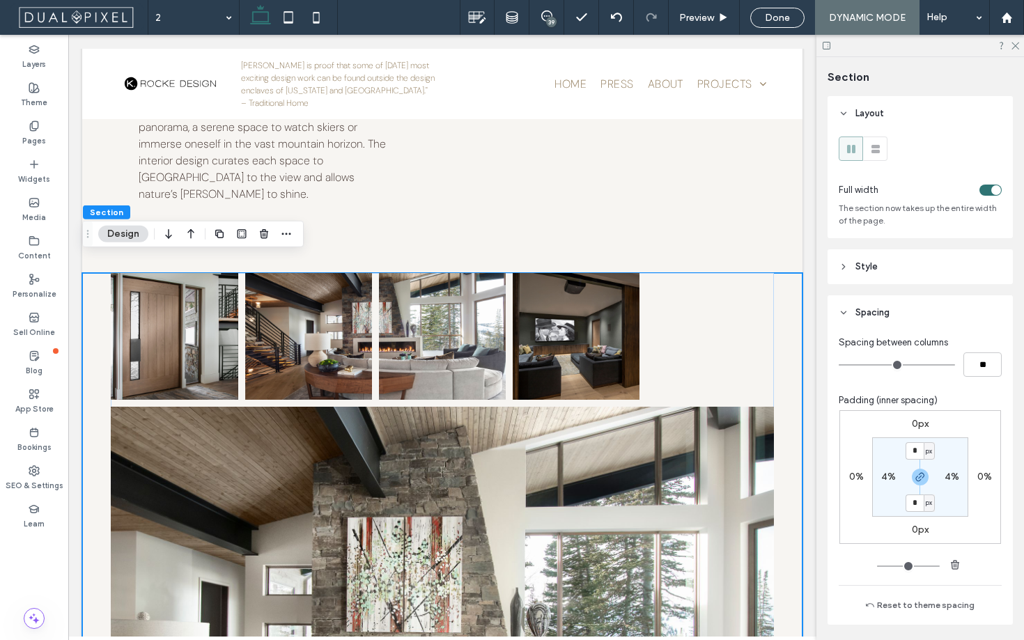
scroll to position [139, 0]
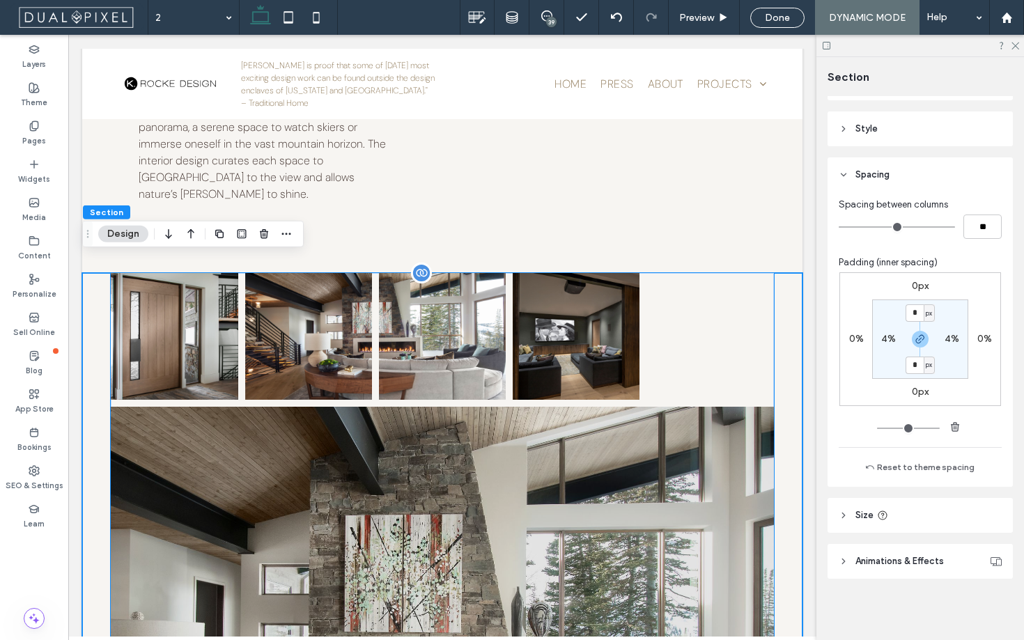
click at [575, 415] on img at bounding box center [443, 628] width 676 height 451
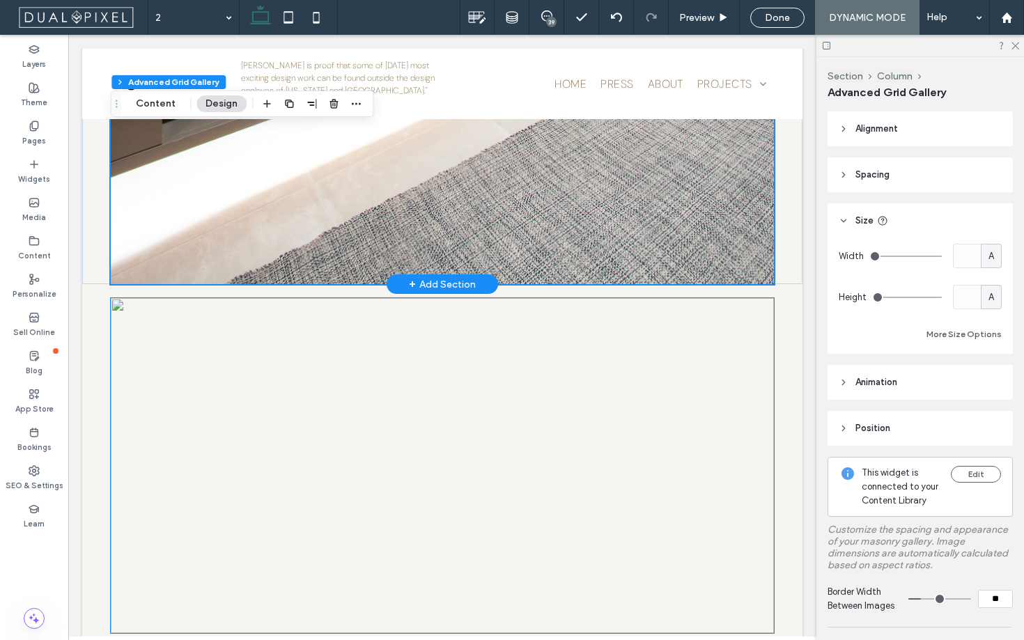
scroll to position [2129, 0]
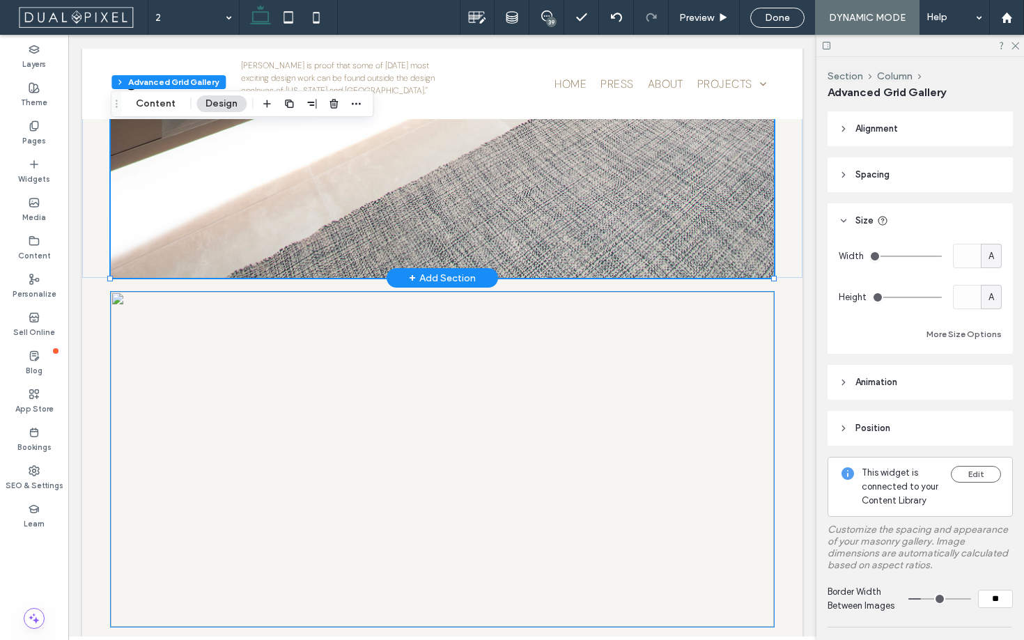
click at [631, 445] on img at bounding box center [442, 459] width 663 height 335
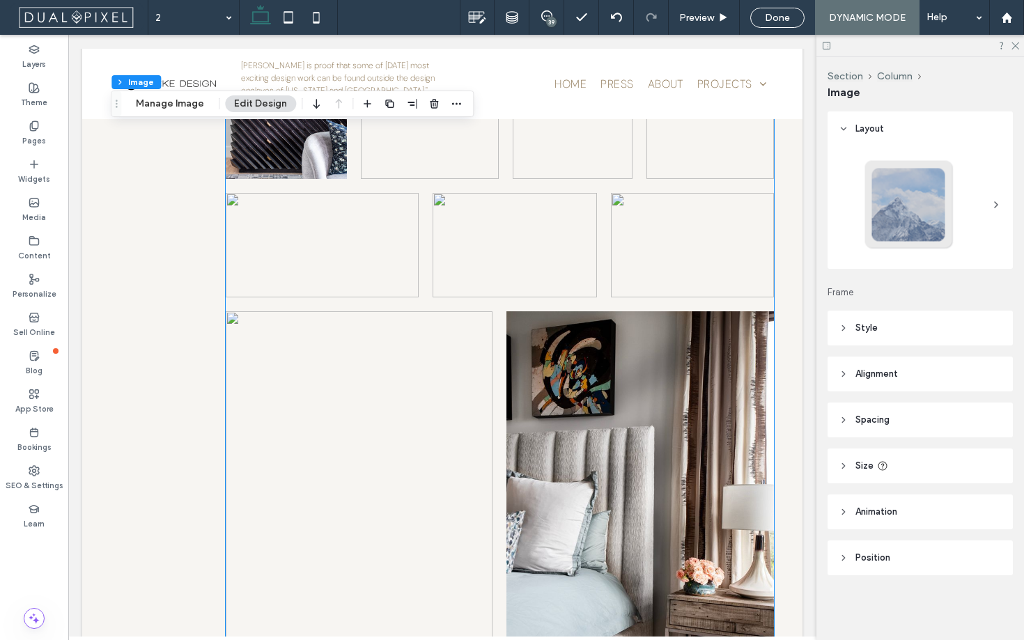
scroll to position [3181, 0]
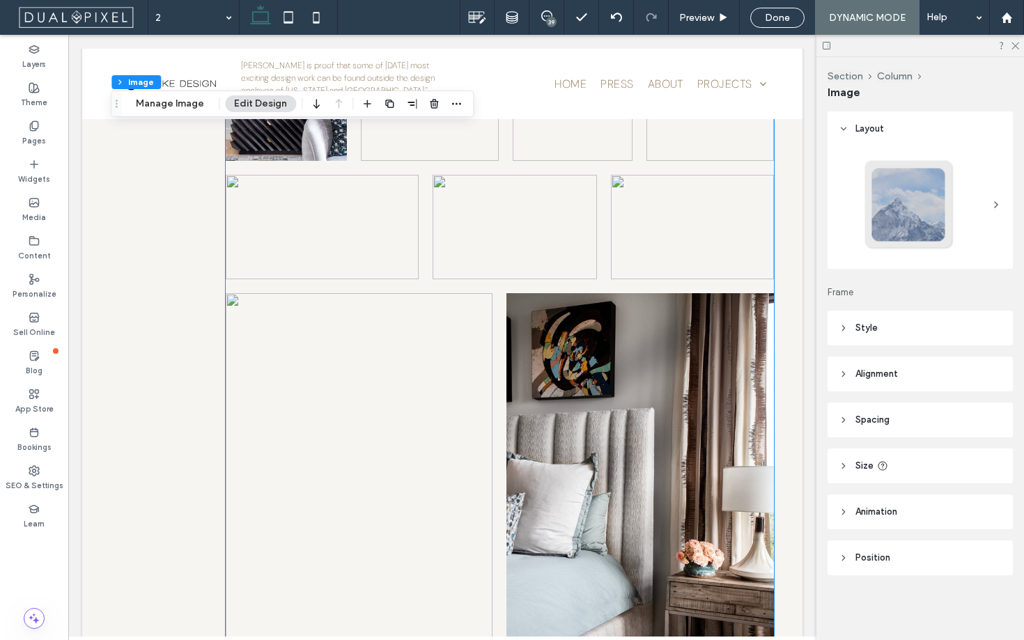
click at [647, 161] on img at bounding box center [711, 69] width 128 height 183
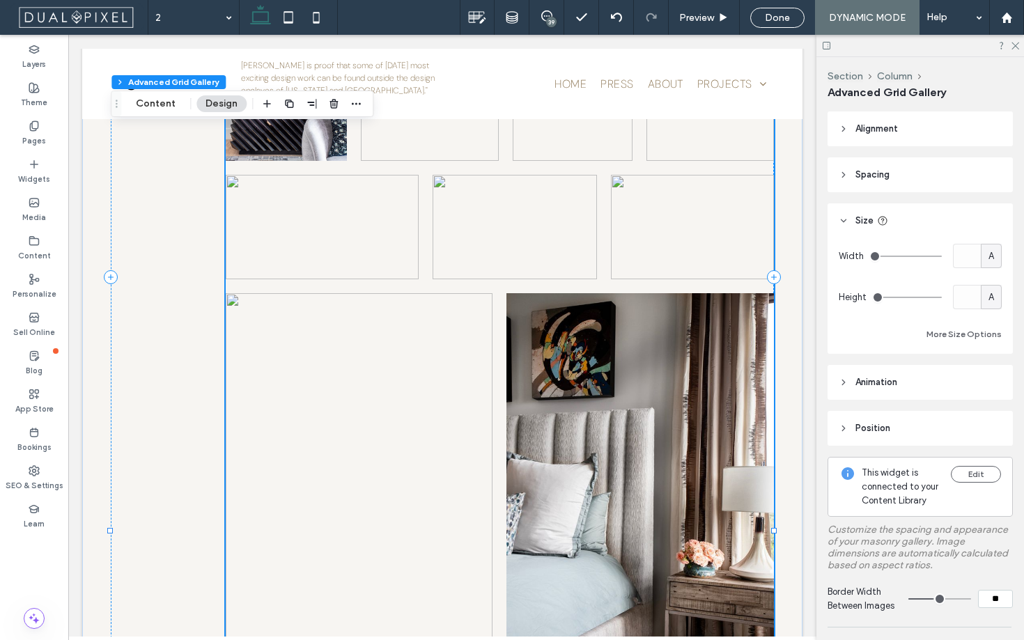
click at [1001, 603] on input "**" at bounding box center [995, 599] width 35 height 18
click at [1001, 603] on body ".wqwq-1{fill:#231f20;} .cls-1q, .cls-2q { fill-rule: evenodd; } .cls-2q { fill:…" at bounding box center [512, 320] width 1024 height 640
type input "**"
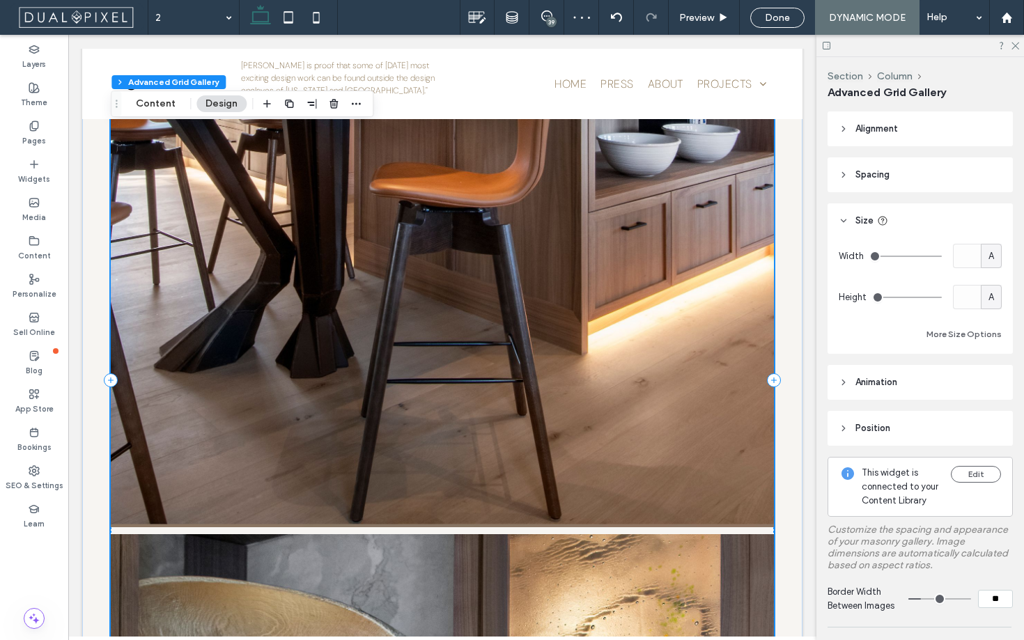
scroll to position [4523, 0]
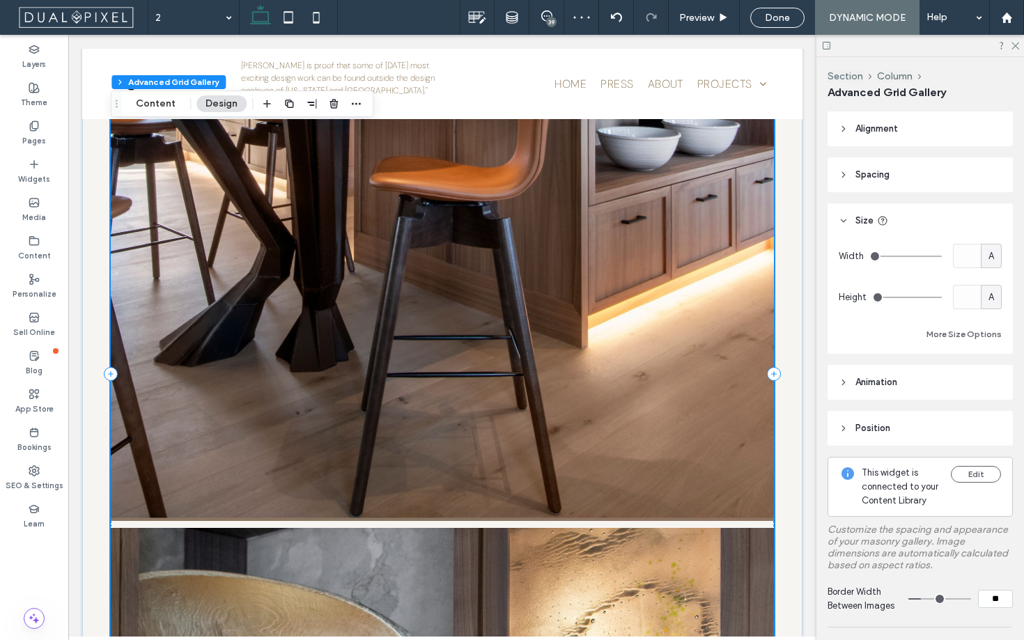
click at [642, 479] on img at bounding box center [442, 22] width 663 height 997
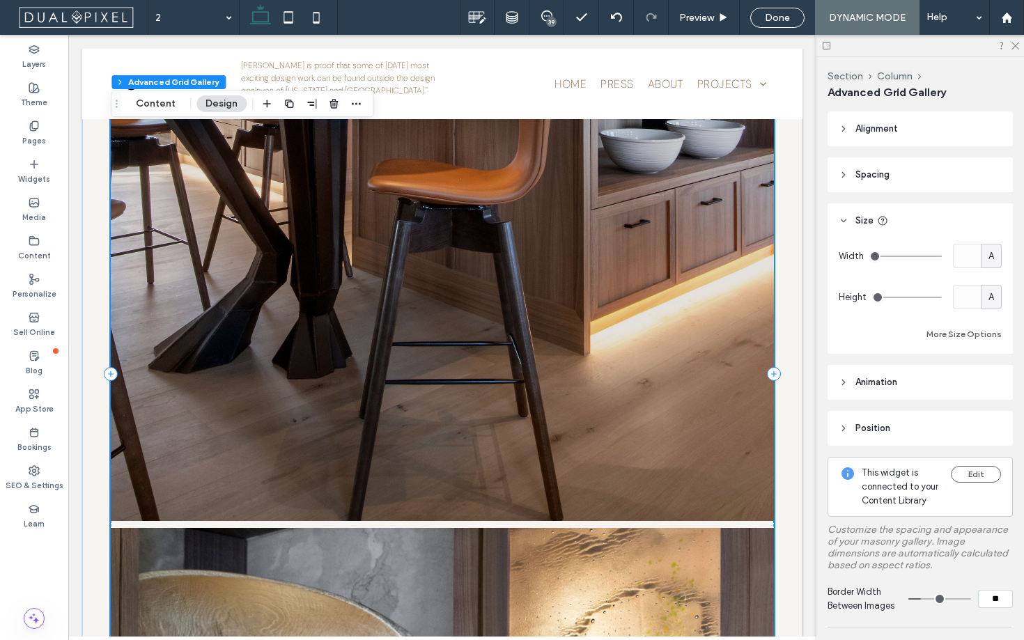
click at [650, 479] on img at bounding box center [443, 22] width 676 height 1017
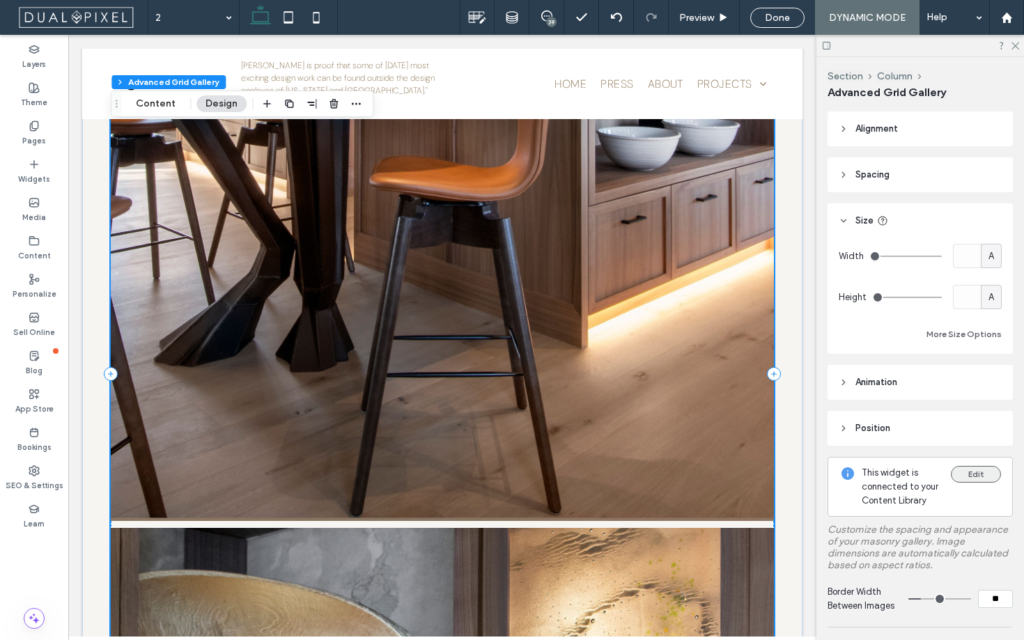
click at [980, 479] on button "Edit" at bounding box center [976, 474] width 50 height 17
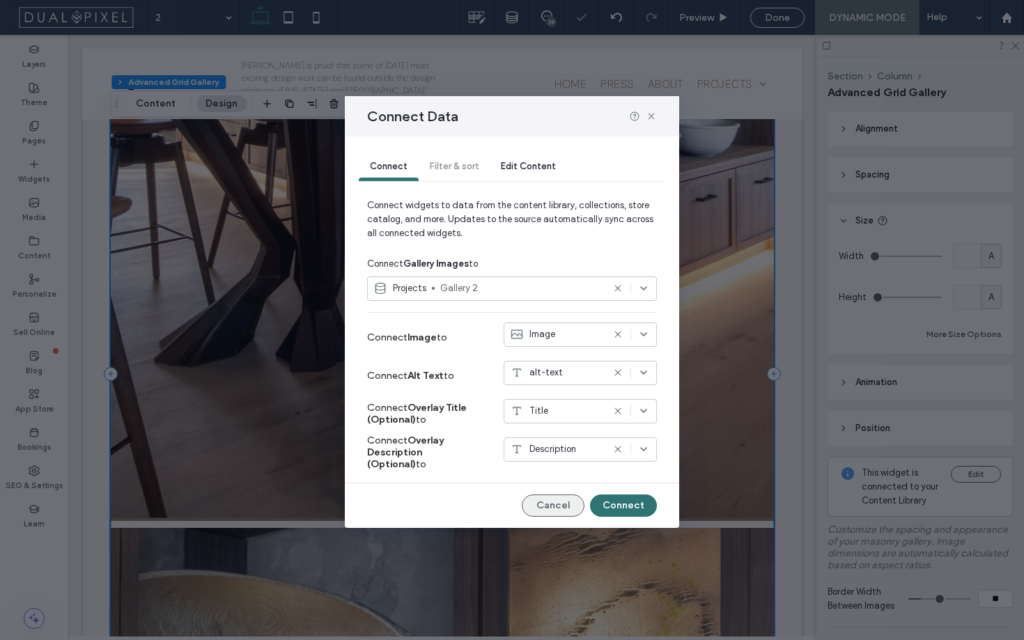
click at [564, 503] on button "Cancel" at bounding box center [553, 506] width 63 height 22
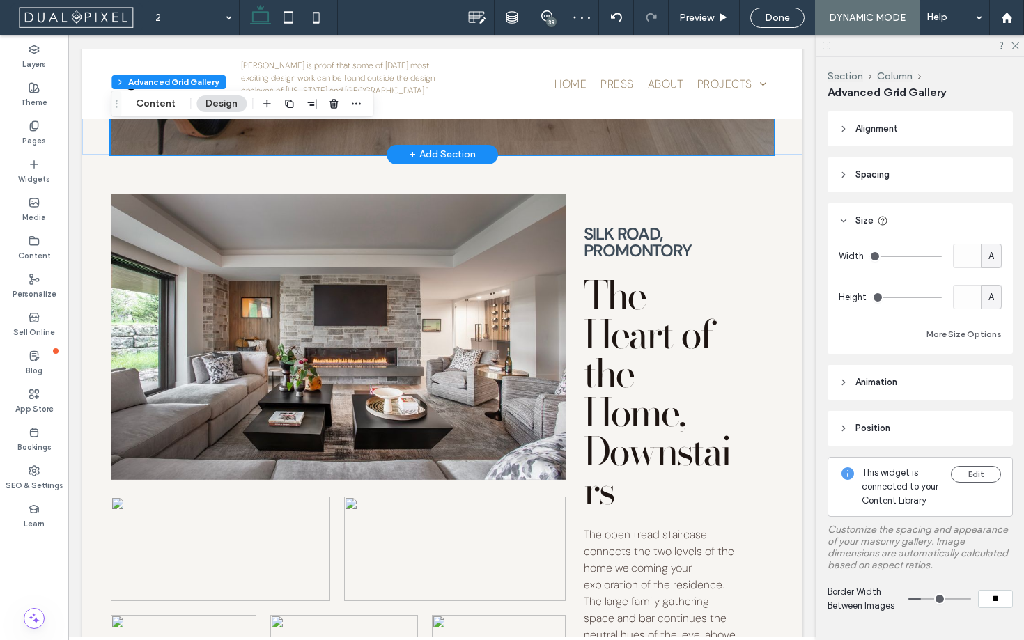
scroll to position [6681, 0]
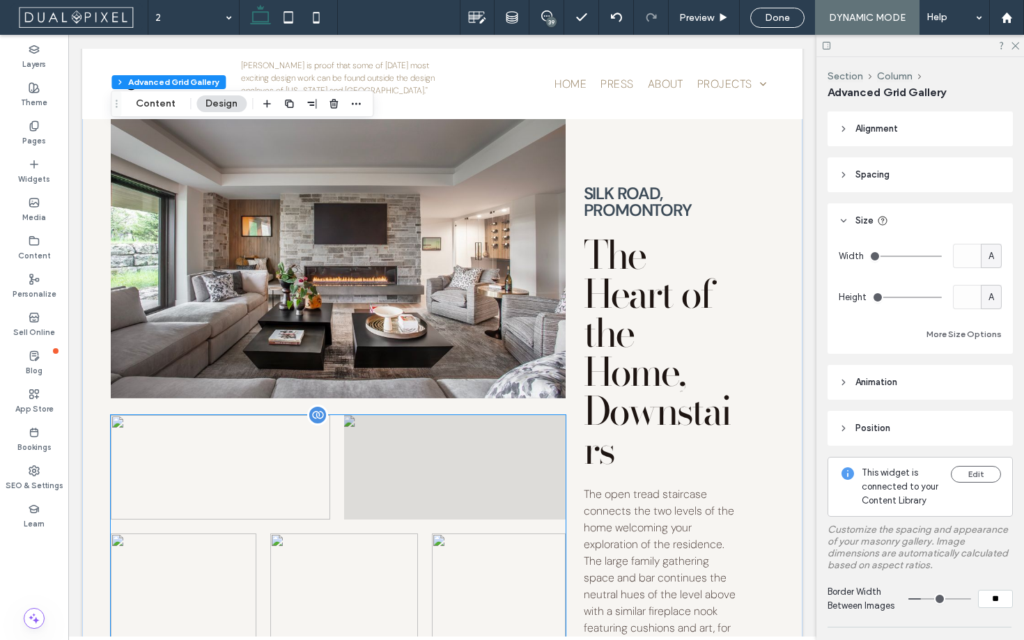
click at [485, 468] on img at bounding box center [455, 467] width 226 height 107
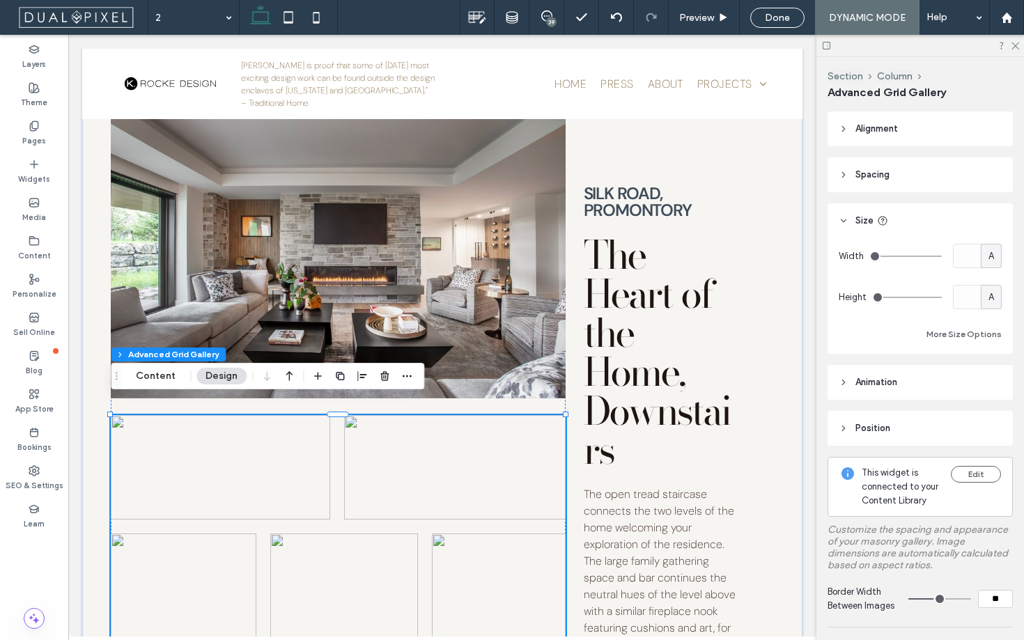
click at [990, 598] on input "**" at bounding box center [995, 599] width 35 height 18
type input "**"
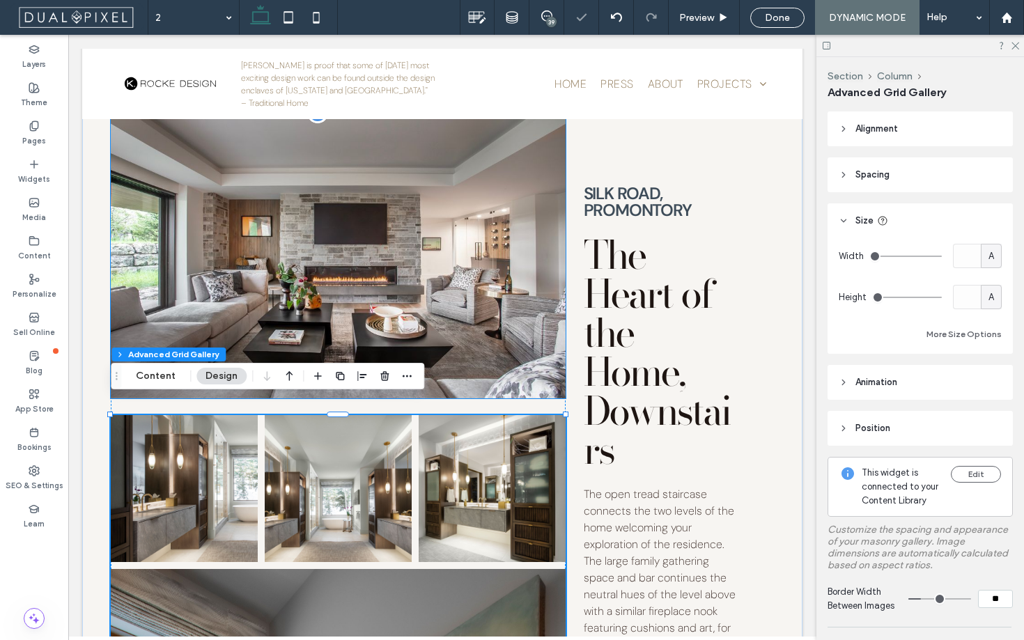
click at [456, 337] on img at bounding box center [338, 256] width 454 height 286
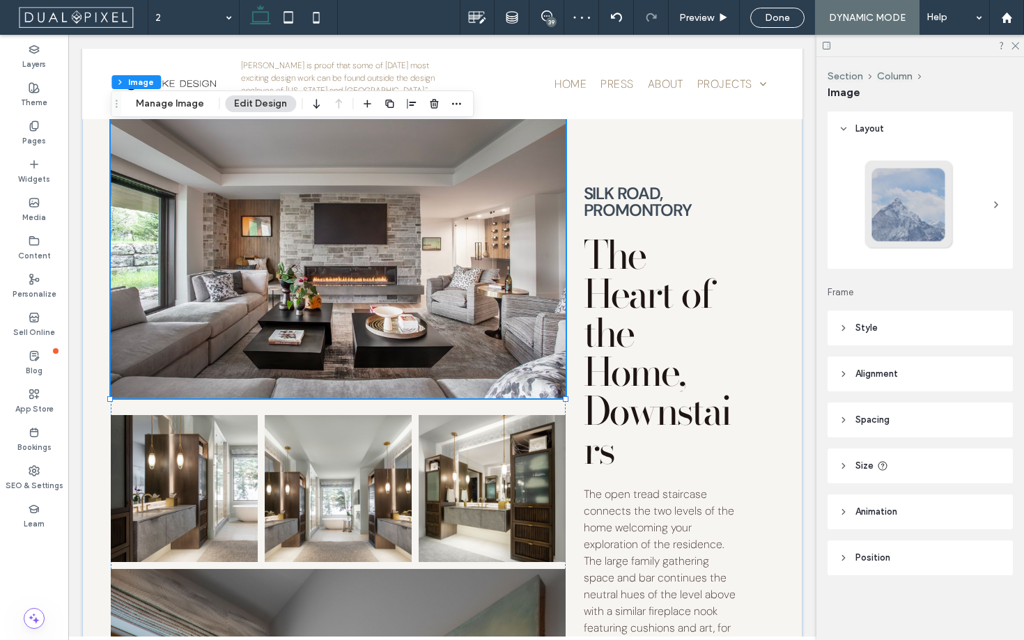
click at [845, 474] on header "Size" at bounding box center [920, 466] width 185 height 35
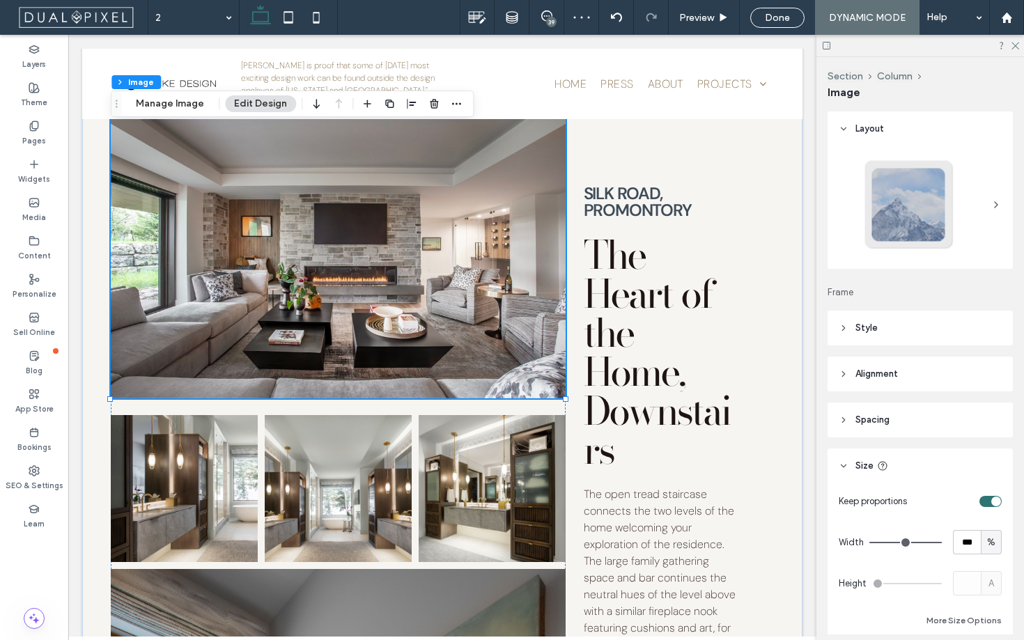
click at [845, 474] on header "Size" at bounding box center [920, 466] width 185 height 35
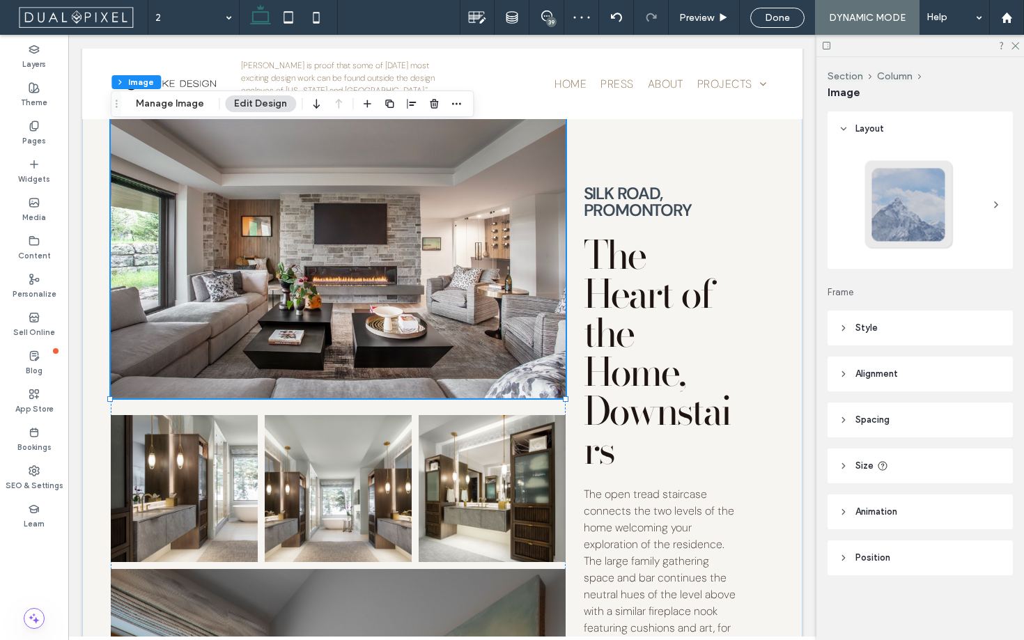
click at [835, 426] on header "Spacing" at bounding box center [920, 420] width 185 height 35
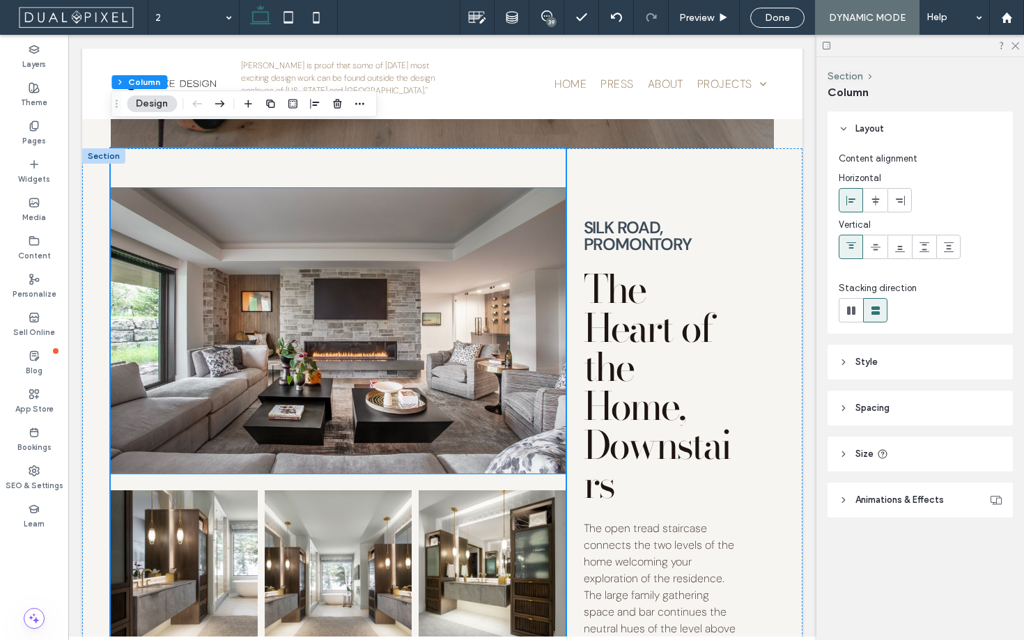
scroll to position [6603, 0]
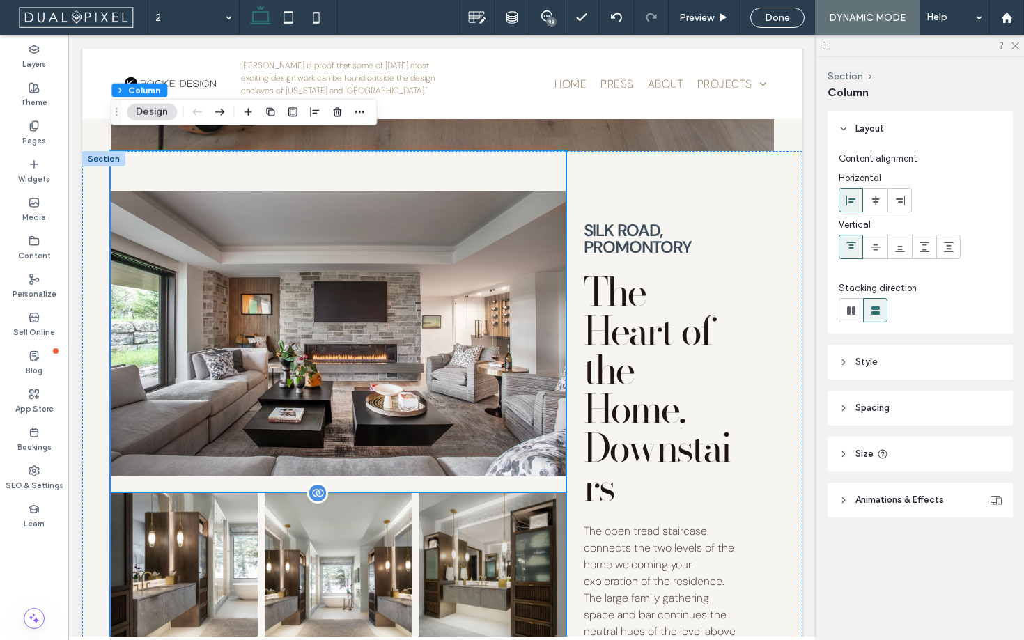
click at [476, 517] on img at bounding box center [492, 567] width 150 height 150
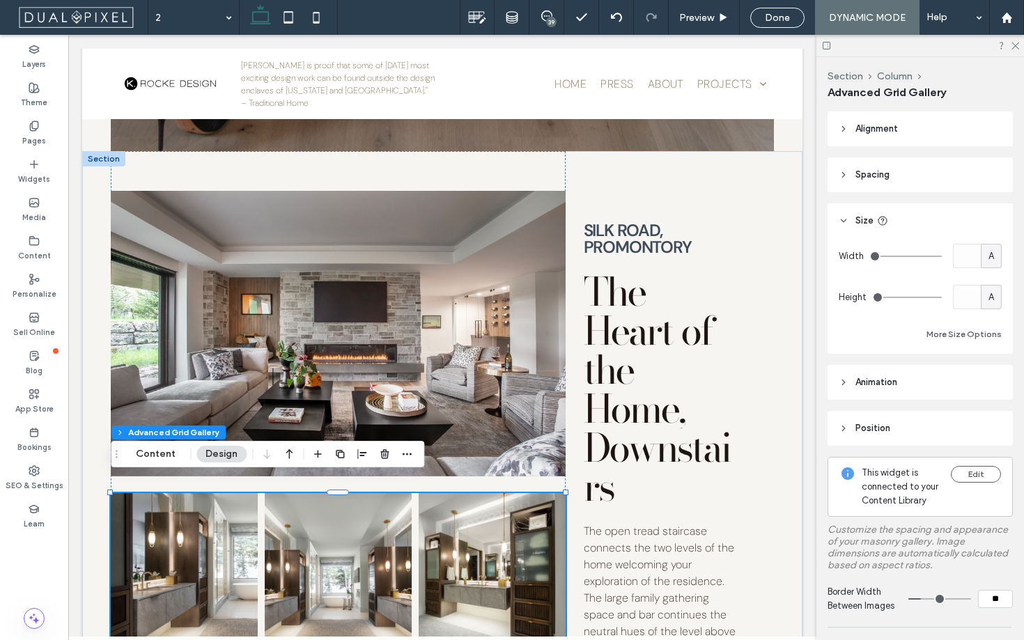
click at [853, 180] on header "Spacing" at bounding box center [920, 174] width 185 height 35
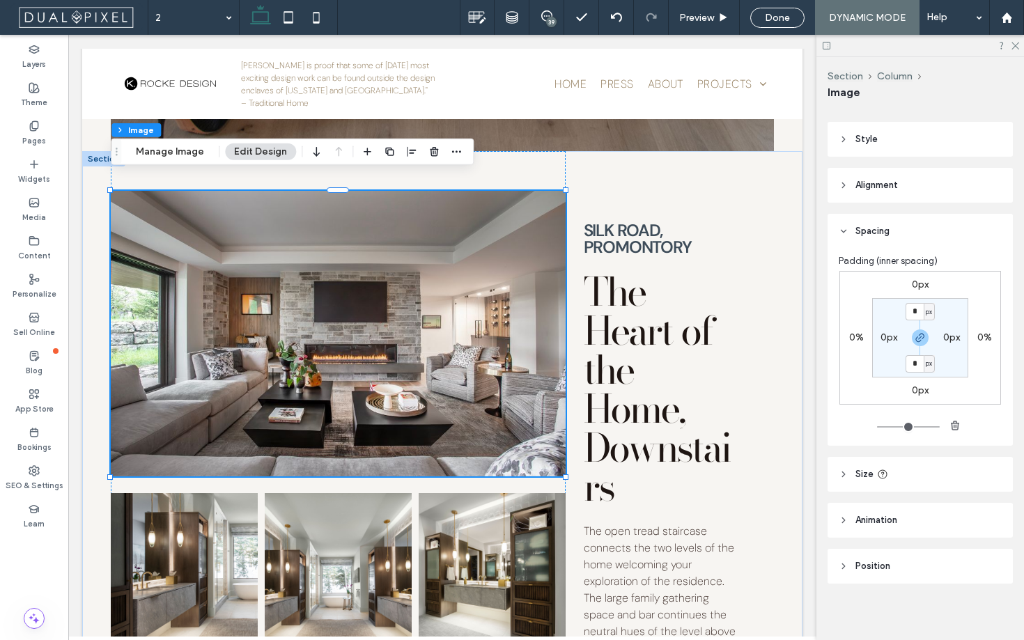
scroll to position [194, 0]
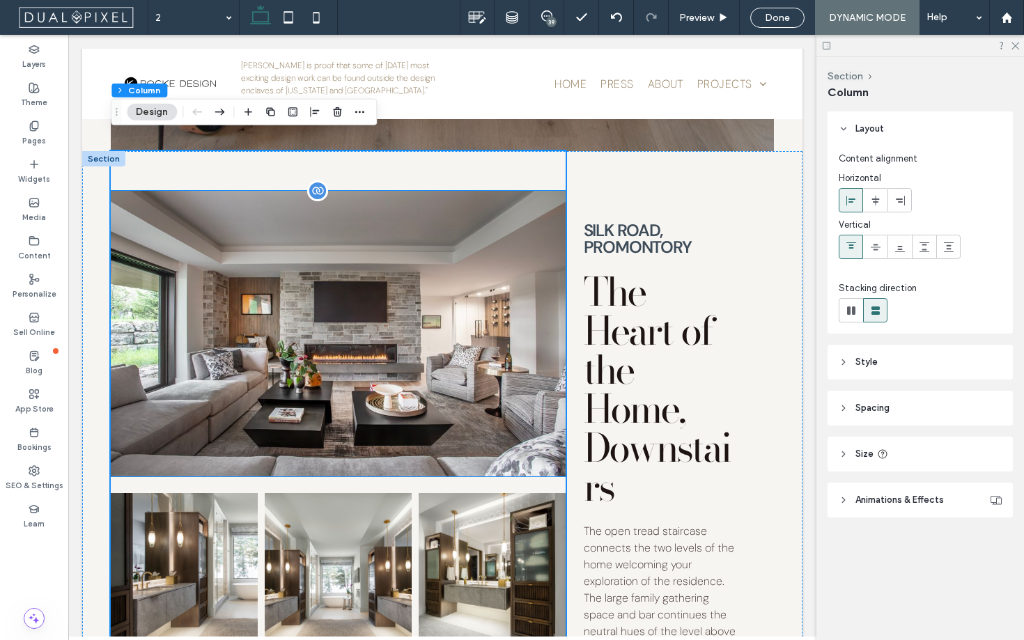
click at [351, 373] on img at bounding box center [338, 334] width 454 height 286
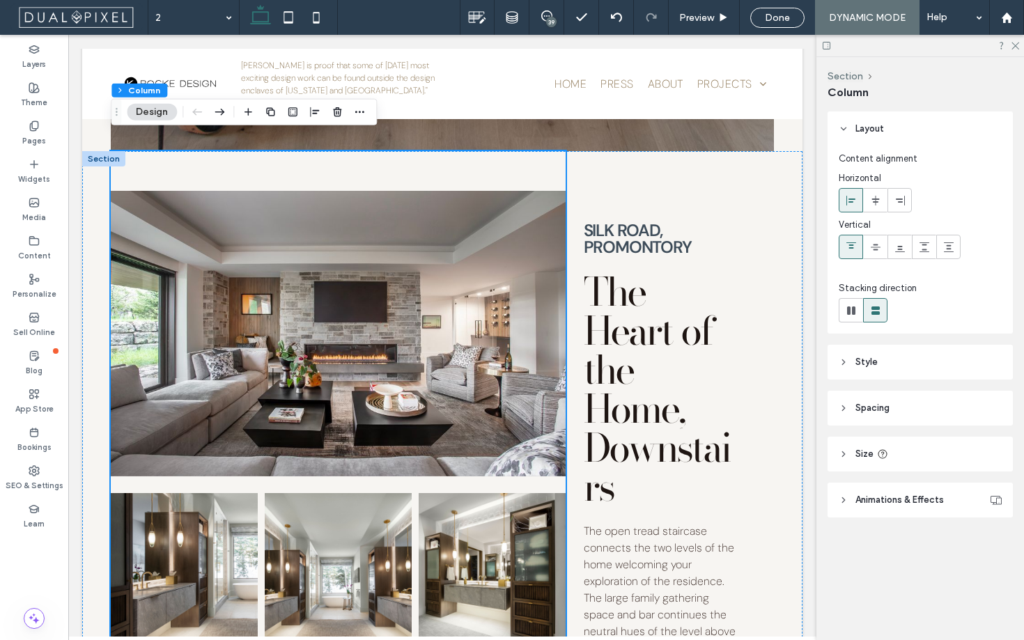
click at [874, 366] on span "Style" at bounding box center [867, 362] width 22 height 14
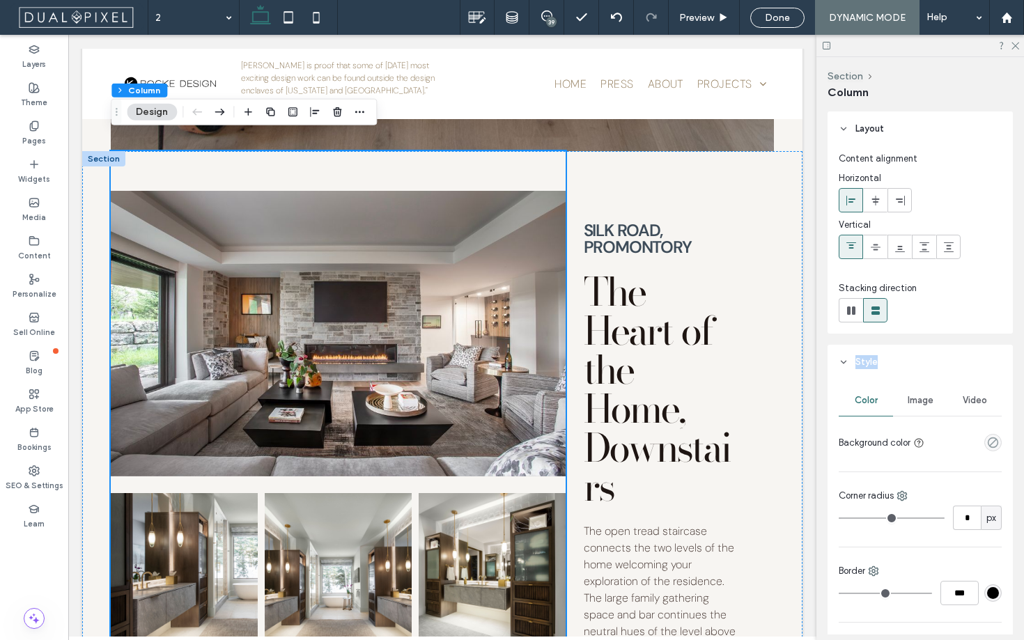
click at [874, 366] on span "Style" at bounding box center [867, 362] width 22 height 14
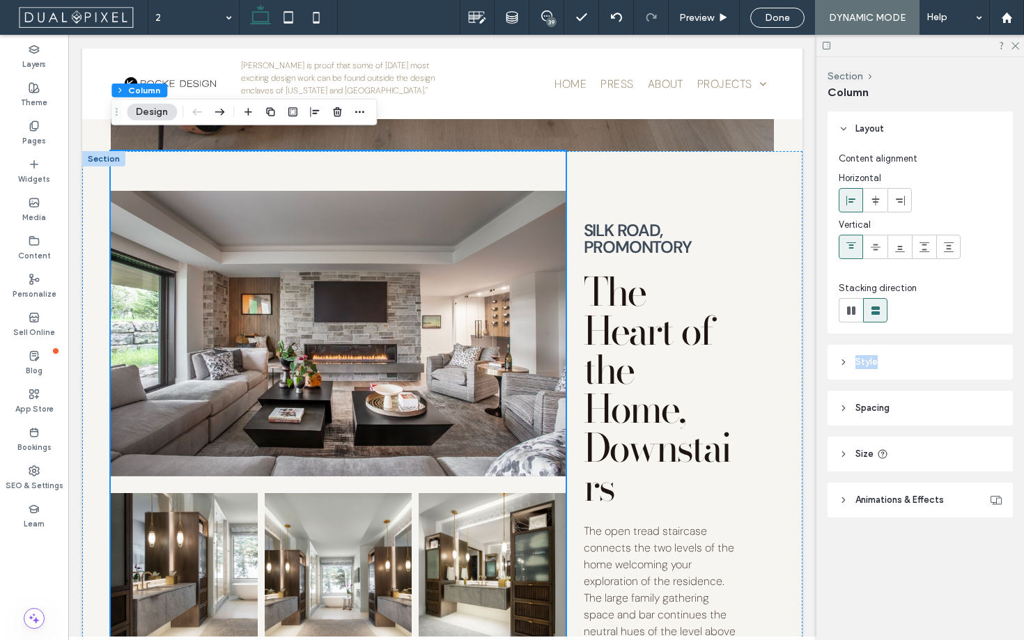
click at [879, 396] on header "Spacing" at bounding box center [920, 408] width 185 height 35
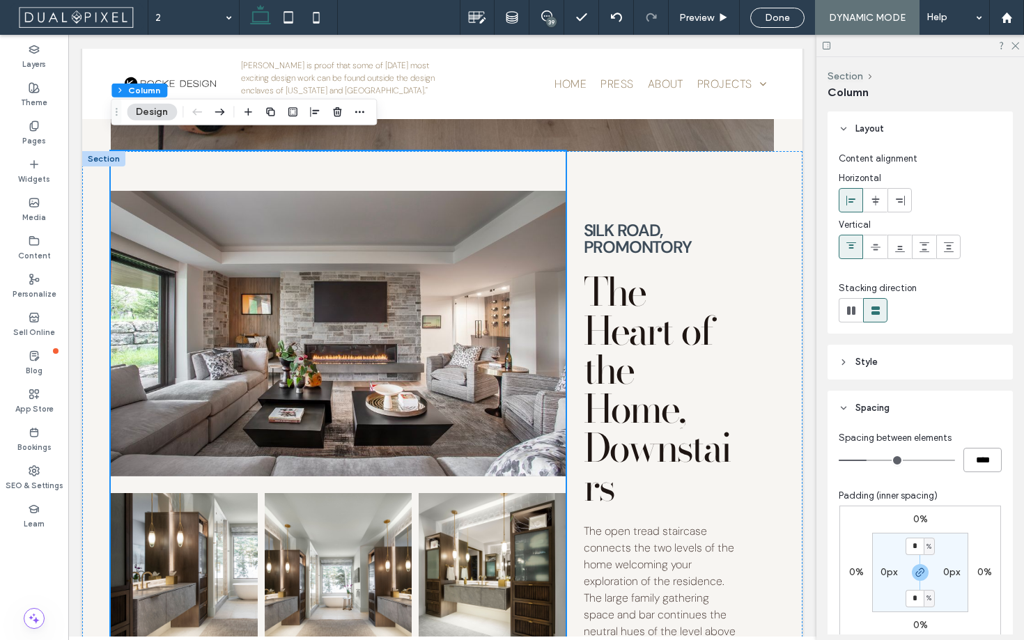
click at [998, 471] on input "****" at bounding box center [983, 460] width 38 height 24
click at [998, 469] on input "****" at bounding box center [983, 460] width 38 height 24
type input "**"
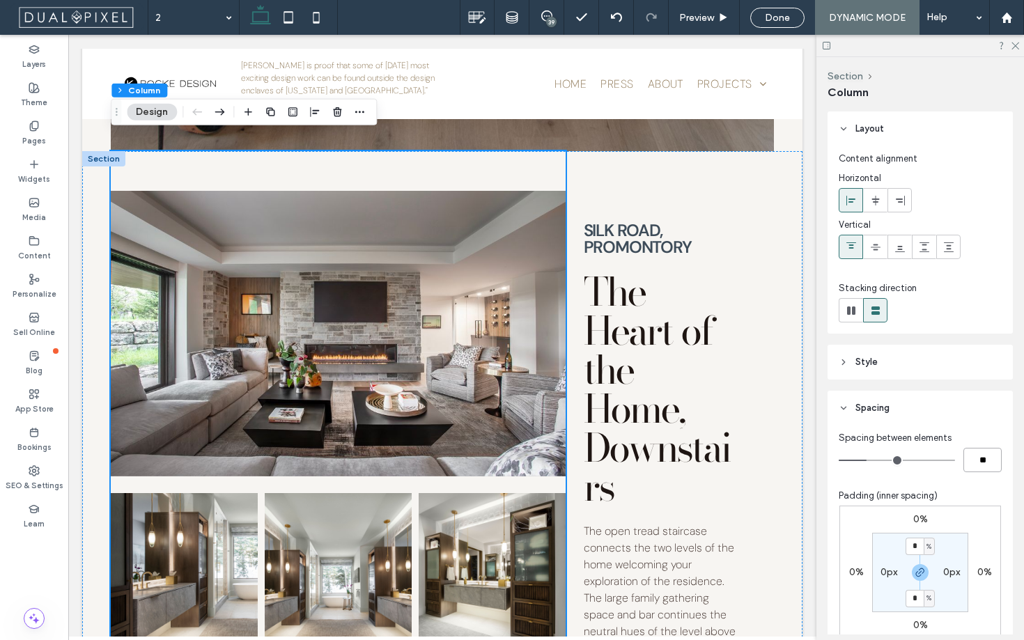
type input "****"
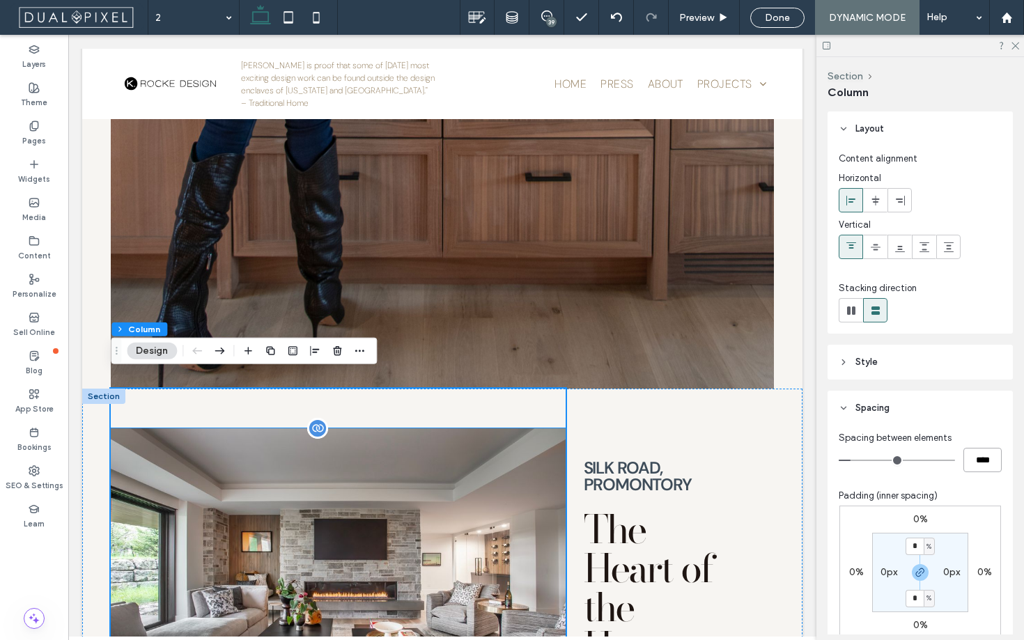
scroll to position [6362, 0]
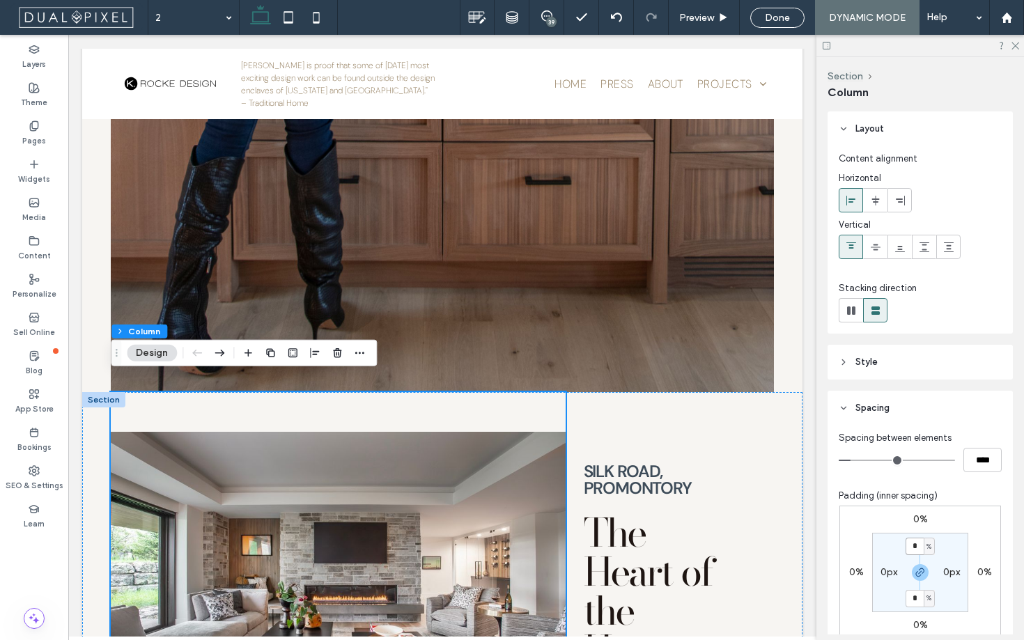
click at [916, 548] on input "*" at bounding box center [915, 546] width 18 height 17
click at [929, 549] on span "%" at bounding box center [929, 547] width 5 height 14
click at [926, 458] on span "px" at bounding box center [925, 453] width 10 height 14
type input "**"
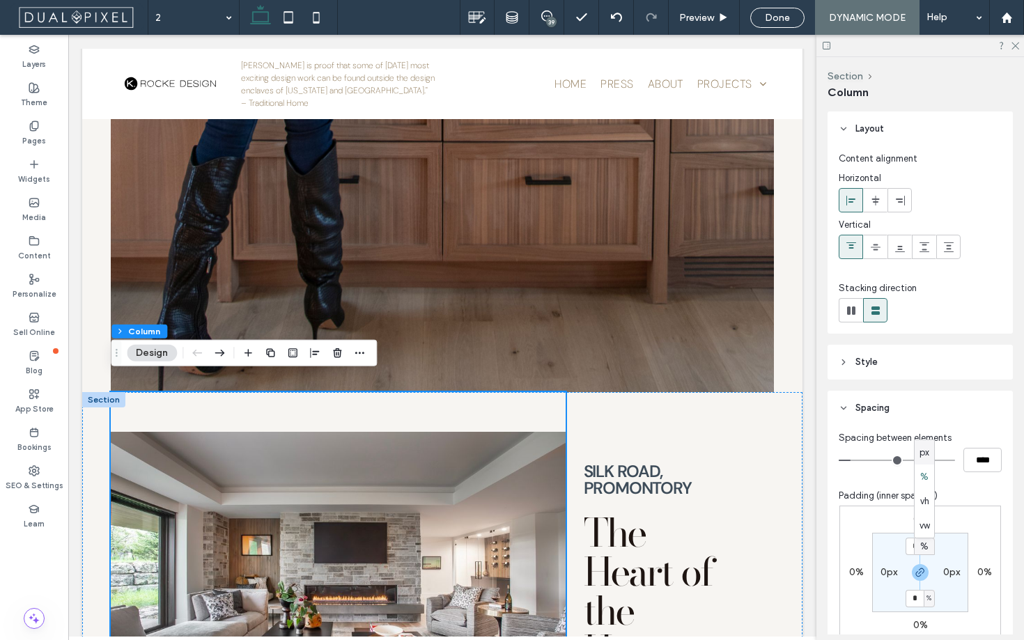
type input "**"
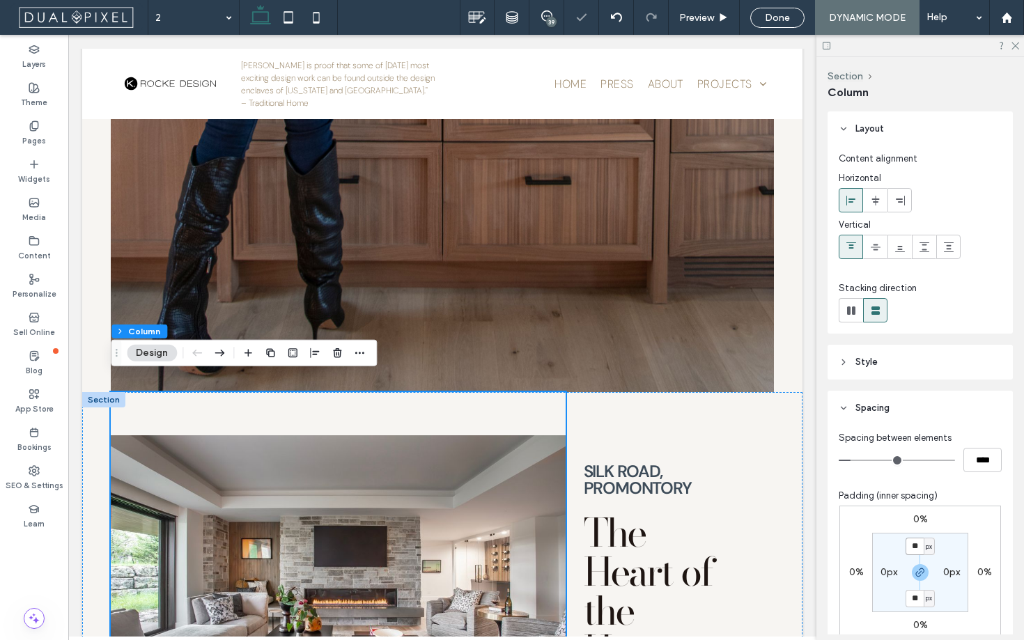
click at [922, 546] on input "**" at bounding box center [915, 546] width 18 height 17
type input "**"
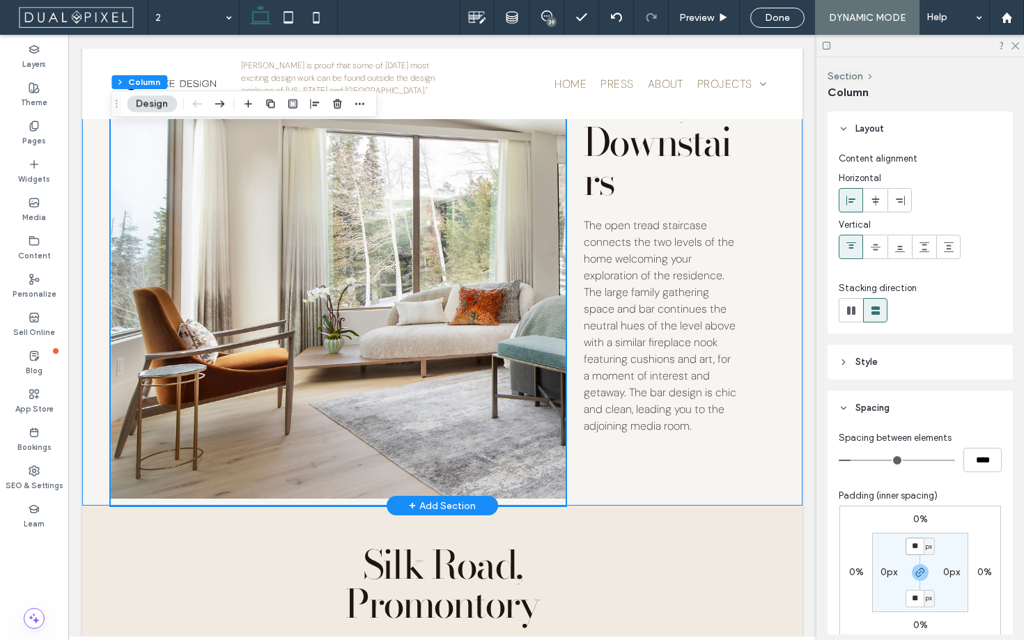
scroll to position [9277, 0]
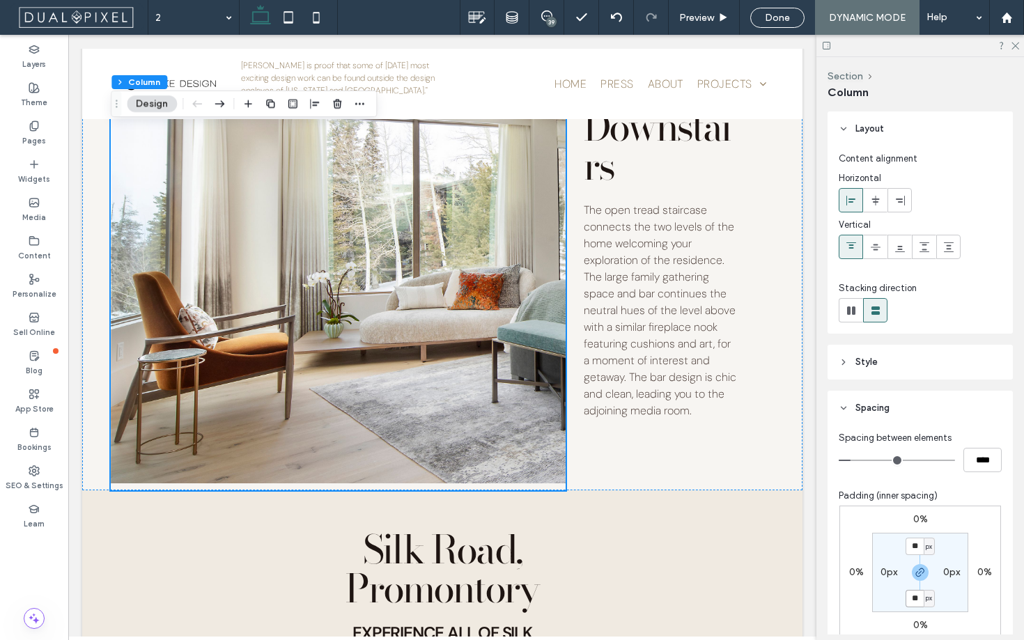
click at [915, 603] on input "**" at bounding box center [915, 598] width 18 height 17
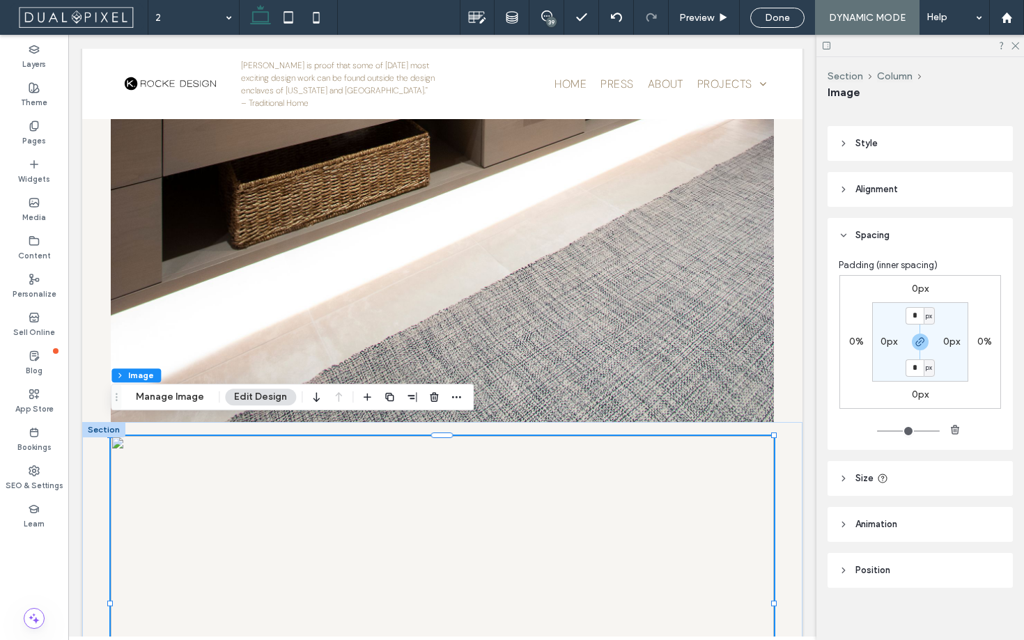
scroll to position [194, 0]
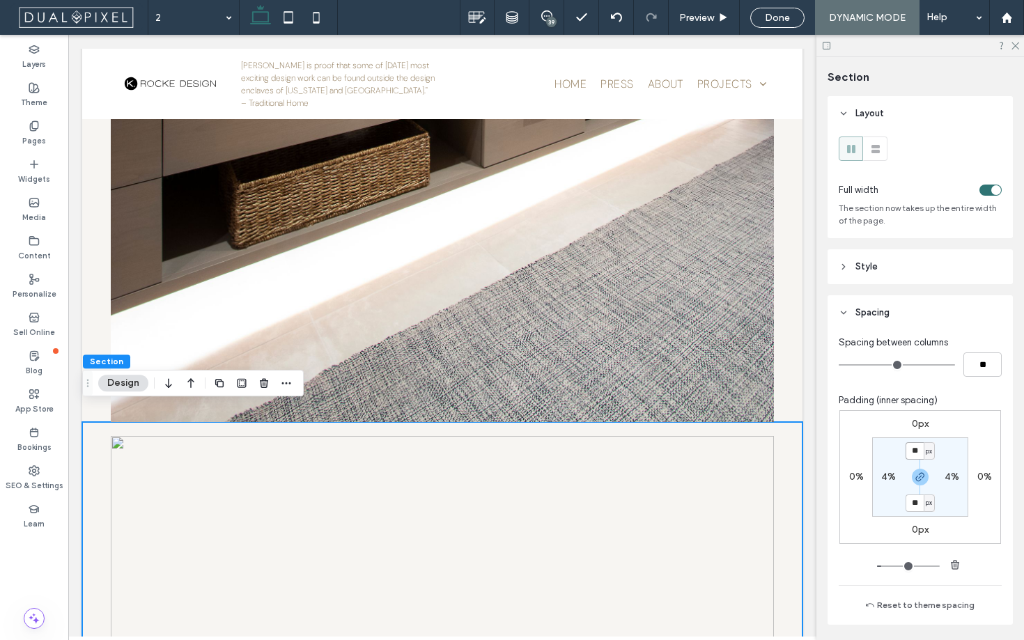
click at [916, 456] on input "**" at bounding box center [915, 450] width 18 height 17
type input "**"
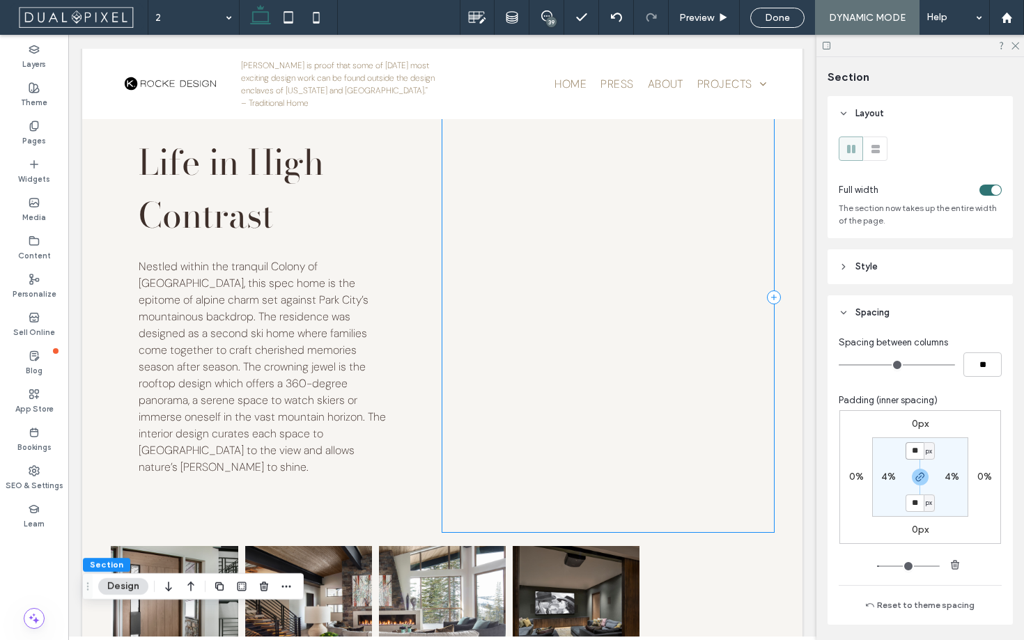
scroll to position [299, 0]
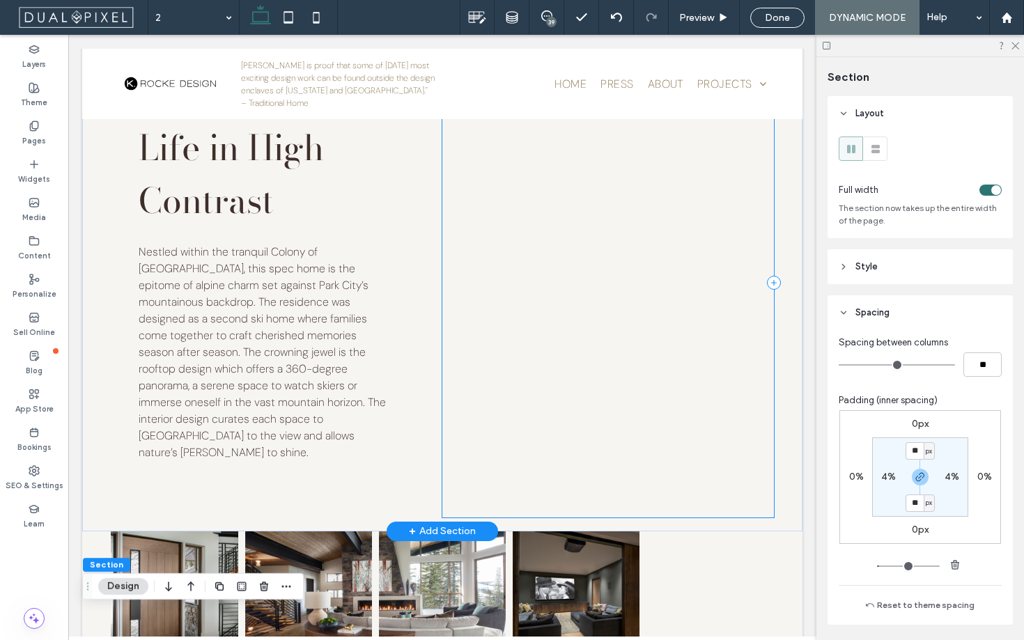
click at [573, 326] on div at bounding box center [608, 283] width 332 height 470
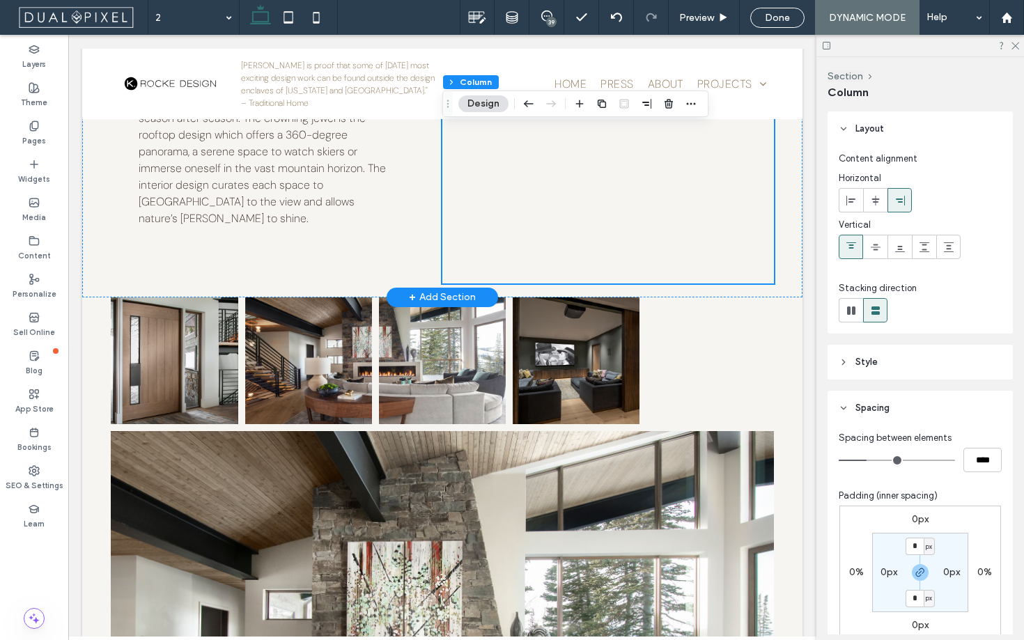
scroll to position [548, 0]
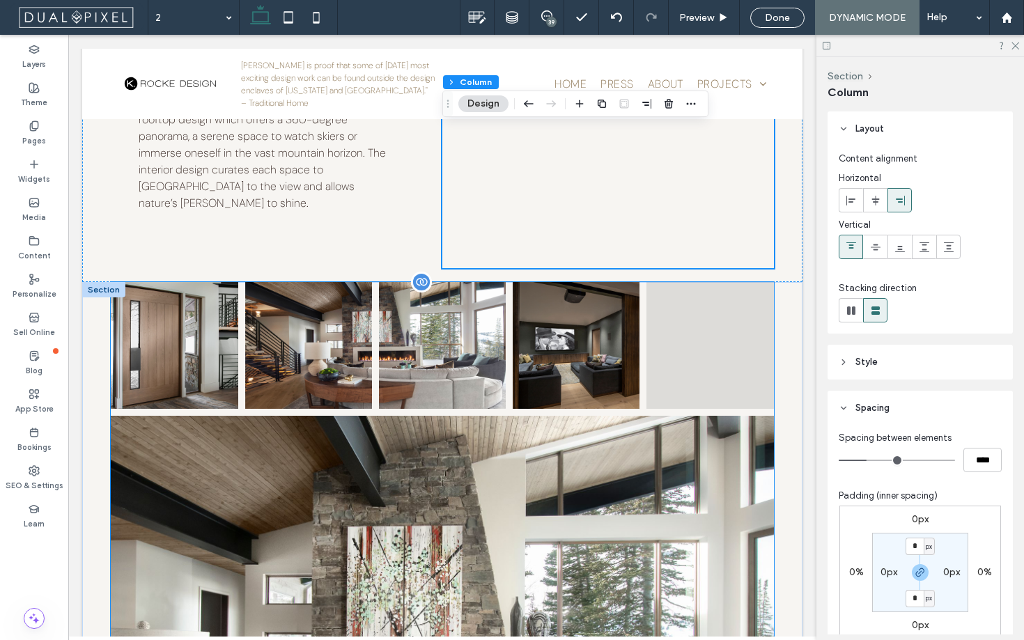
click at [690, 329] on img at bounding box center [711, 346] width 130 height 130
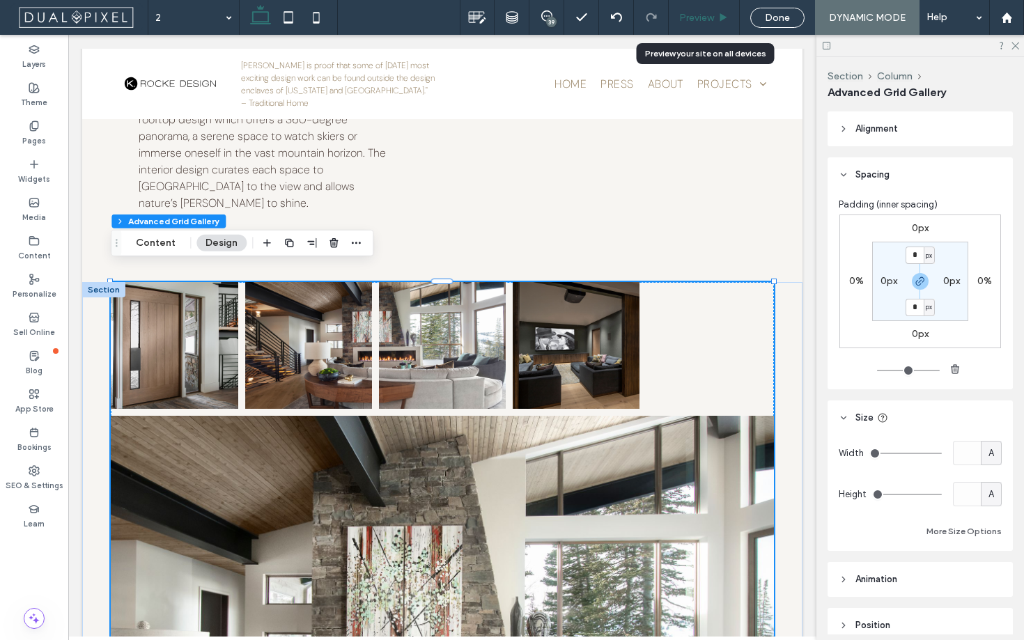
click at [720, 6] on div "Preview" at bounding box center [704, 17] width 71 height 35
click at [716, 18] on div "Preview" at bounding box center [704, 18] width 70 height 12
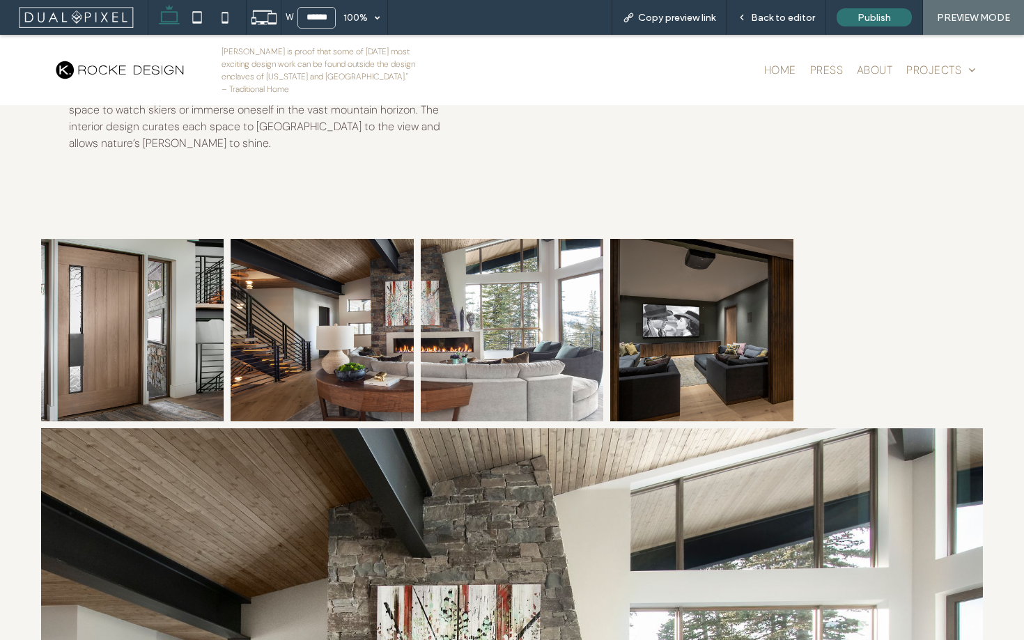
scroll to position [617, 0]
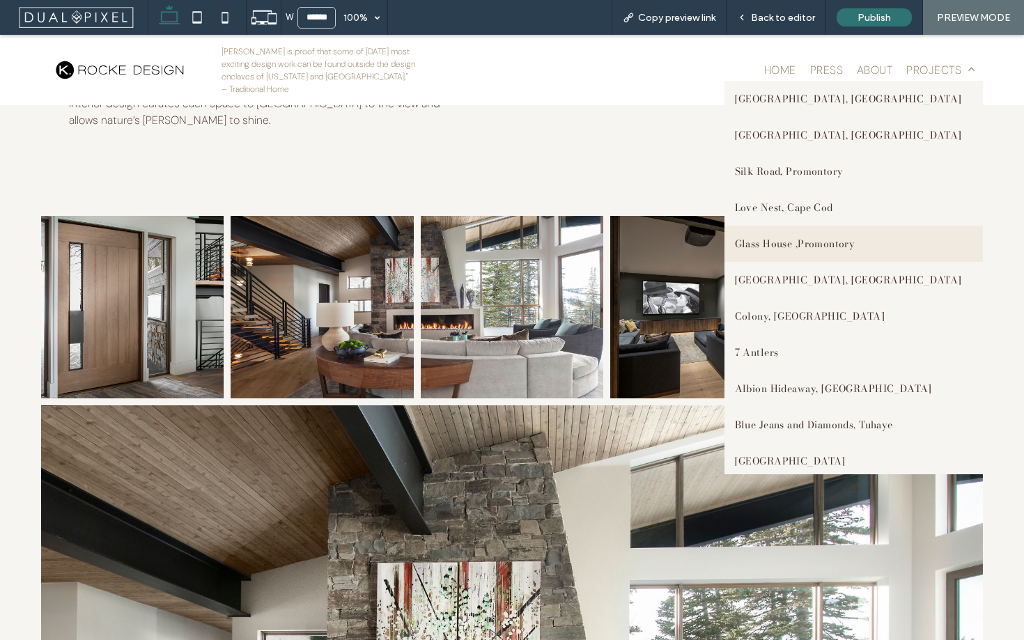
click at [866, 252] on link "Glass House ,Promontory" at bounding box center [854, 244] width 258 height 36
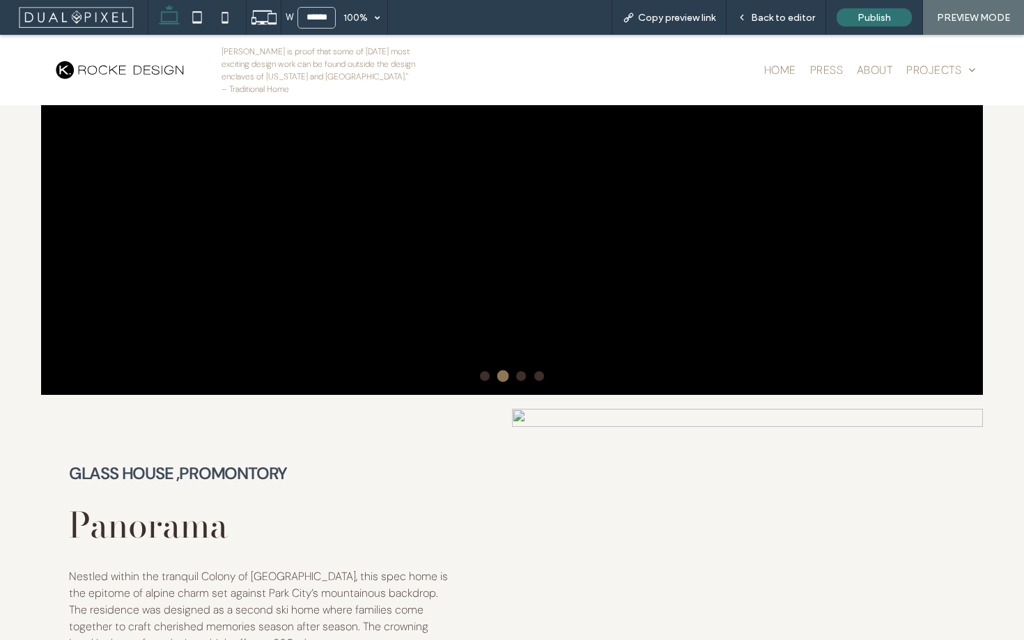
scroll to position [0, 0]
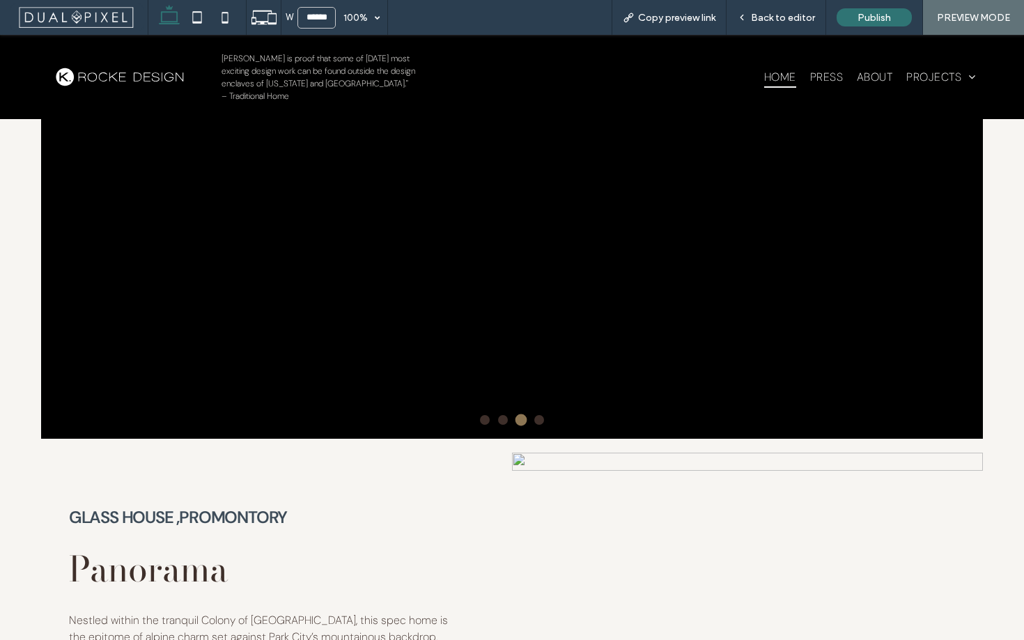
click at [778, 66] on span "Home" at bounding box center [780, 77] width 32 height 22
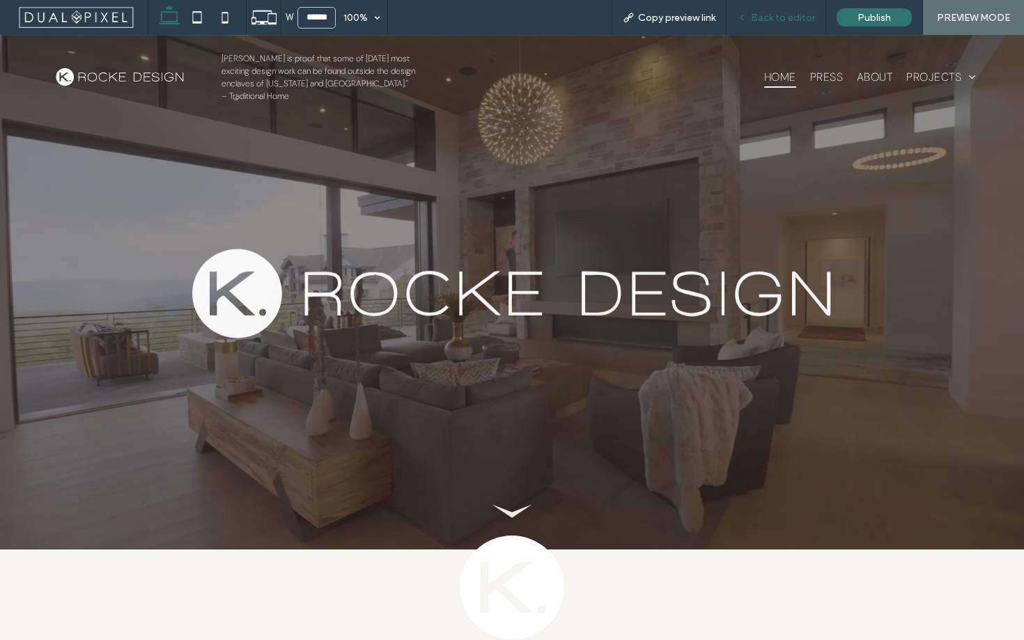
click at [792, 10] on div "Back to editor" at bounding box center [777, 17] width 100 height 35
click at [778, 24] on div "Back to editor" at bounding box center [777, 17] width 100 height 35
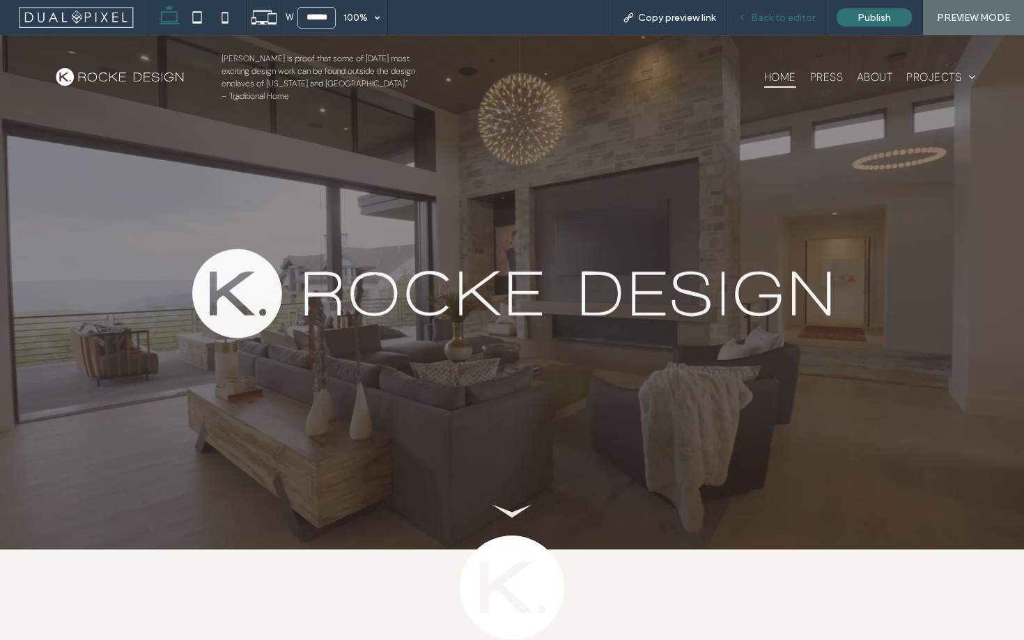
click at [778, 24] on div "Back to editor" at bounding box center [777, 17] width 100 height 35
click at [799, 14] on span "Back to editor" at bounding box center [783, 18] width 64 height 12
